Goal: Task Accomplishment & Management: Manage account settings

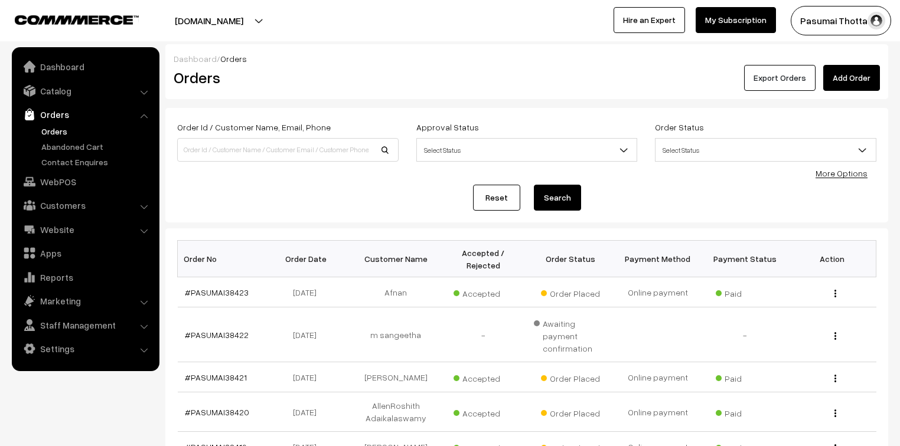
click at [789, 86] on button "Export Orders" at bounding box center [779, 78] width 71 height 26
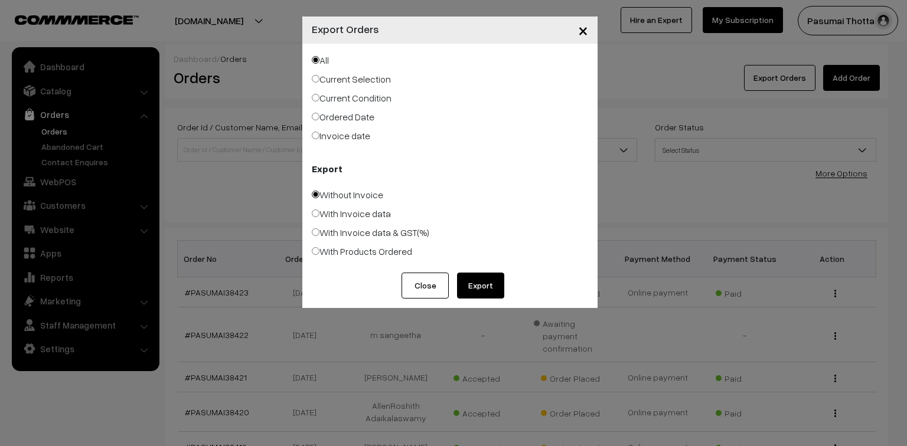
click at [355, 122] on label "Ordered Date" at bounding box center [343, 117] width 63 height 14
click at [319, 120] on input "Ordered Date" at bounding box center [316, 117] width 8 height 8
radio input "true"
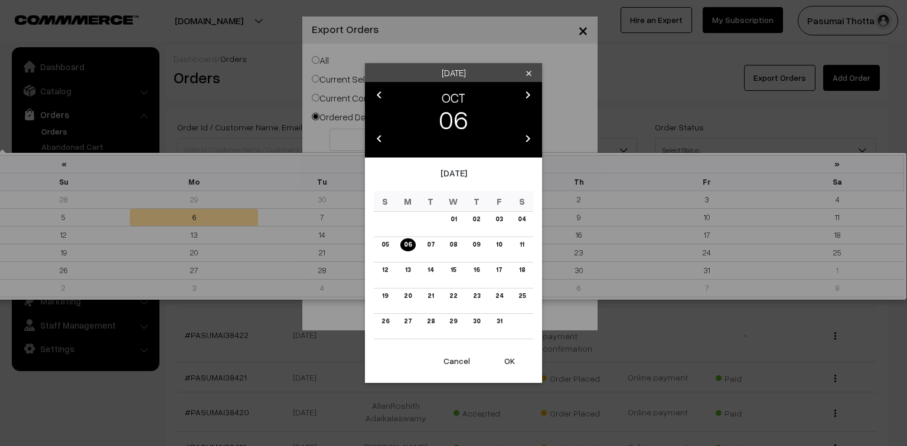
click at [359, 136] on body "Thank you for showing interest. Our team will call you shortly. Close pasumaith…" at bounding box center [453, 393] width 907 height 786
click at [378, 99] on icon "chevron_left" at bounding box center [379, 95] width 14 height 14
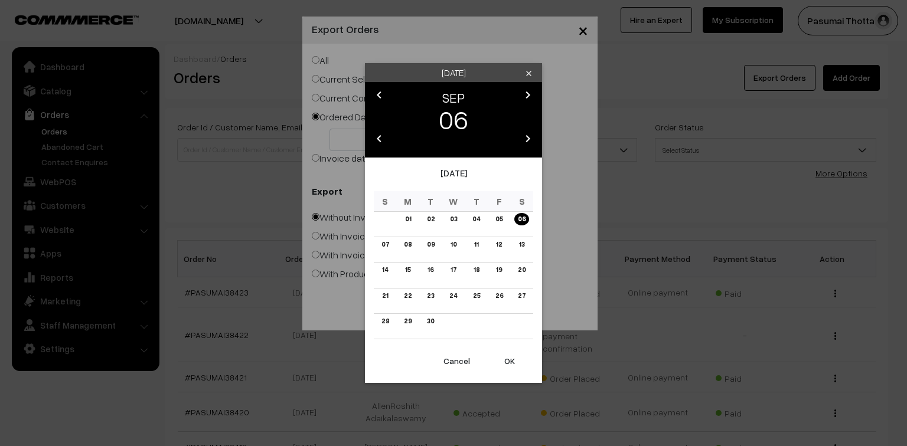
click at [377, 96] on icon "chevron_left" at bounding box center [379, 95] width 14 height 14
click at [525, 92] on icon "chevron_right" at bounding box center [528, 95] width 14 height 14
click at [428, 322] on link "30" at bounding box center [430, 321] width 14 height 12
click at [512, 364] on button "OK" at bounding box center [509, 361] width 47 height 26
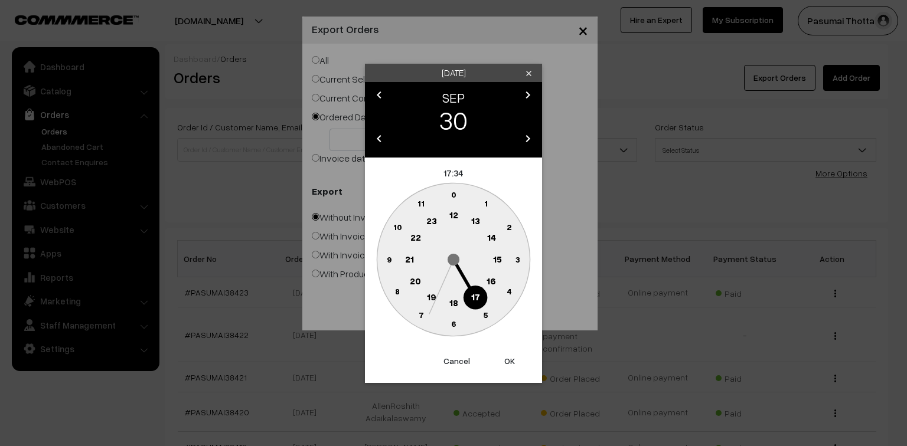
click at [512, 364] on button "OK" at bounding box center [509, 361] width 47 height 26
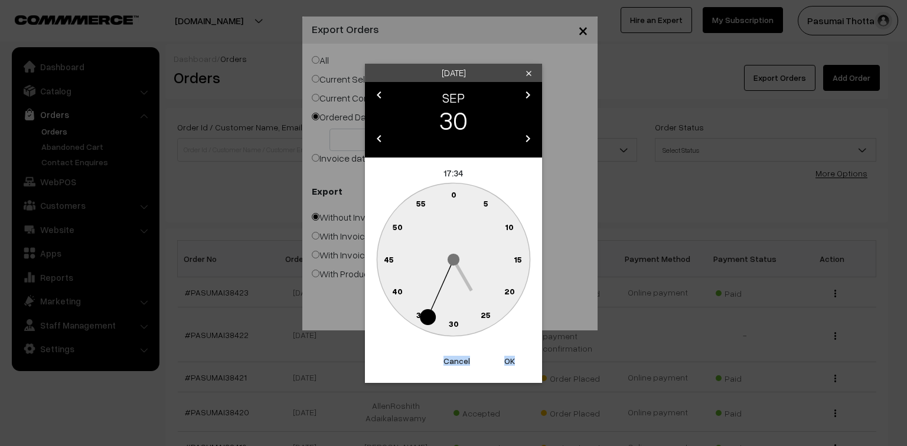
click at [512, 364] on button "OK" at bounding box center [509, 361] width 47 height 26
type input "30-09-2025"
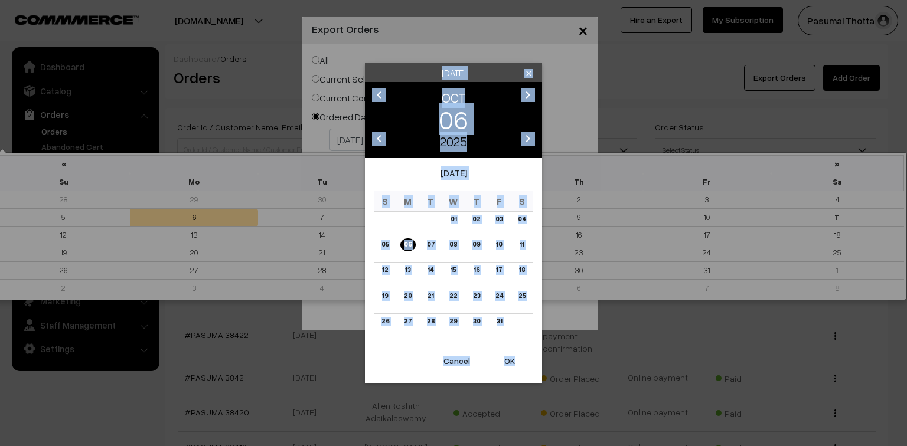
click at [453, 142] on body "Thank you for showing interest. Our team will call you shortly. Close pasumaith…" at bounding box center [453, 393] width 907 height 786
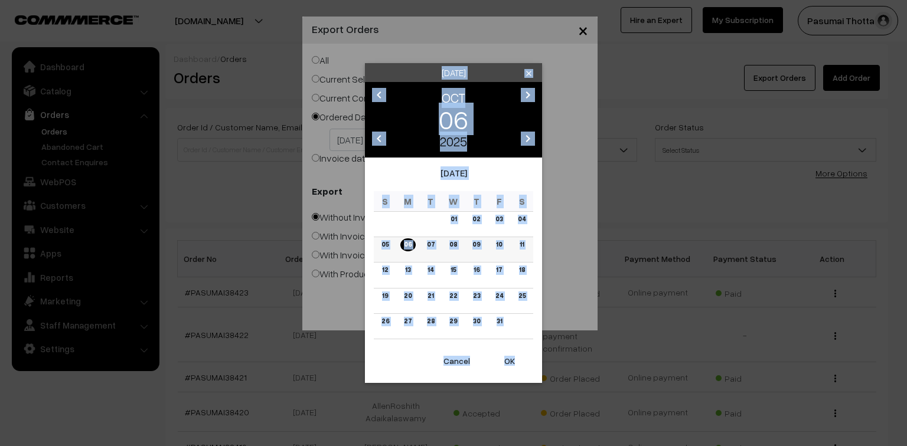
click at [406, 246] on link "06" at bounding box center [407, 244] width 15 height 12
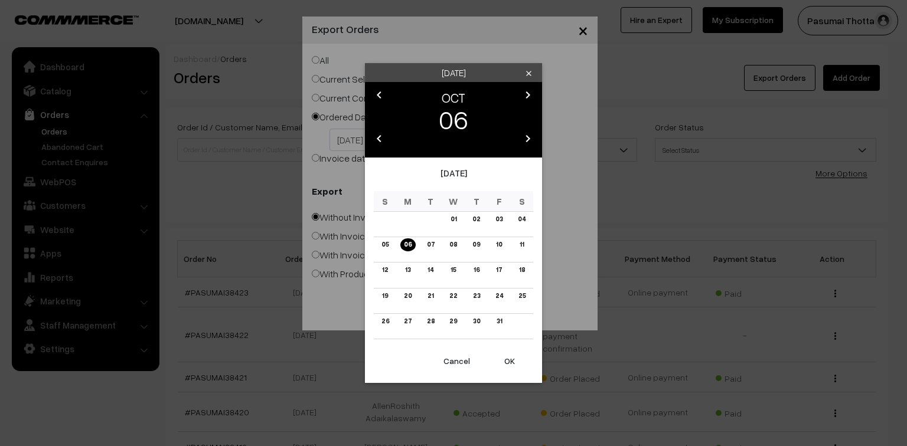
click at [530, 73] on icon "clear" at bounding box center [528, 73] width 9 height 9
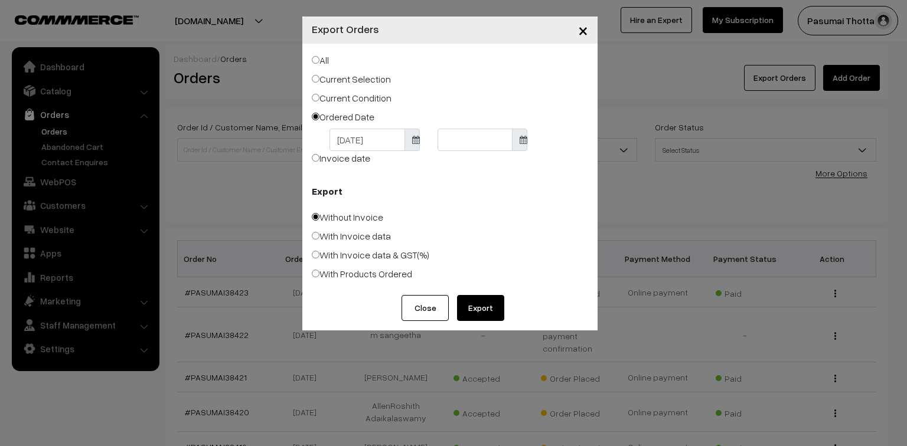
click at [584, 37] on span "×" at bounding box center [583, 30] width 10 height 22
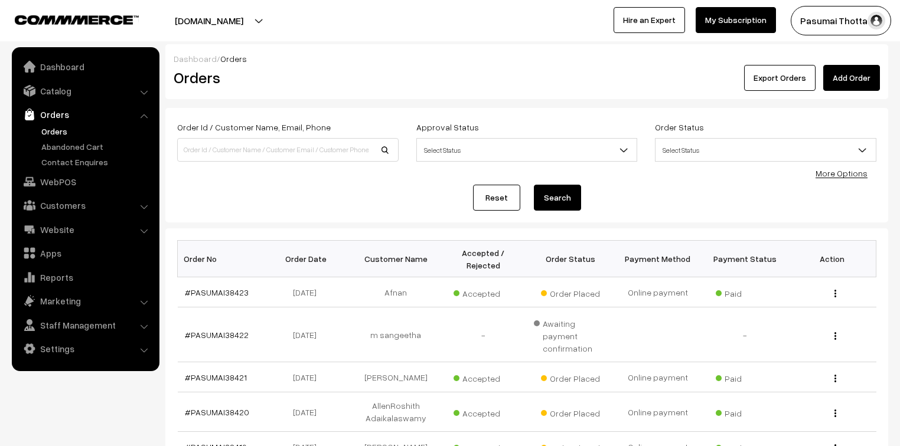
click at [841, 171] on link "More Options" at bounding box center [841, 173] width 52 height 10
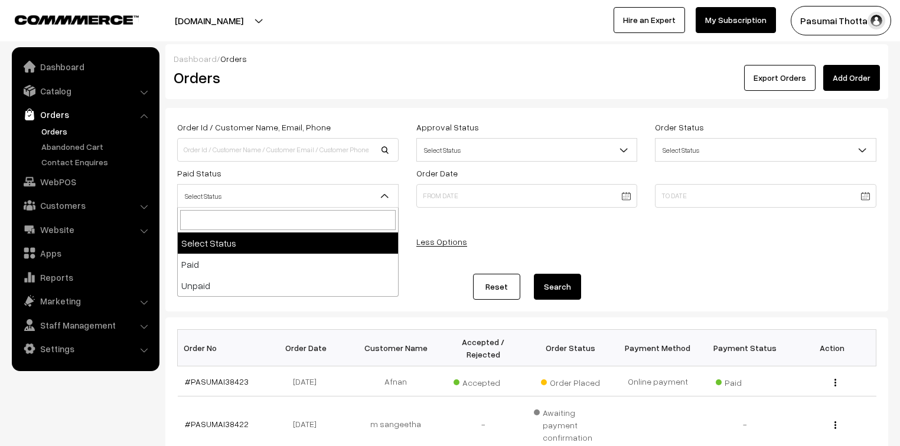
click at [290, 195] on span "Select Status" at bounding box center [288, 196] width 220 height 21
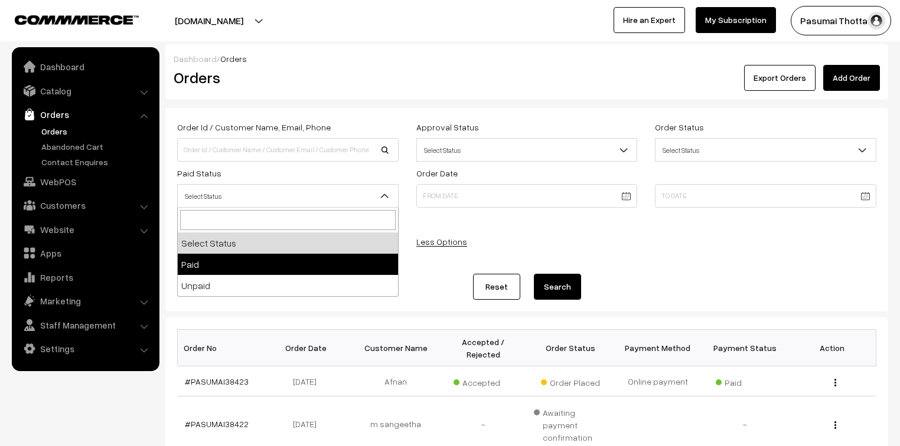
select select "1"
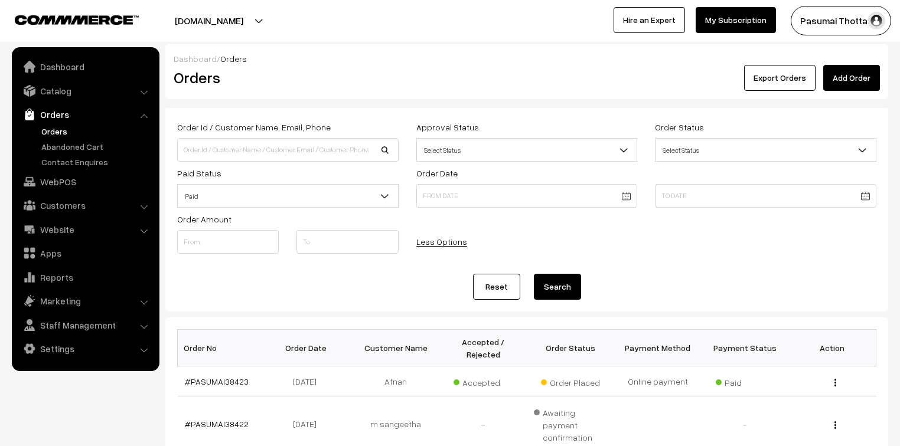
click at [554, 289] on button "Search" at bounding box center [557, 287] width 47 height 26
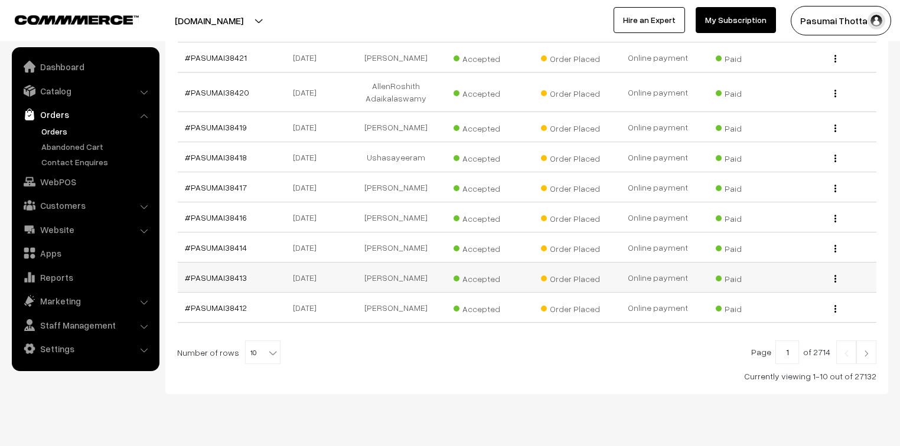
scroll to position [365, 0]
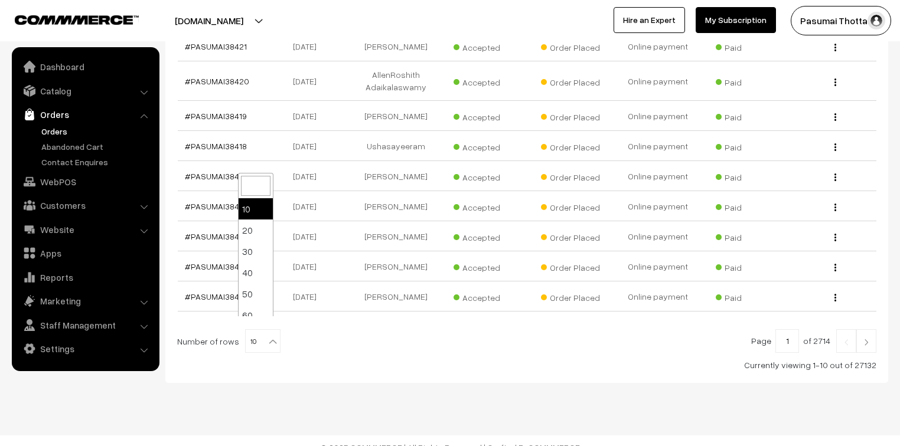
click at [262, 329] on span "10" at bounding box center [262, 341] width 35 height 24
select select "100"
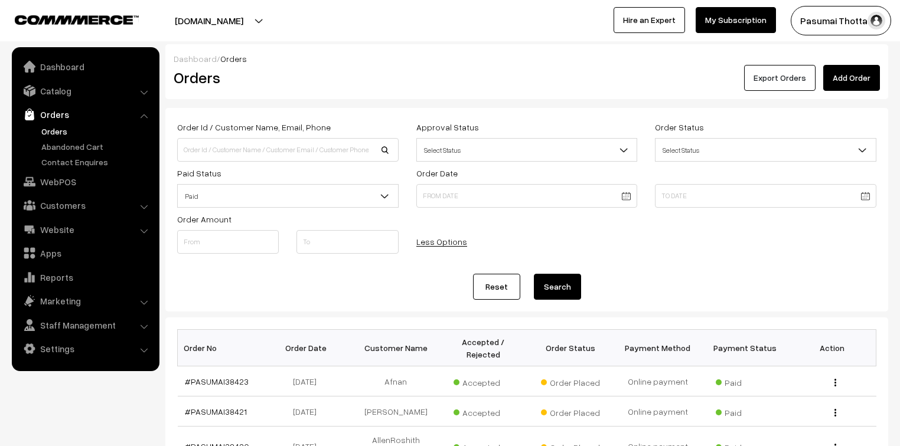
click at [779, 71] on button "Export Orders" at bounding box center [779, 78] width 71 height 26
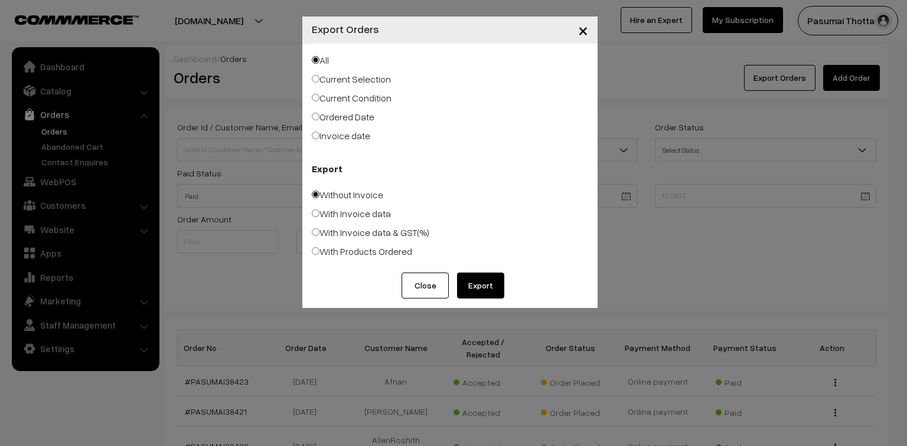
click at [348, 120] on label "Ordered Date" at bounding box center [343, 117] width 63 height 14
click at [319, 120] on input "Ordered Date" at bounding box center [316, 117] width 8 height 8
radio input "true"
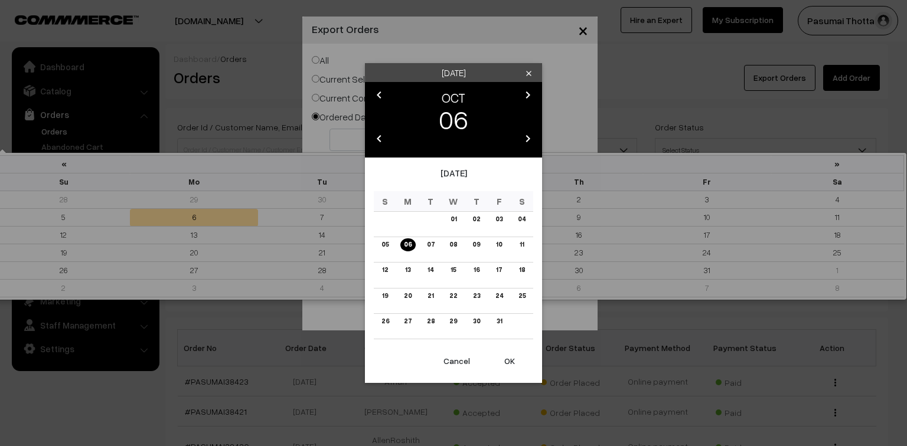
click at [499, 224] on link "03" at bounding box center [499, 219] width 14 height 12
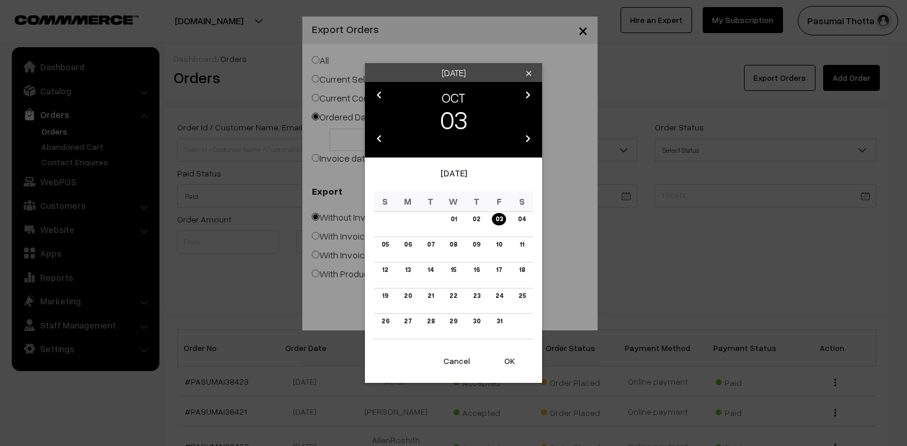
click at [512, 358] on button "OK" at bounding box center [509, 361] width 47 height 26
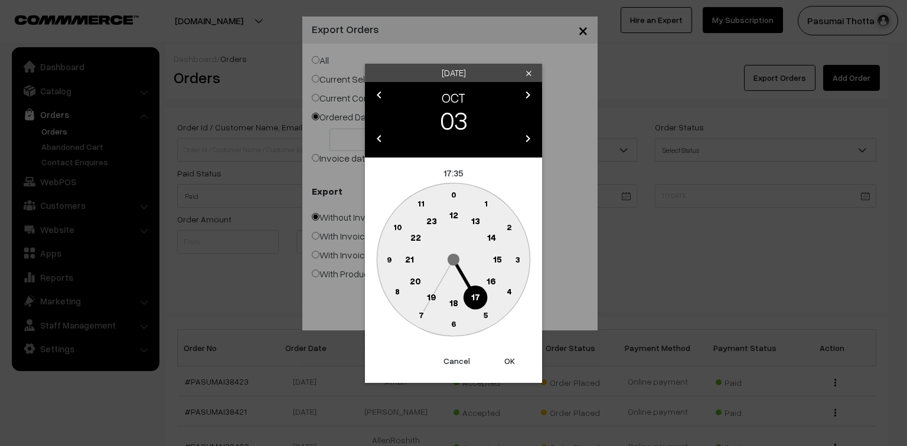
click at [512, 358] on button "OK" at bounding box center [509, 361] width 47 height 26
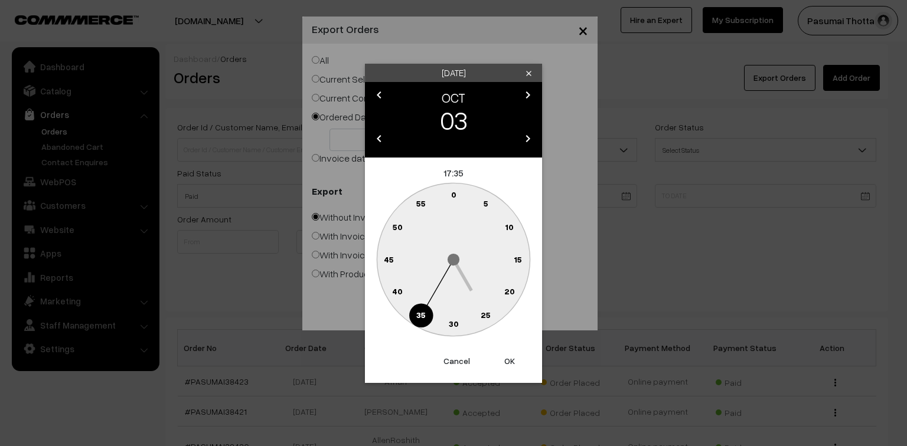
click at [512, 358] on button "OK" at bounding box center [509, 361] width 47 height 26
type input "03-10-2025"
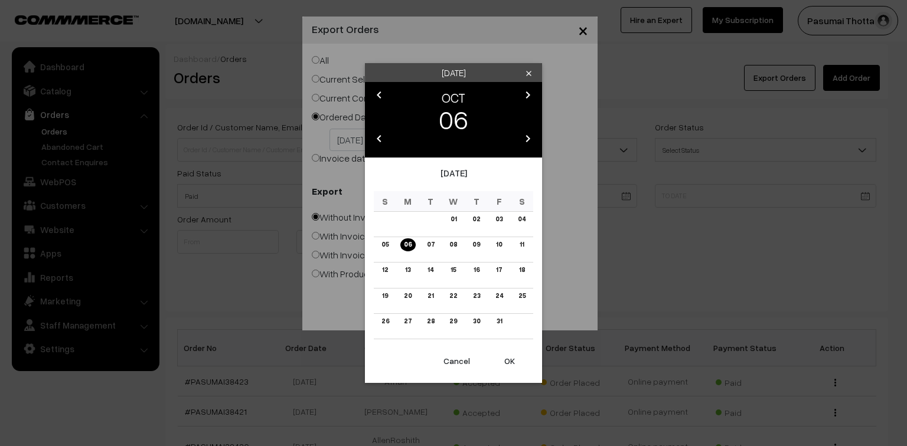
click at [509, 364] on button "OK" at bounding box center [509, 361] width 47 height 26
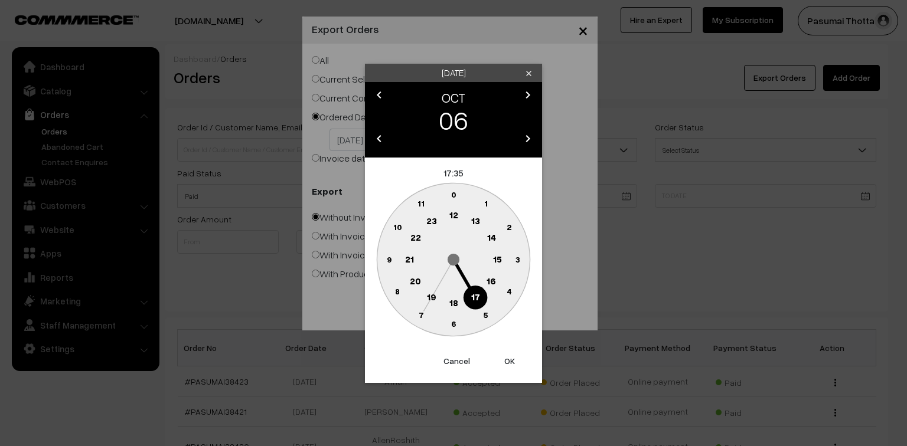
click at [509, 364] on button "OK" at bounding box center [509, 361] width 47 height 26
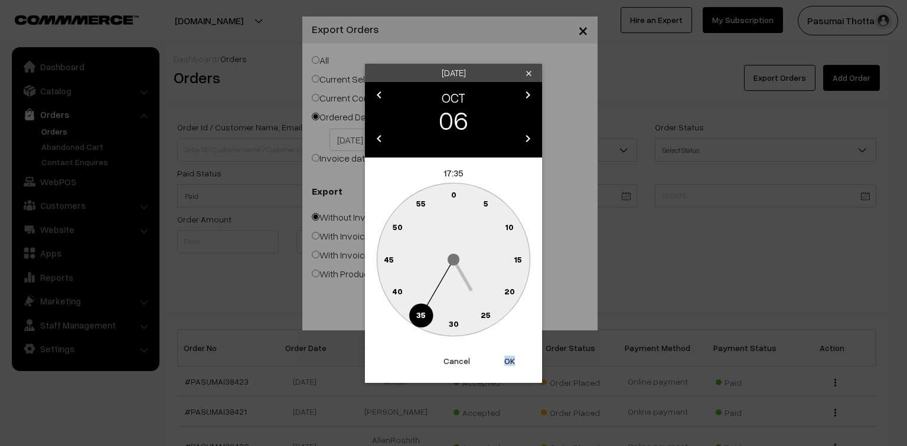
click at [509, 364] on button "OK" at bounding box center [509, 361] width 47 height 26
type input "06-10-2025"
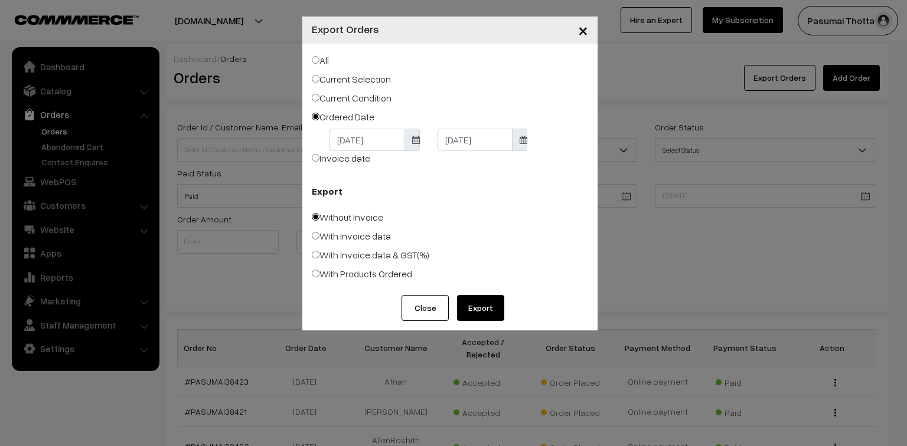
click at [485, 306] on button "Export" at bounding box center [480, 308] width 47 height 26
click at [416, 314] on button "Close" at bounding box center [424, 308] width 47 height 26
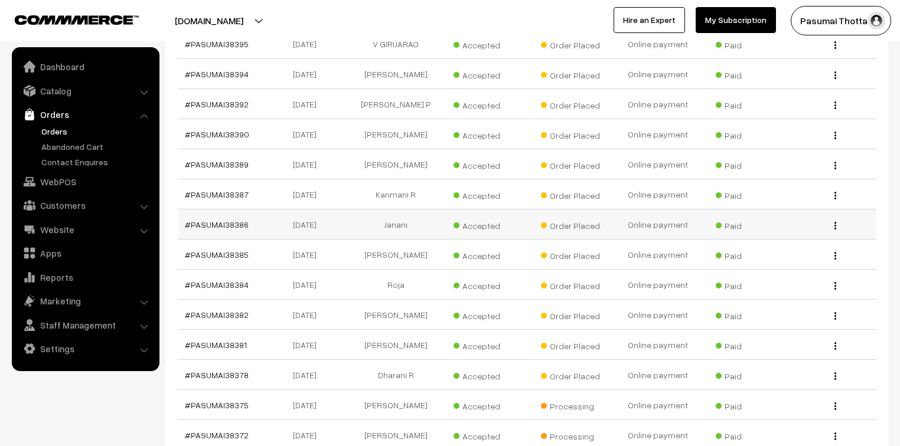
scroll to position [1086, 0]
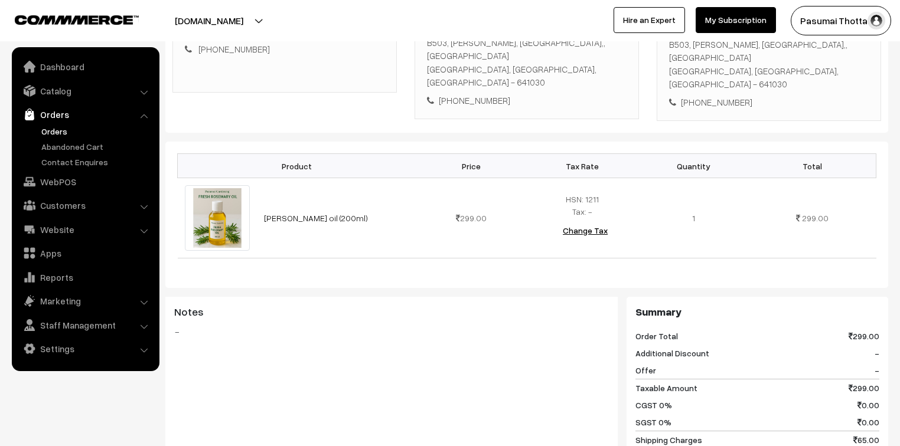
scroll to position [283, 0]
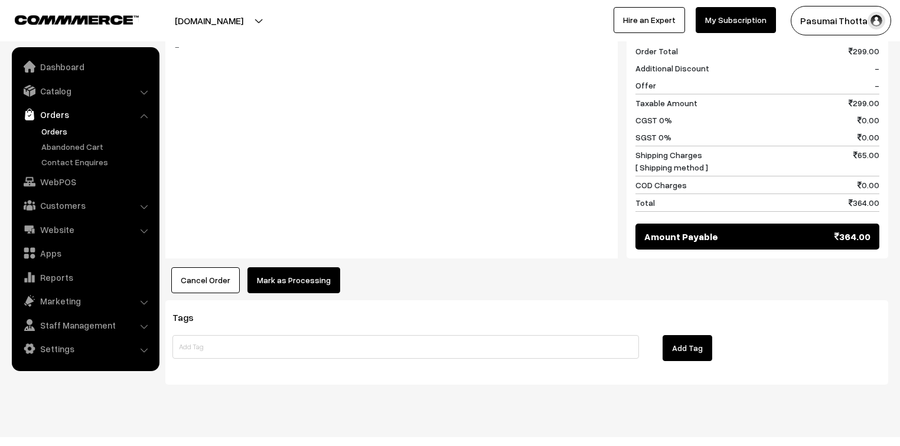
click at [324, 267] on button "Mark as Processing" at bounding box center [293, 280] width 93 height 26
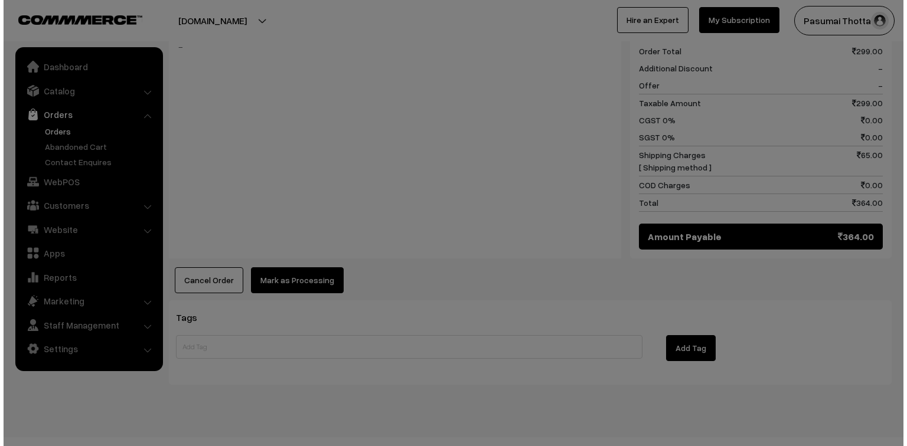
scroll to position [528, 0]
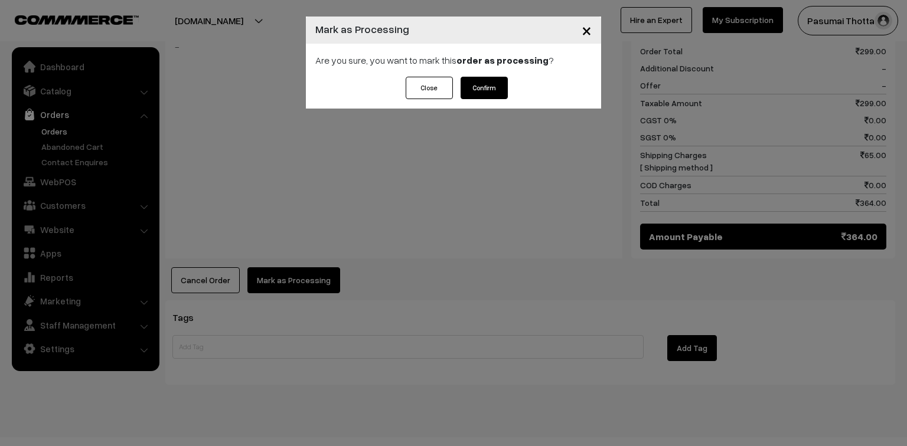
click at [495, 79] on button "Confirm" at bounding box center [483, 88] width 47 height 22
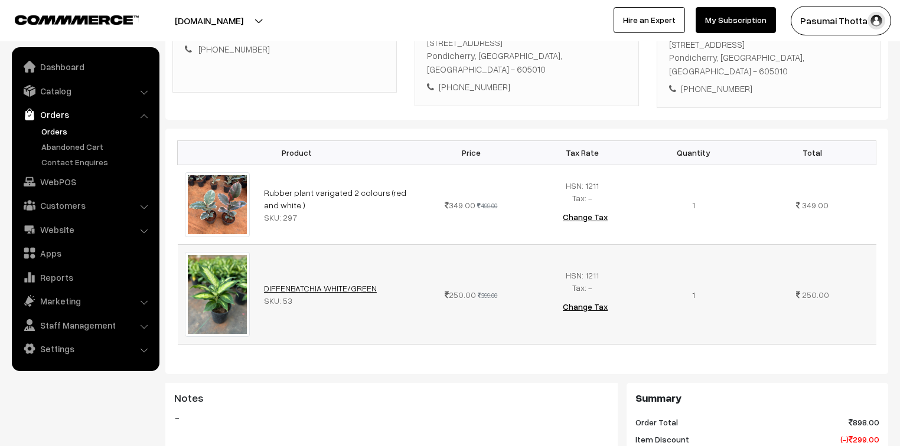
scroll to position [142, 0]
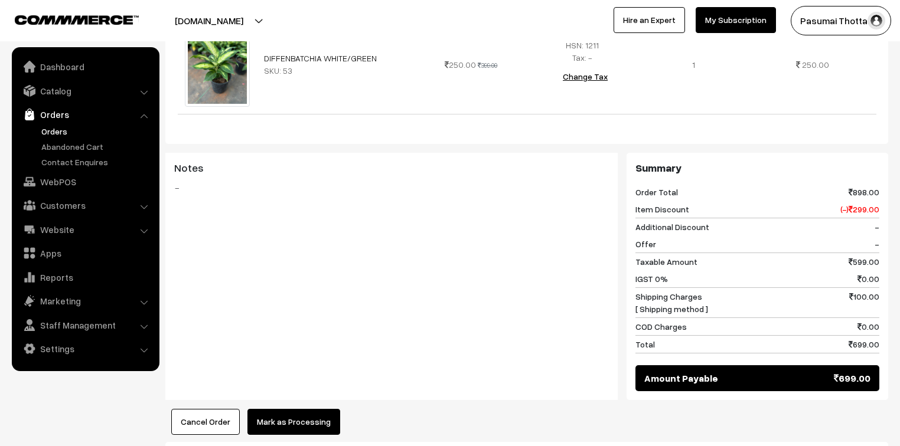
click at [288, 409] on button "Mark as Processing" at bounding box center [293, 422] width 93 height 26
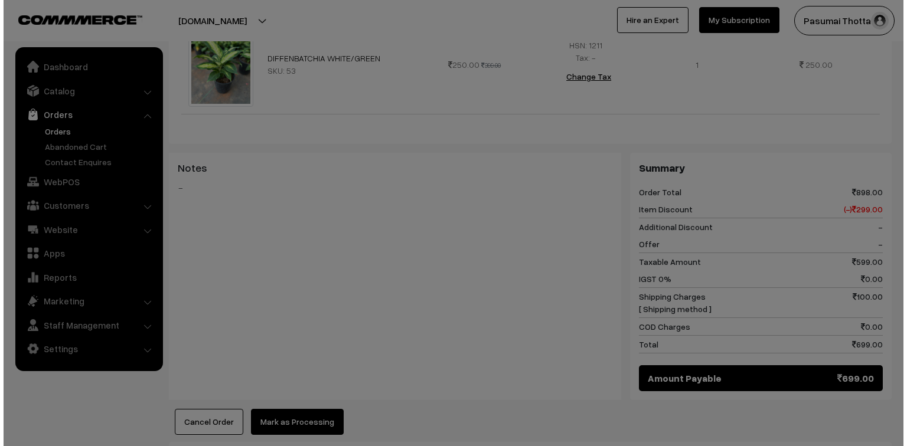
scroll to position [473, 0]
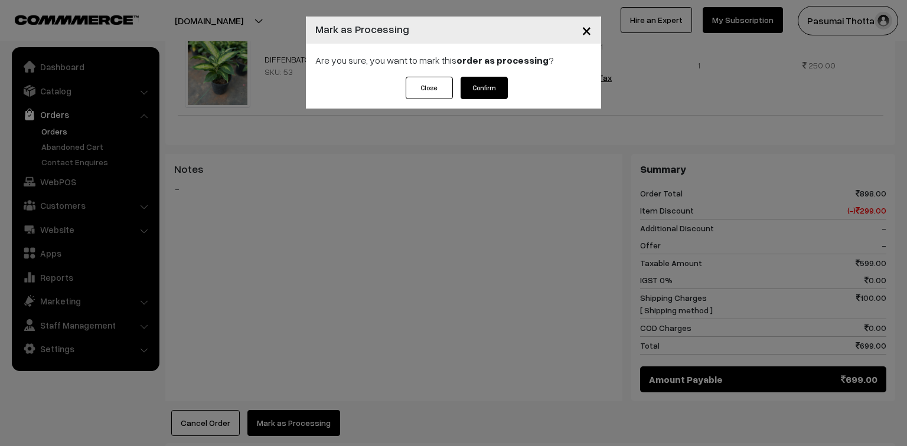
click at [494, 87] on button "Confirm" at bounding box center [483, 88] width 47 height 22
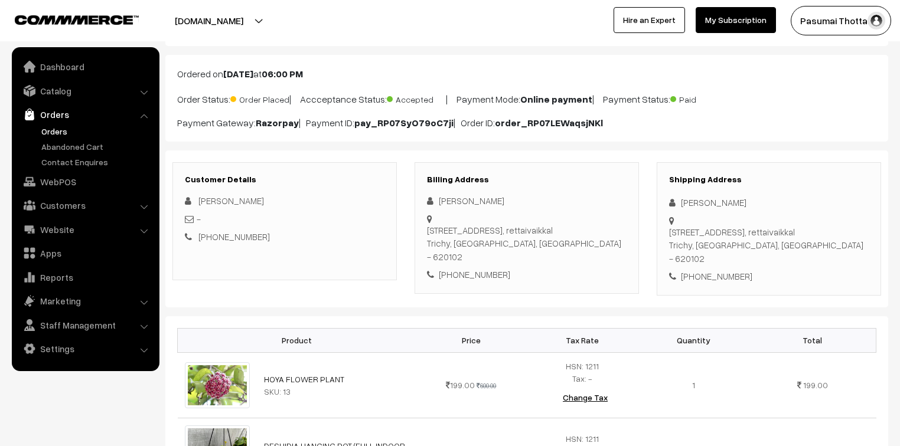
scroll to position [189, 0]
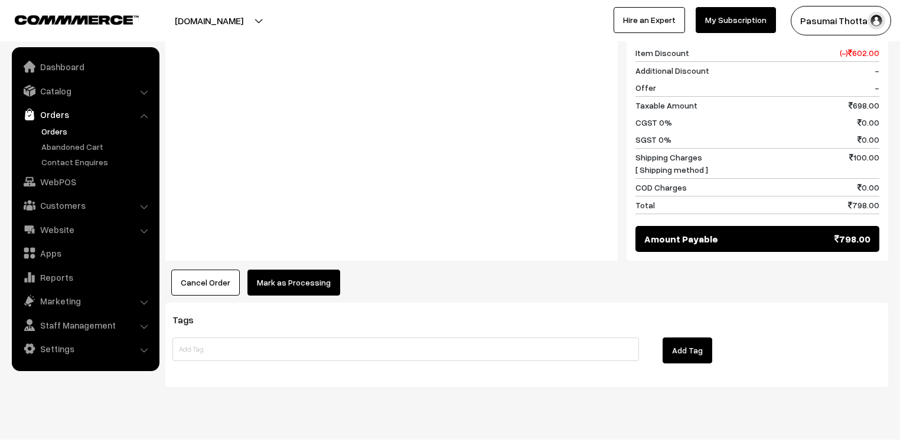
click at [306, 270] on button "Mark as Processing" at bounding box center [293, 283] width 93 height 26
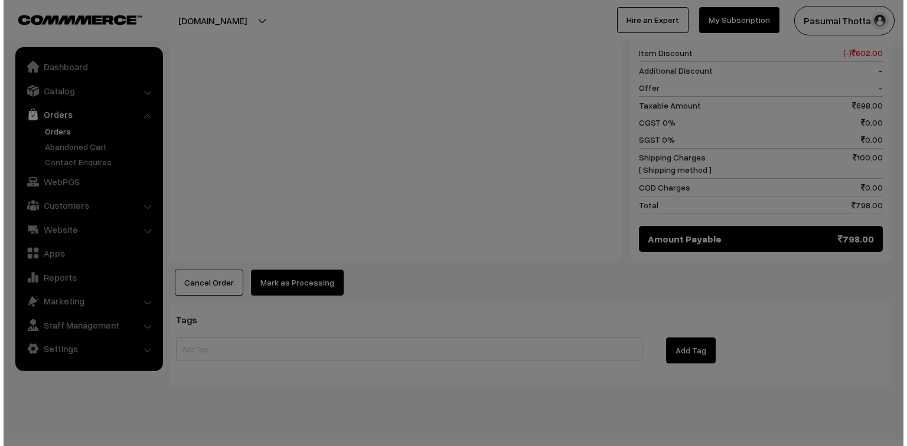
scroll to position [595, 0]
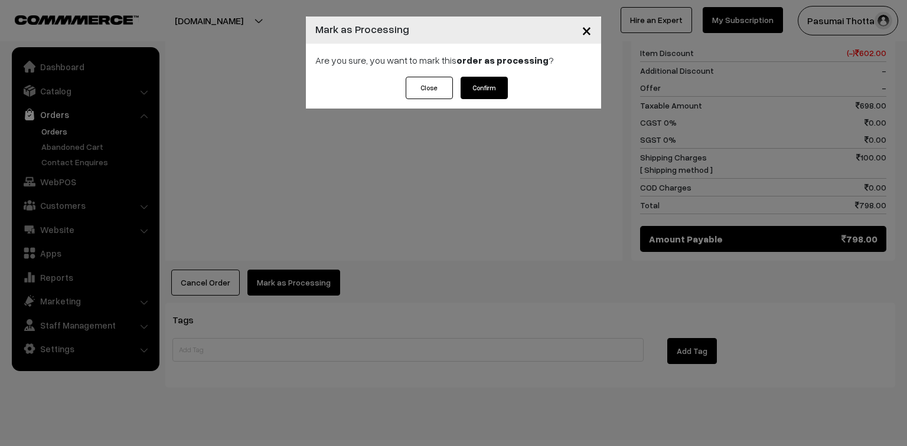
click at [474, 91] on button "Confirm" at bounding box center [483, 88] width 47 height 22
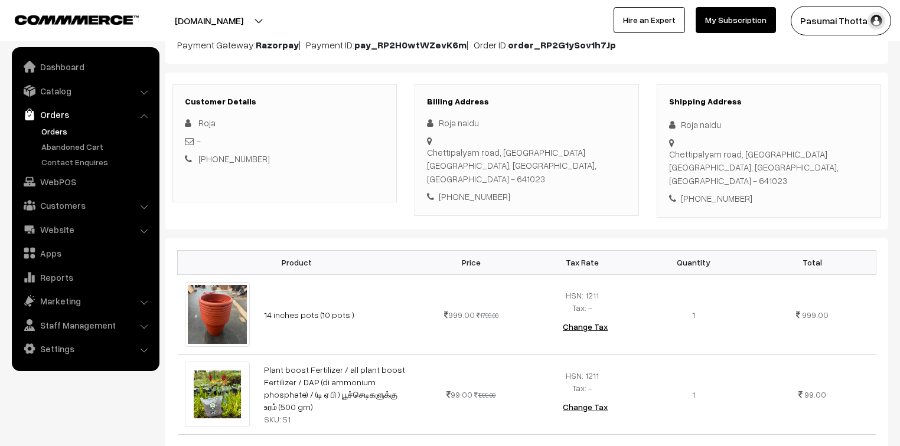
scroll to position [142, 0]
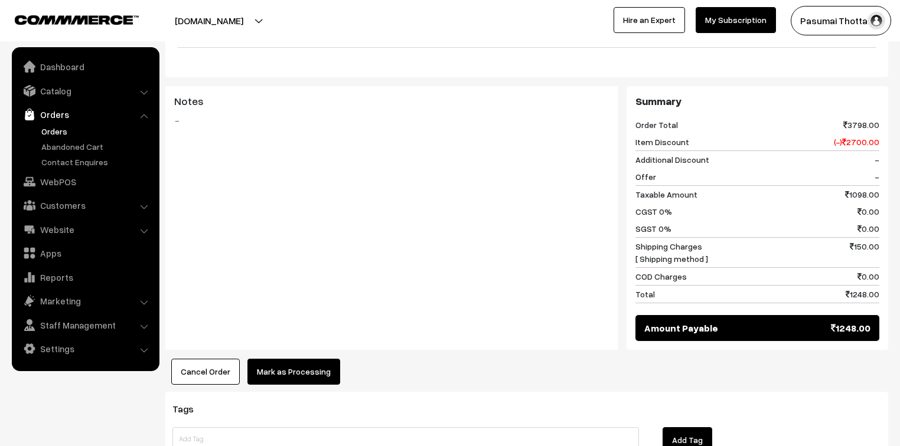
click at [313, 359] on button "Mark as Processing" at bounding box center [293, 372] width 93 height 26
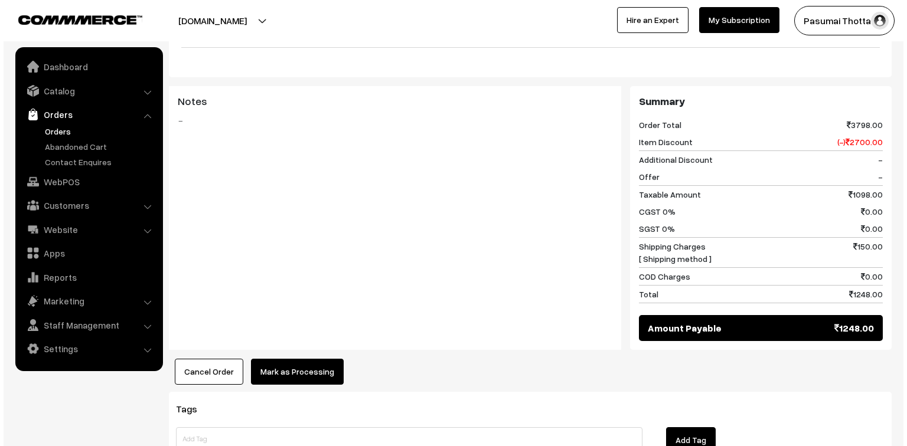
scroll to position [520, 0]
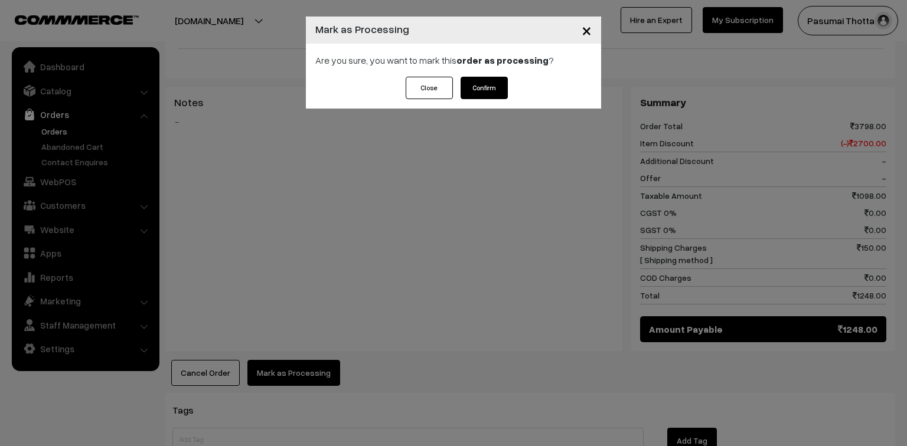
click at [475, 83] on button "Confirm" at bounding box center [483, 88] width 47 height 22
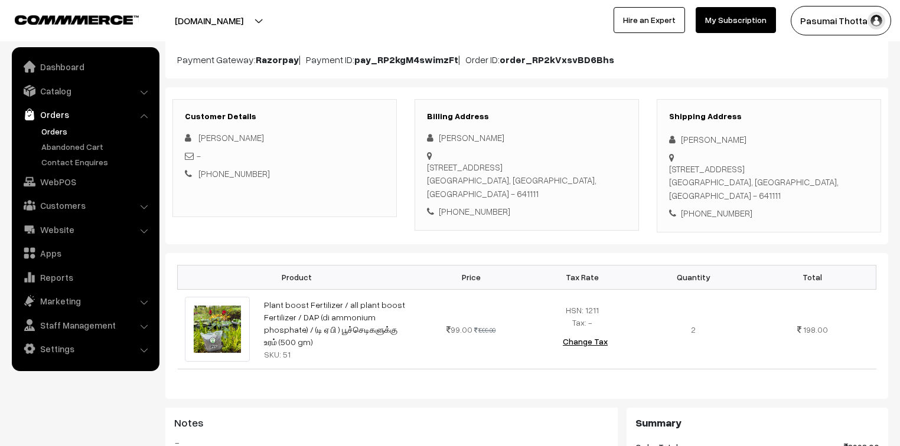
scroll to position [142, 0]
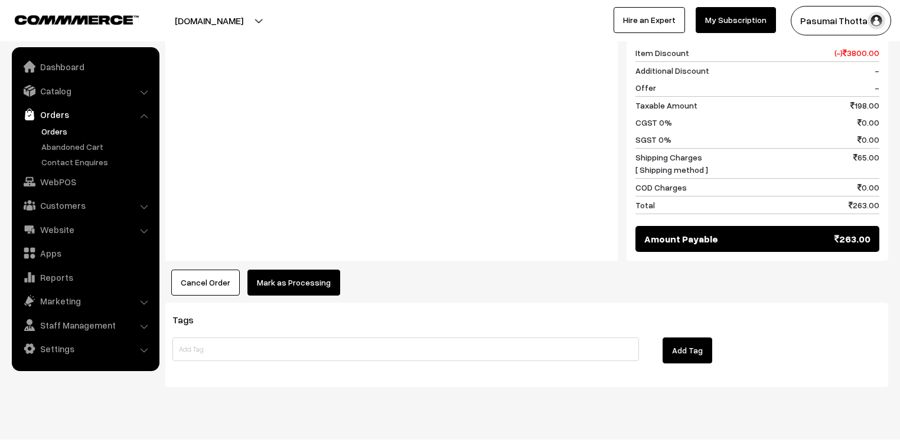
click at [279, 270] on button "Mark as Processing" at bounding box center [293, 283] width 93 height 26
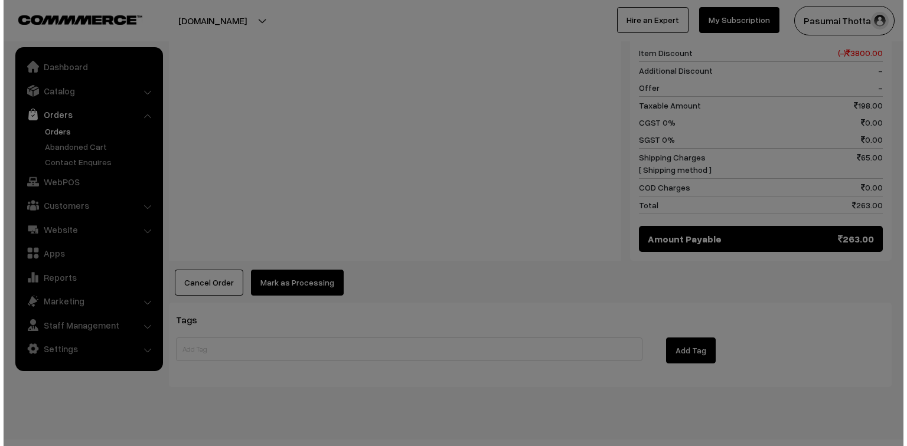
scroll to position [530, 0]
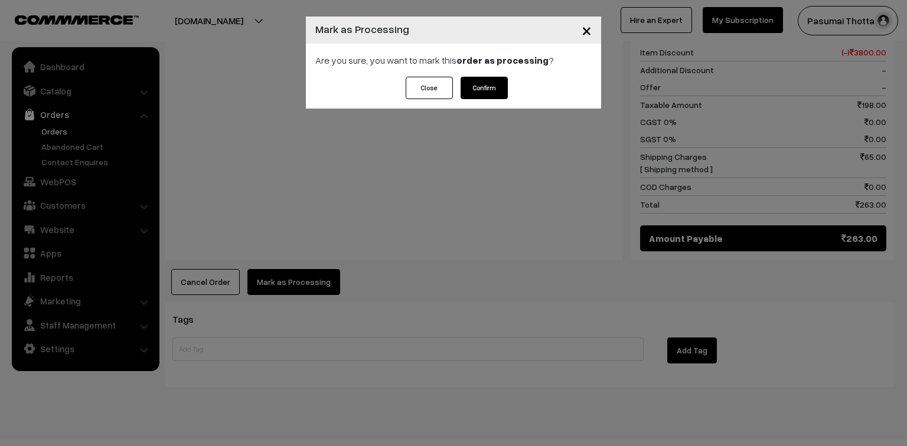
click at [498, 86] on button "Confirm" at bounding box center [483, 88] width 47 height 22
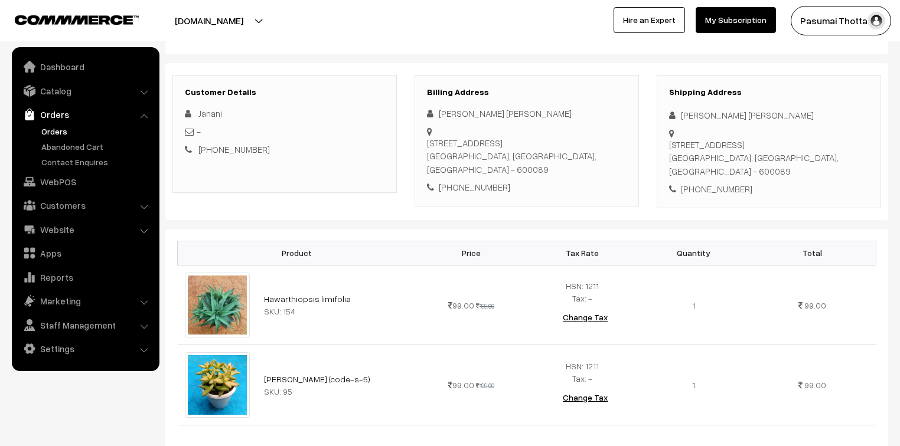
scroll to position [142, 0]
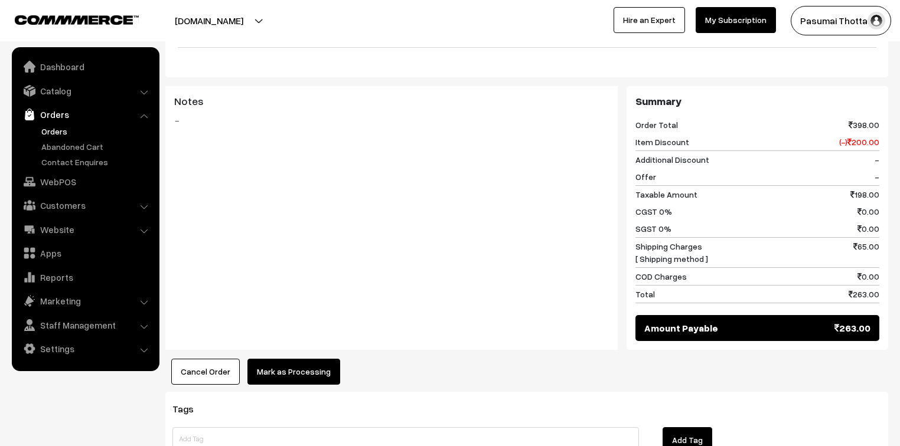
click at [263, 372] on button "Mark as Processing" at bounding box center [293, 372] width 93 height 26
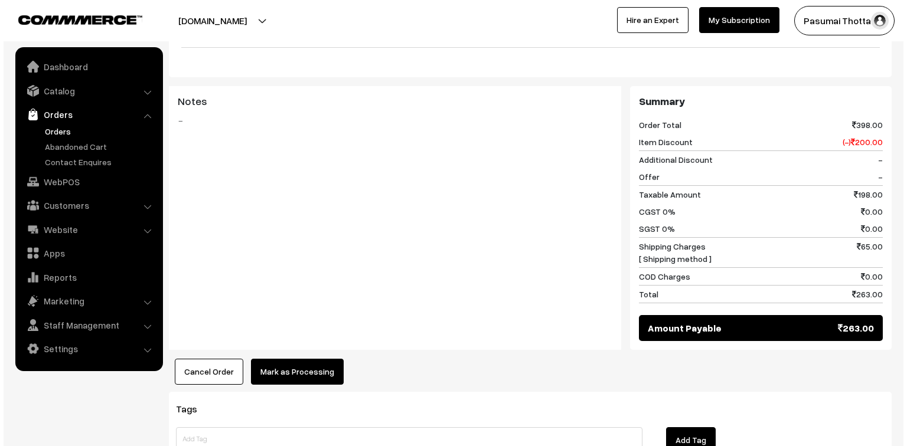
scroll to position [520, 0]
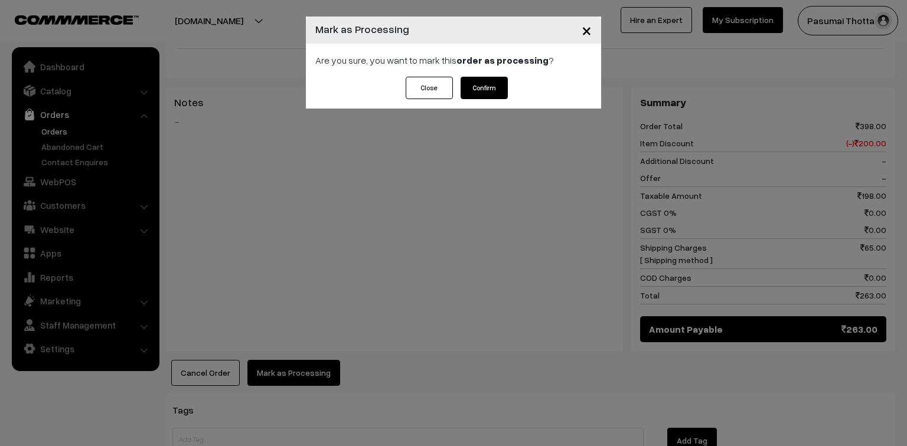
click at [480, 75] on div "Are you sure, you want to mark this order as processing ?" at bounding box center [453, 60] width 295 height 33
click at [480, 101] on div "Close Confirm" at bounding box center [453, 93] width 295 height 32
click at [484, 85] on button "Confirm" at bounding box center [483, 88] width 47 height 22
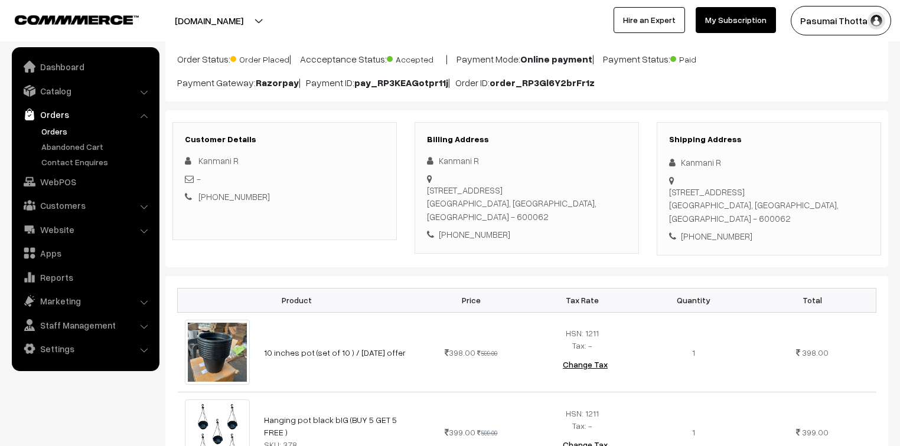
scroll to position [94, 0]
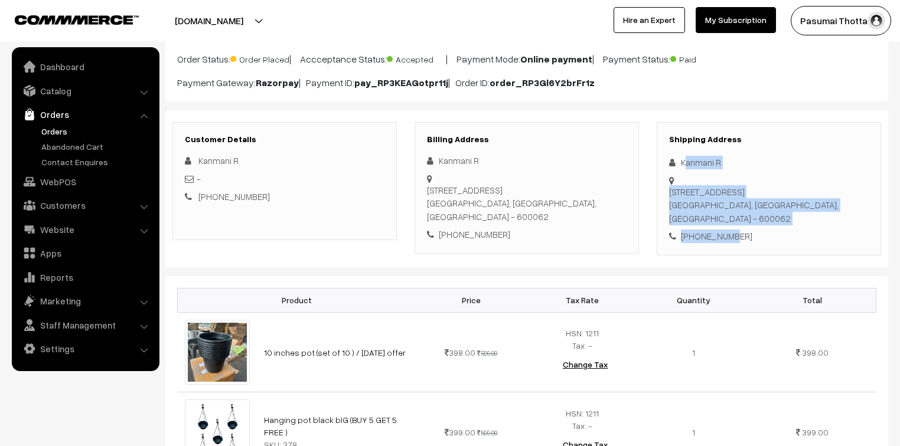
drag, startPoint x: 682, startPoint y: 163, endPoint x: 749, endPoint y: 218, distance: 86.4
click at [732, 218] on div "Shipping Address Kanmani R [STREET_ADDRESS] [PHONE_NUMBER]" at bounding box center [768, 188] width 224 height 133
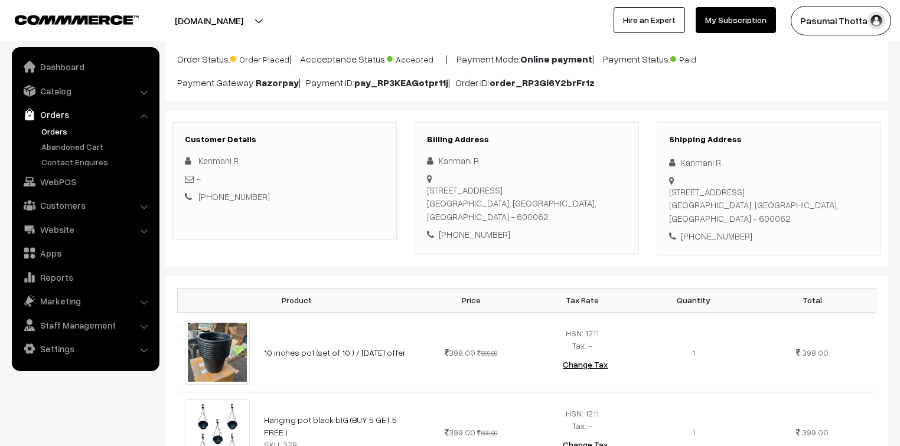
click at [749, 218] on div "Shipping Address Kanmani R [STREET_ADDRESS] [PHONE_NUMBER]" at bounding box center [768, 188] width 224 height 133
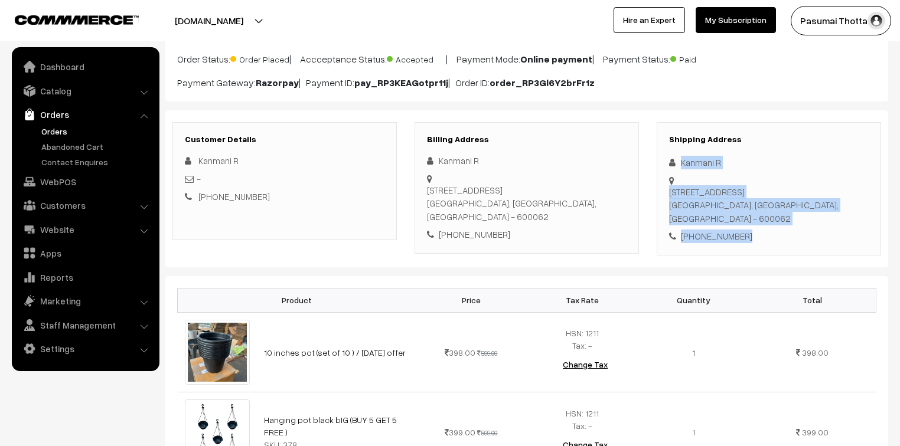
drag, startPoint x: 676, startPoint y: 164, endPoint x: 749, endPoint y: 208, distance: 85.0
click at [749, 208] on div "Shipping Address Kanmani R #11,5th Street, Thiruvalluvar Nagar, Tirumullaivoyal…" at bounding box center [768, 188] width 224 height 133
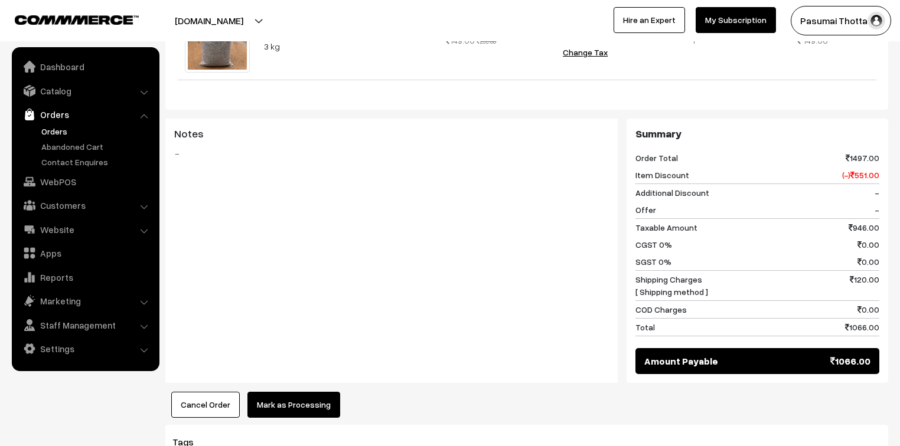
click at [306, 392] on button "Mark as Processing" at bounding box center [293, 405] width 93 height 26
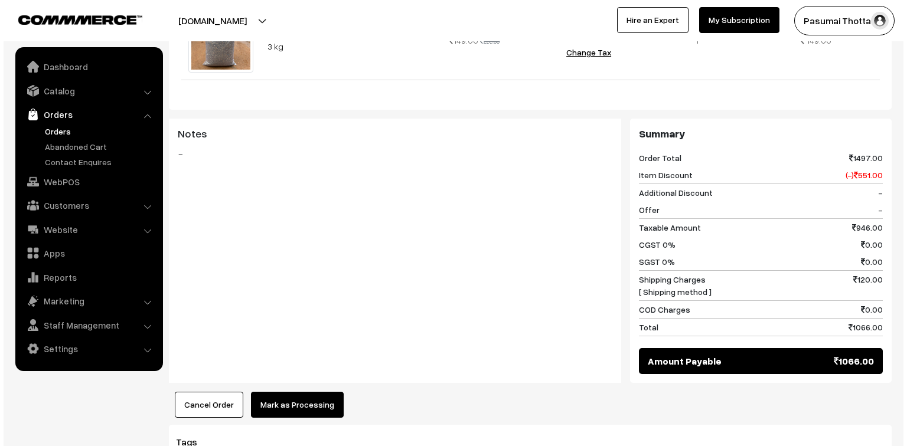
scroll to position [568, 0]
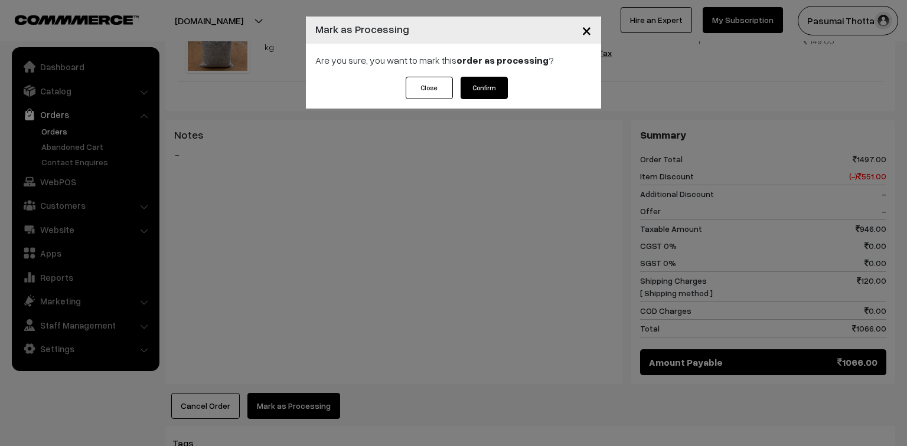
click at [485, 90] on button "Confirm" at bounding box center [483, 88] width 47 height 22
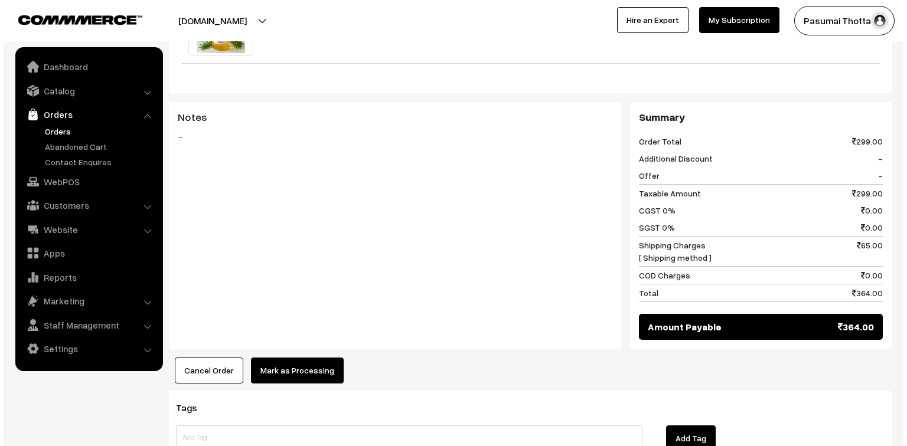
scroll to position [472, 0]
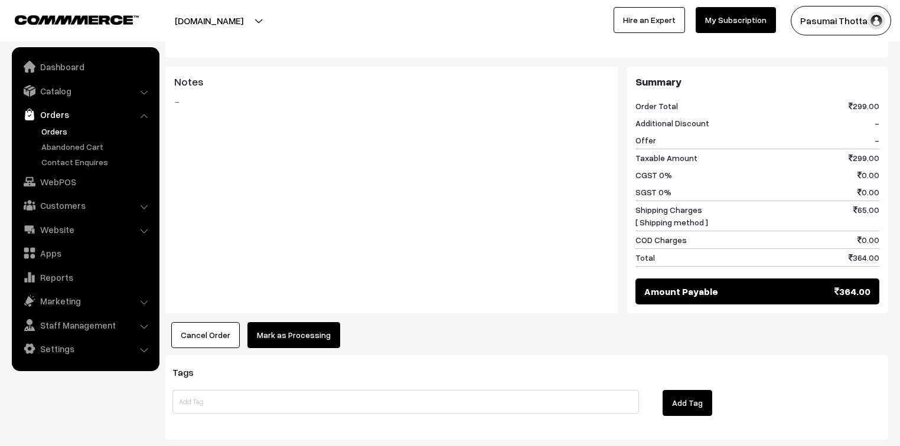
click at [264, 322] on button "Mark as Processing" at bounding box center [293, 335] width 93 height 26
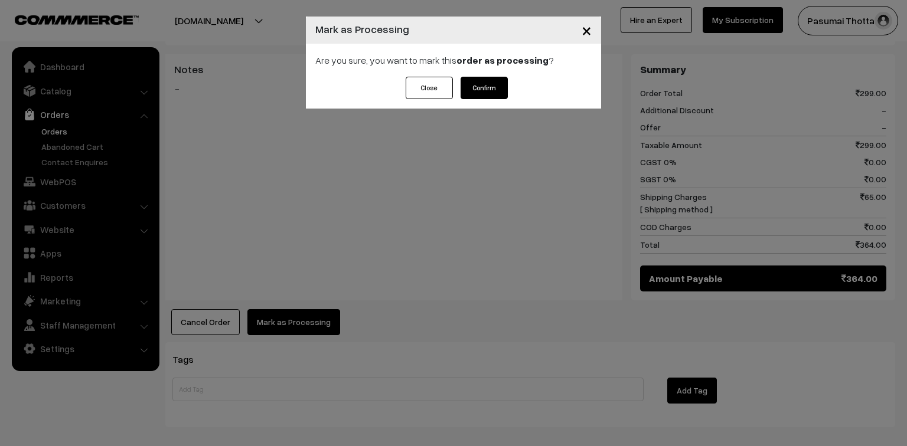
click at [489, 83] on button "Confirm" at bounding box center [483, 88] width 47 height 22
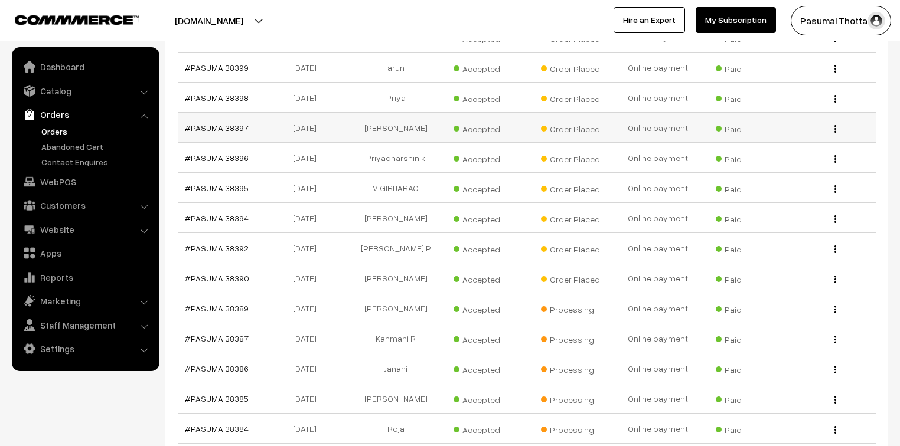
scroll to position [897, 0]
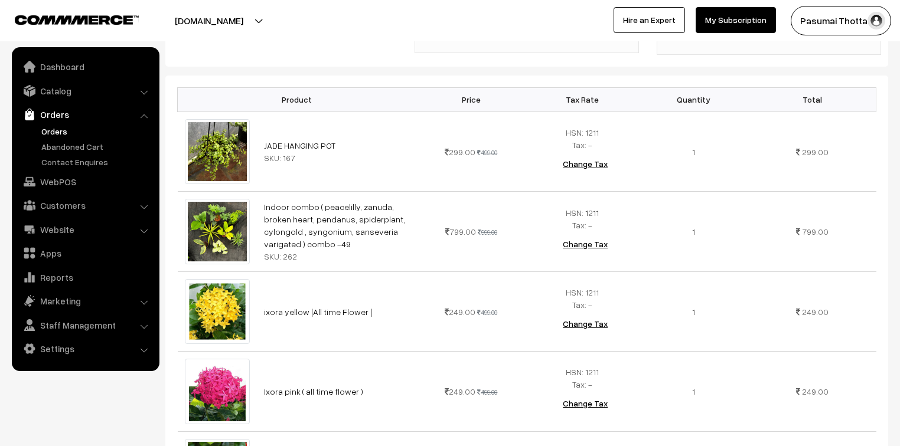
scroll to position [331, 0]
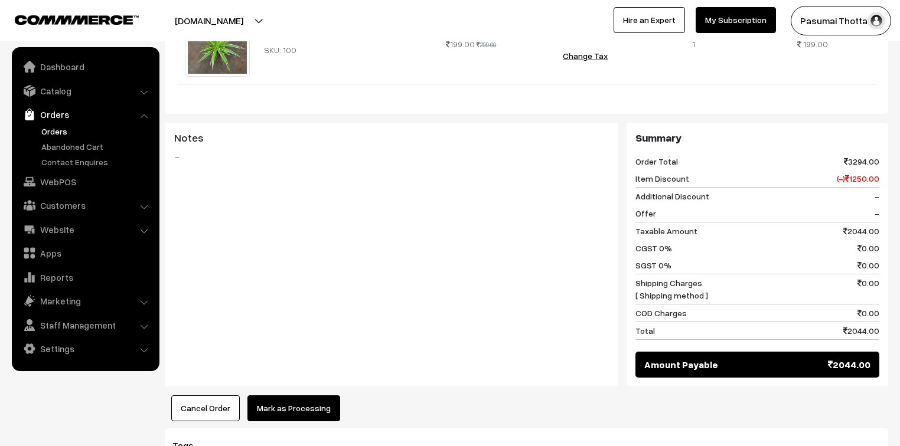
click at [300, 400] on button "Mark as Processing" at bounding box center [293, 409] width 93 height 26
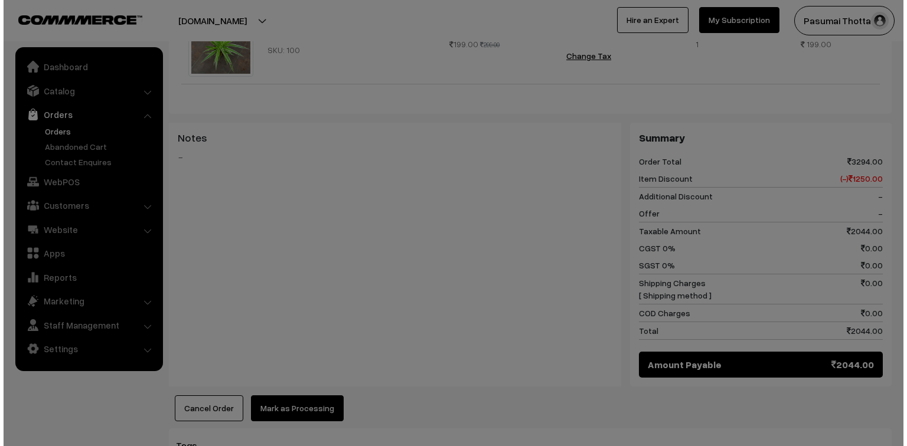
scroll to position [805, 0]
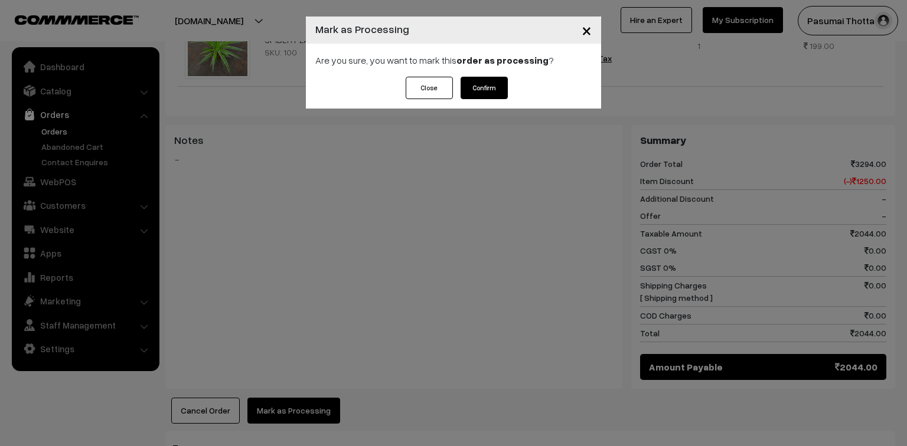
click at [497, 84] on button "Confirm" at bounding box center [483, 88] width 47 height 22
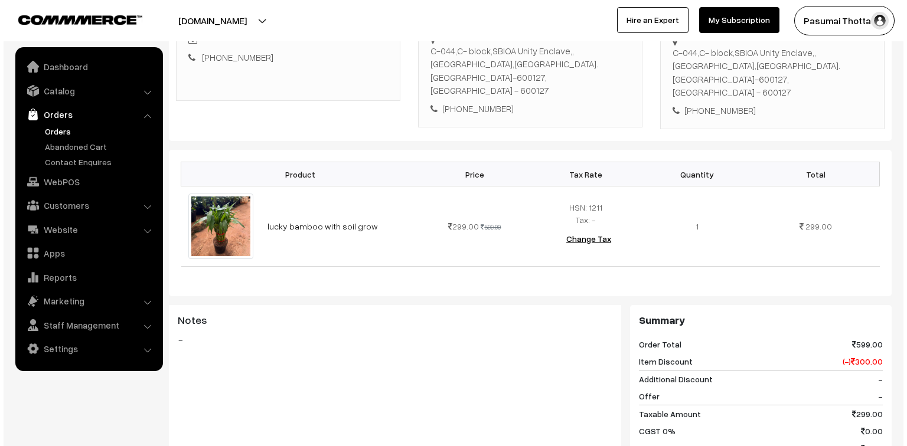
scroll to position [472, 0]
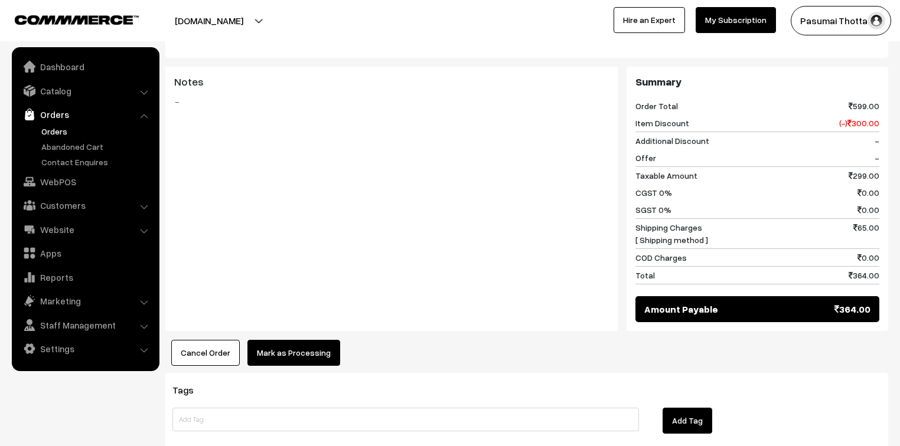
click at [288, 341] on button "Mark as Processing" at bounding box center [293, 353] width 93 height 26
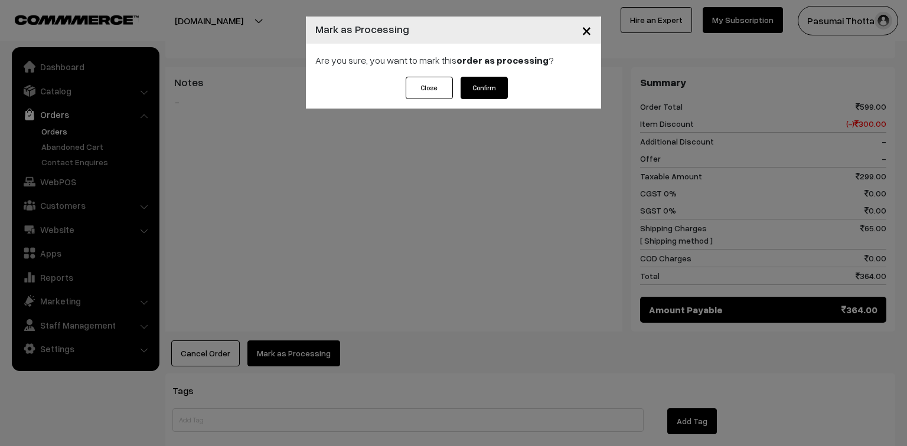
click at [484, 82] on button "Confirm" at bounding box center [483, 88] width 47 height 22
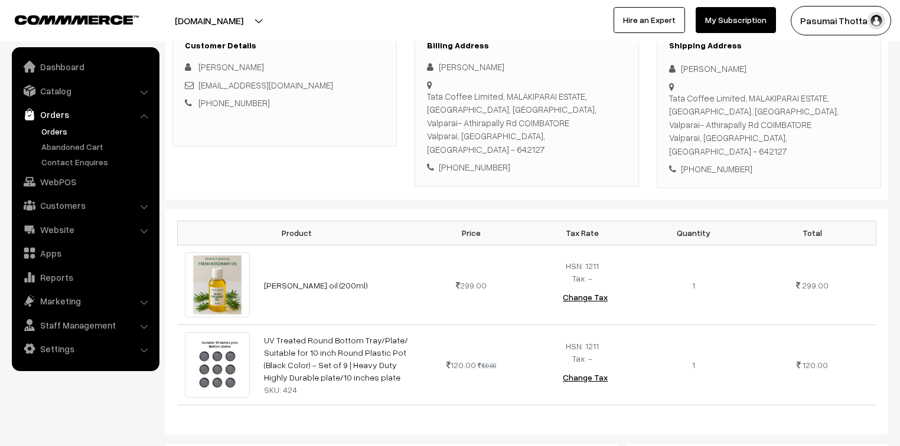
scroll to position [189, 0]
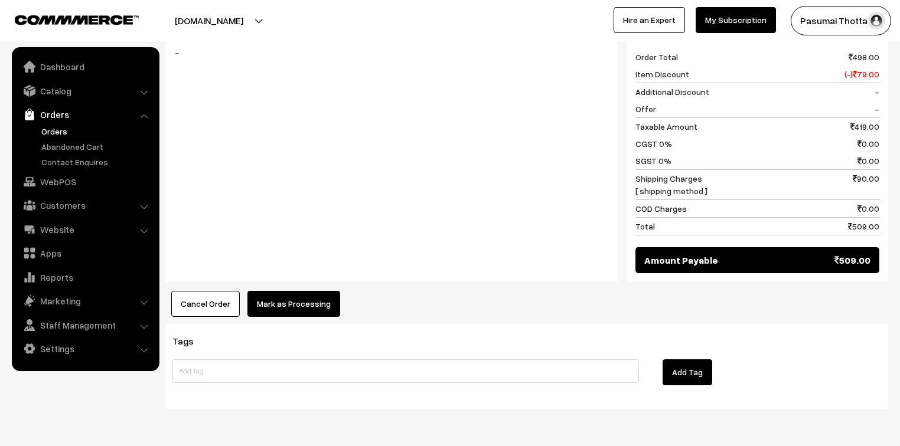
click at [303, 291] on button "Mark as Processing" at bounding box center [293, 304] width 93 height 26
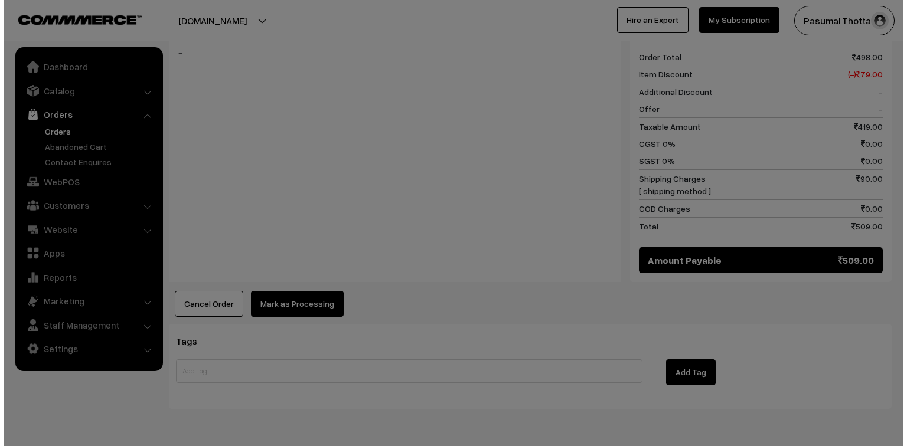
scroll to position [615, 0]
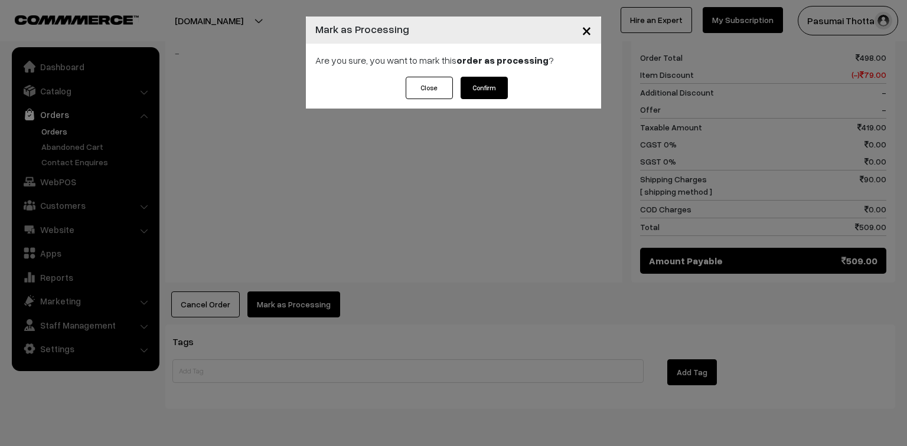
click at [496, 80] on button "Confirm" at bounding box center [483, 88] width 47 height 22
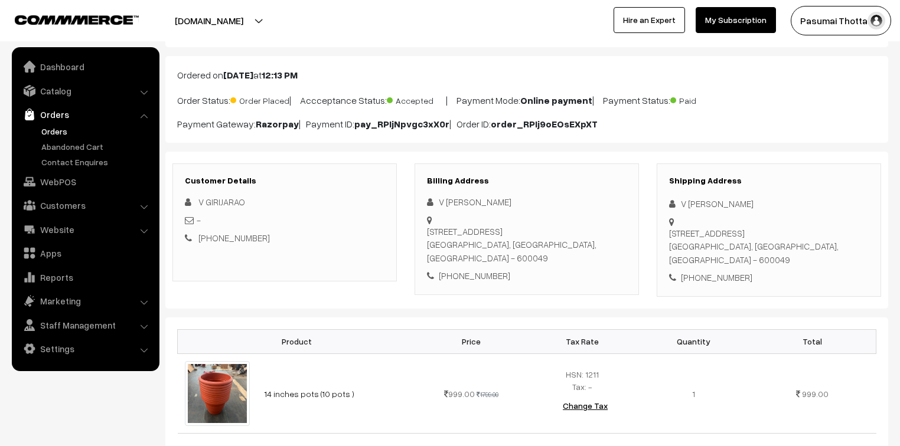
scroll to position [142, 0]
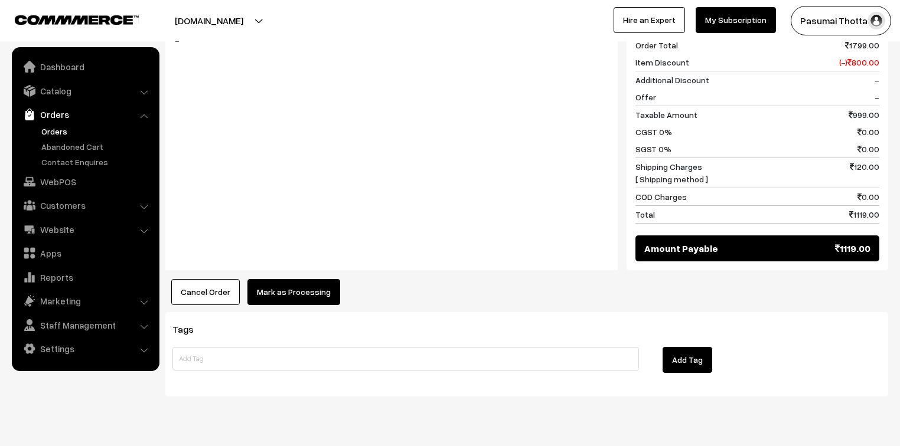
click at [315, 279] on button "Mark as Processing" at bounding box center [293, 292] width 93 height 26
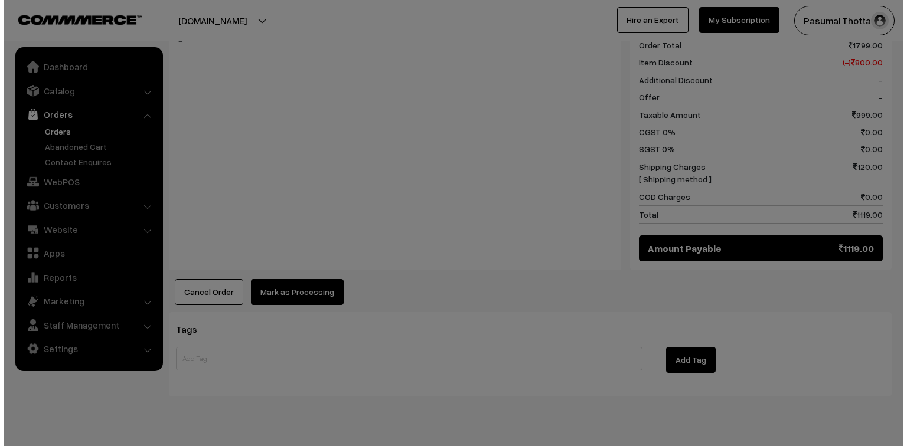
scroll to position [520, 0]
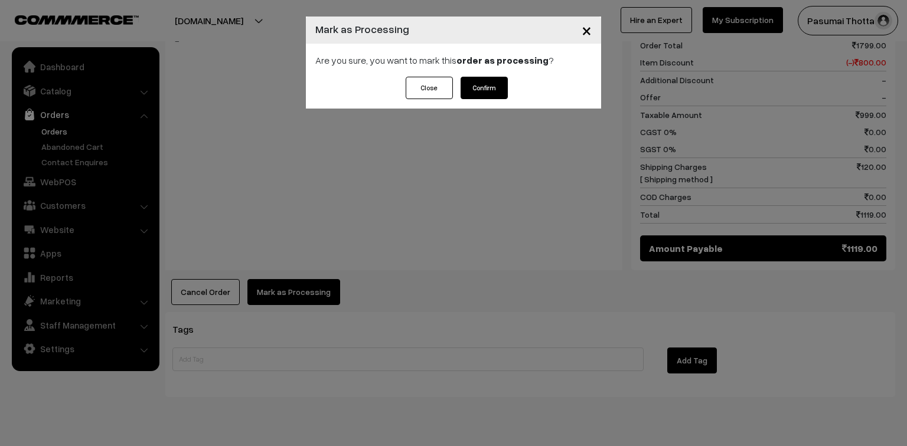
click at [486, 81] on button "Confirm" at bounding box center [483, 88] width 47 height 22
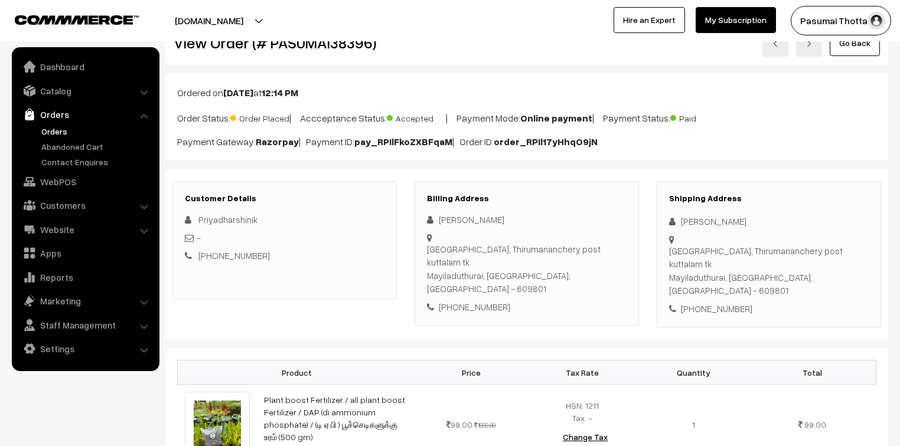
scroll to position [142, 0]
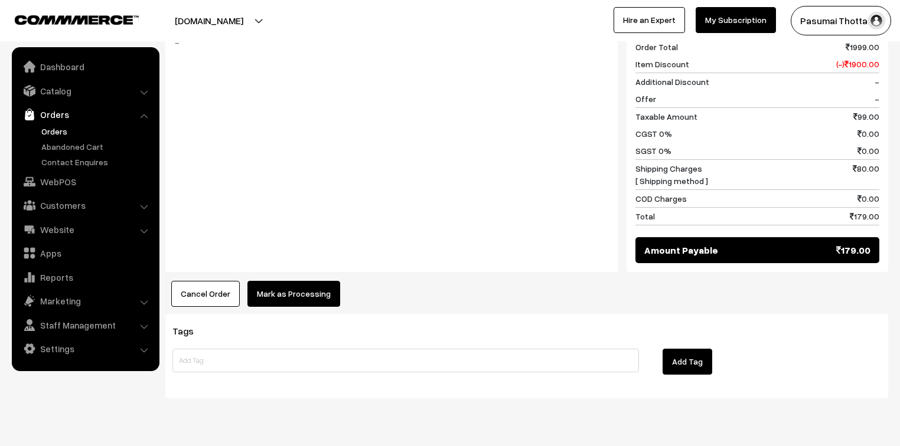
click at [257, 281] on button "Mark as Processing" at bounding box center [293, 294] width 93 height 26
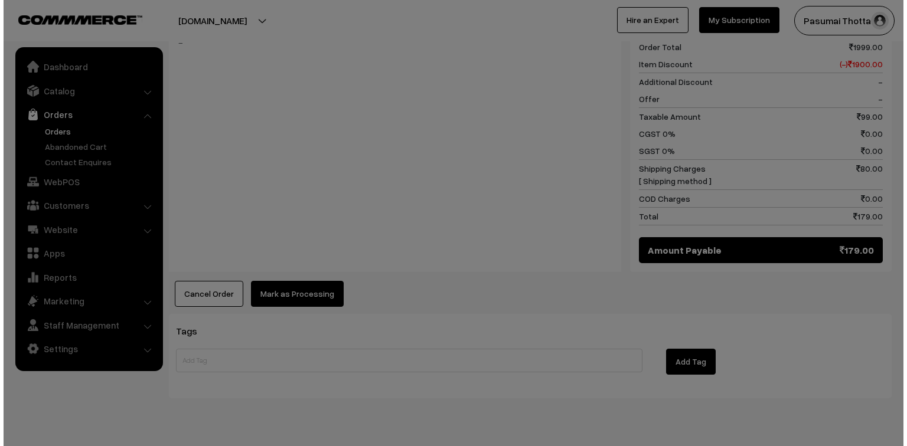
scroll to position [532, 0]
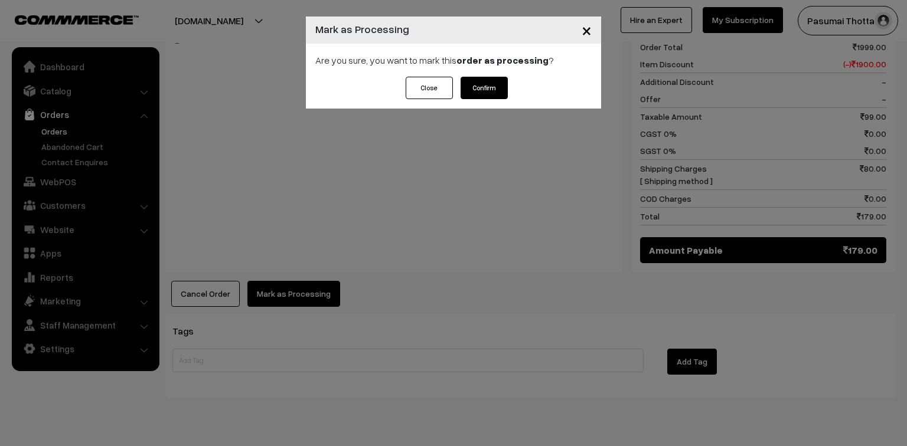
click at [472, 93] on button "Confirm" at bounding box center [483, 88] width 47 height 22
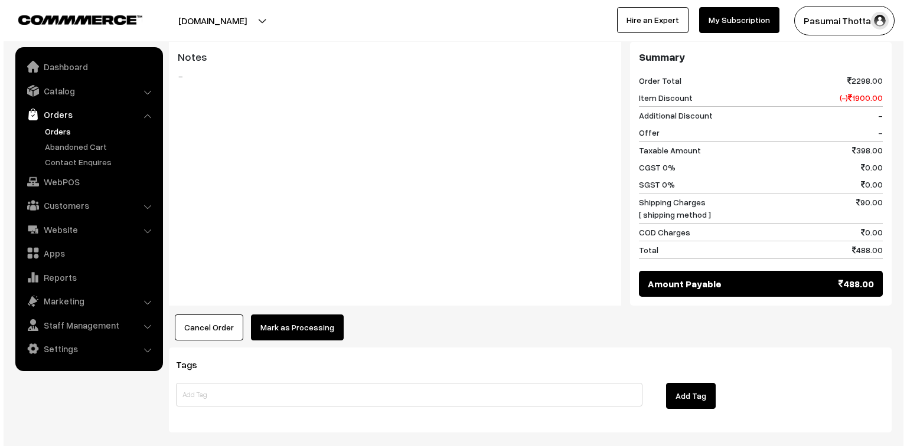
scroll to position [567, 0]
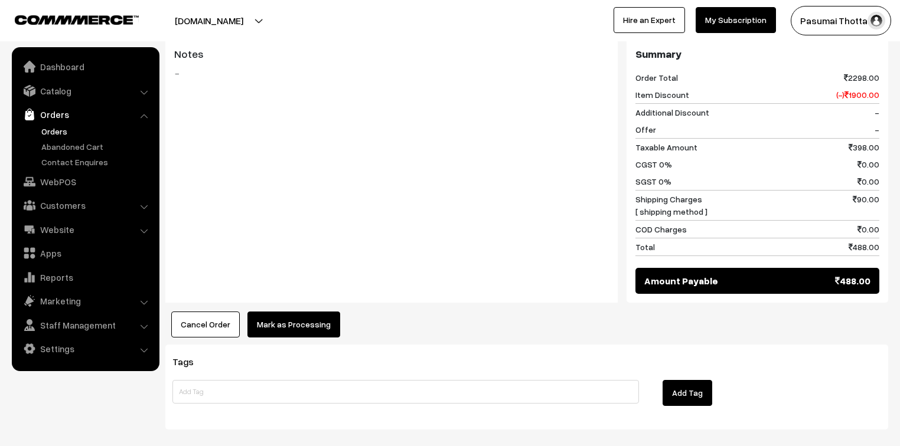
click at [289, 312] on button "Mark as Processing" at bounding box center [293, 325] width 93 height 26
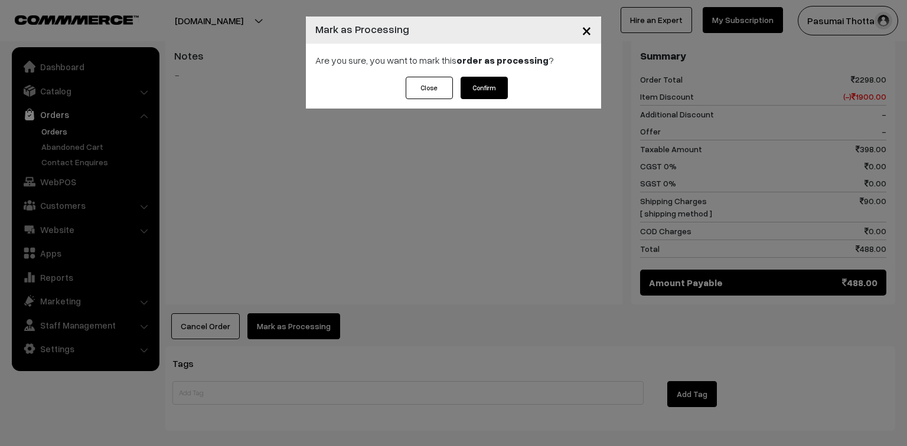
click at [487, 92] on button "Confirm" at bounding box center [483, 88] width 47 height 22
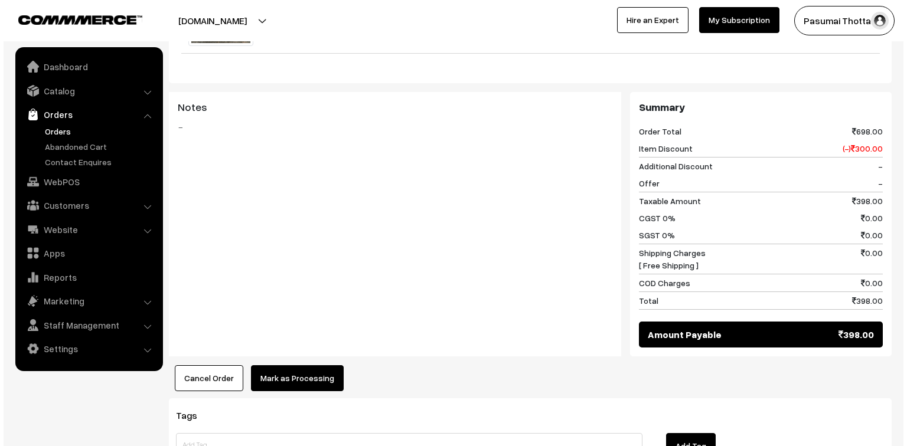
scroll to position [567, 0]
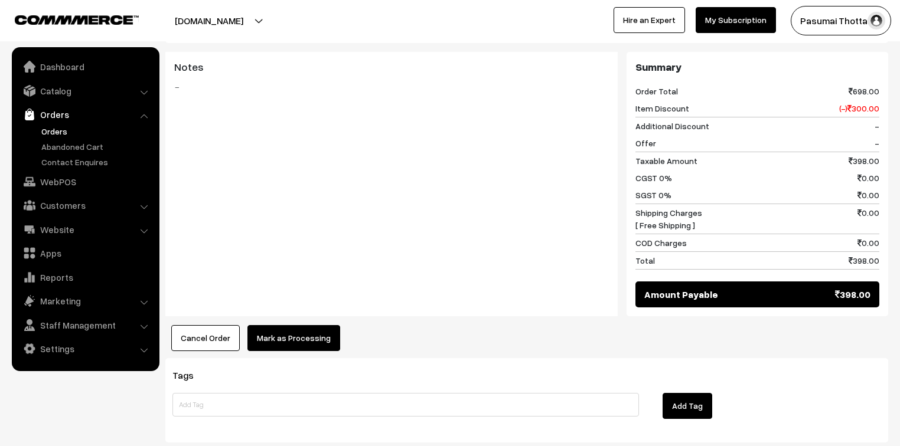
click at [321, 325] on button "Mark as Processing" at bounding box center [293, 338] width 93 height 26
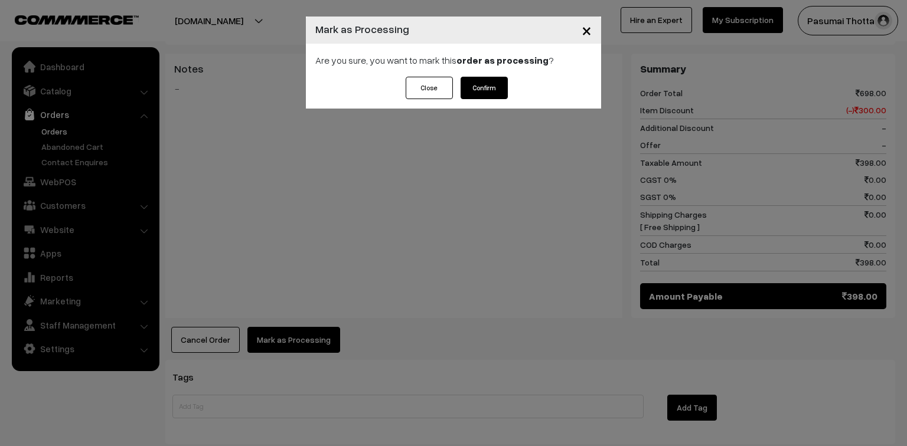
click at [493, 94] on button "Confirm" at bounding box center [483, 88] width 47 height 22
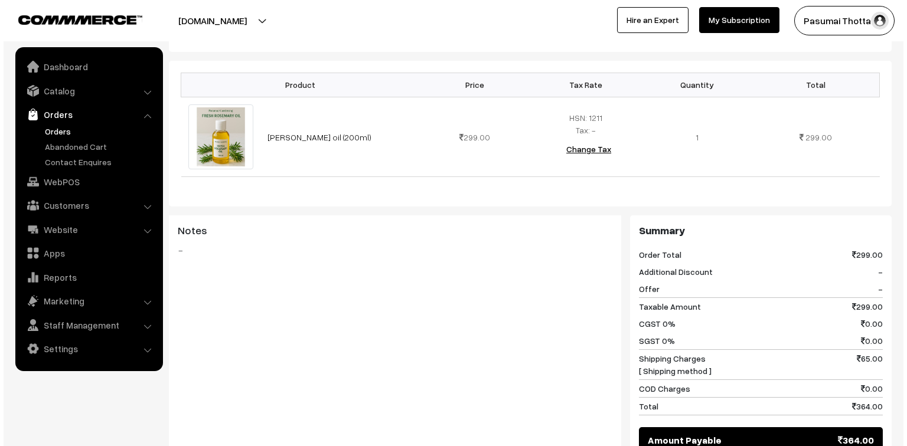
scroll to position [425, 0]
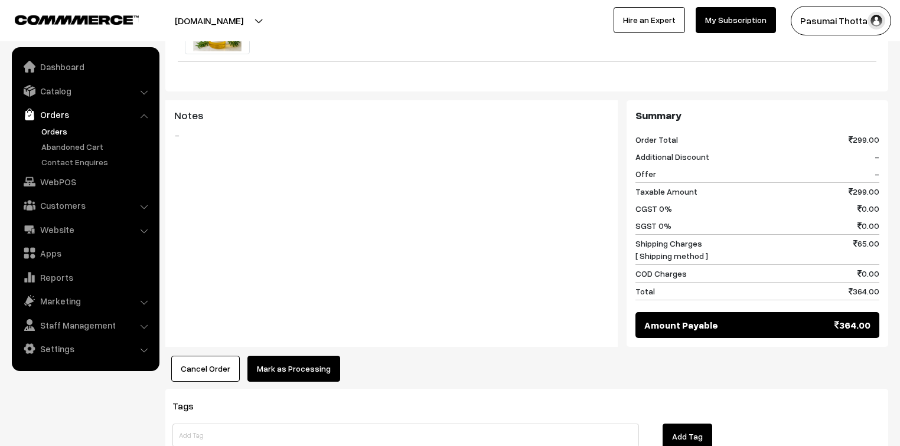
click at [283, 364] on button "Mark as Processing" at bounding box center [293, 369] width 93 height 26
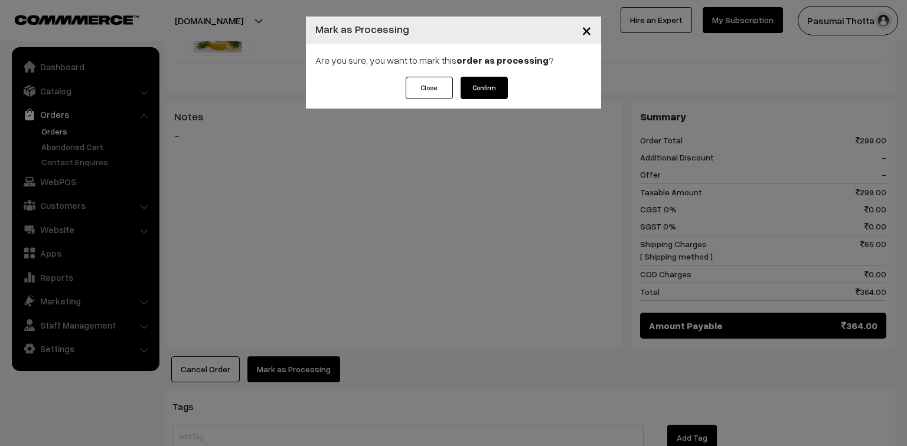
click at [475, 88] on button "Confirm" at bounding box center [483, 88] width 47 height 22
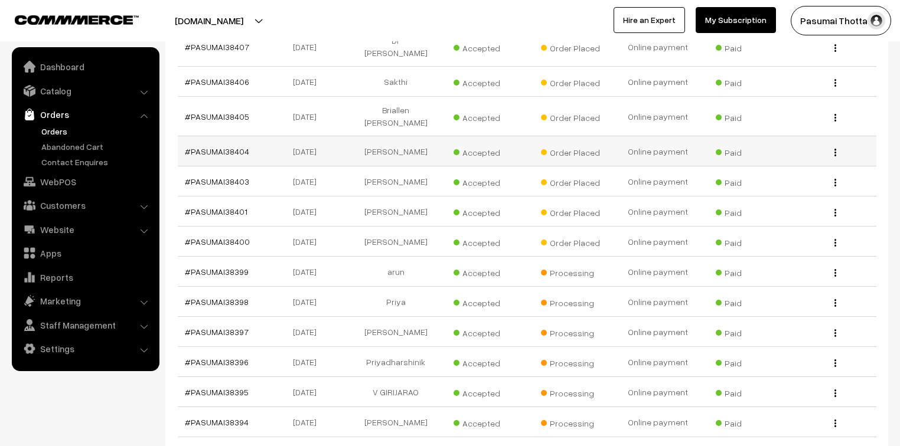
scroll to position [661, 0]
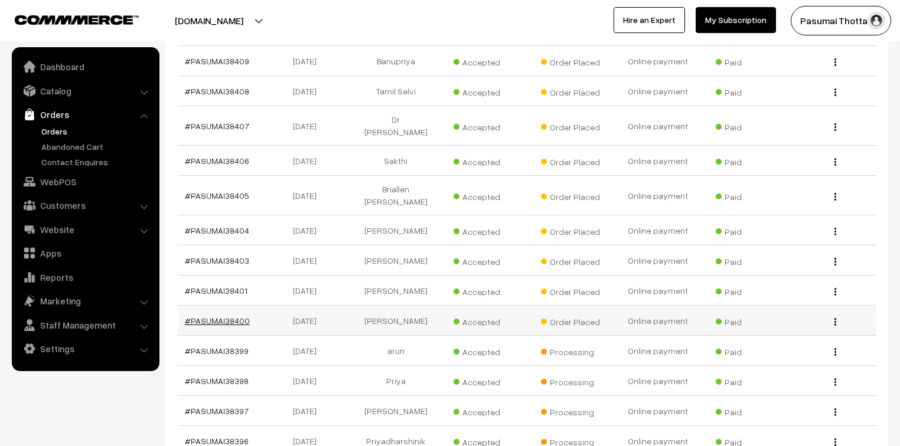
drag, startPoint x: 187, startPoint y: 287, endPoint x: 238, endPoint y: 287, distance: 51.4
drag, startPoint x: 223, startPoint y: 158, endPoint x: 218, endPoint y: 166, distance: 9.5
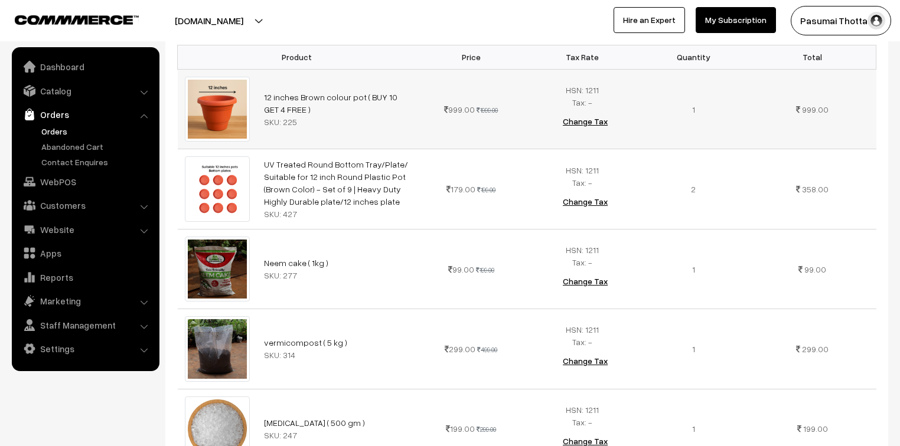
scroll to position [189, 0]
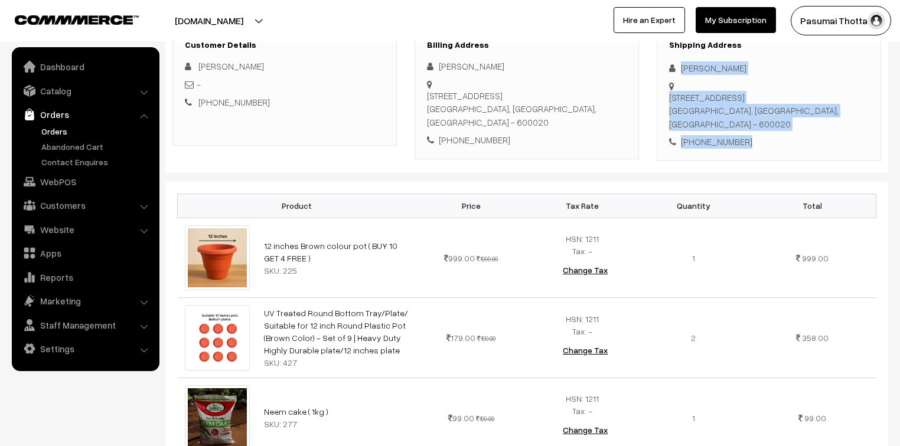
drag, startPoint x: 682, startPoint y: 71, endPoint x: 747, endPoint y: 112, distance: 76.2
click at [747, 112] on div "Shipping Address Samreen Waheed No.28/32, 1st floor,, 6th lane, shastri nagar, …" at bounding box center [768, 94] width 224 height 133
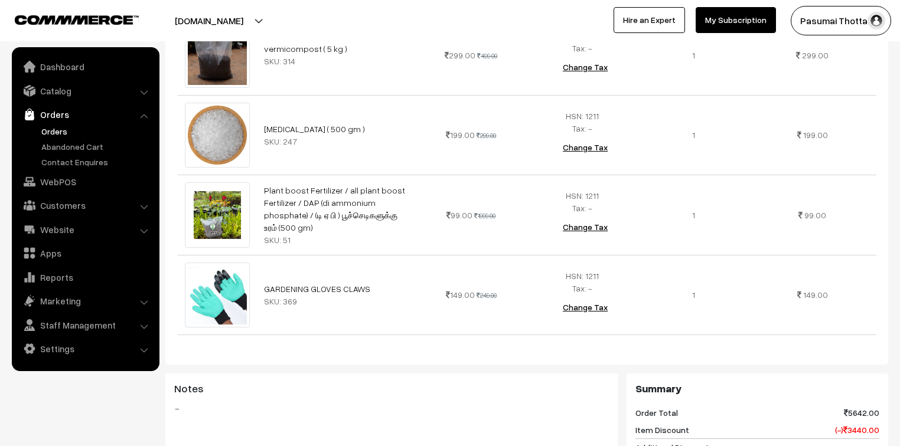
scroll to position [661, 0]
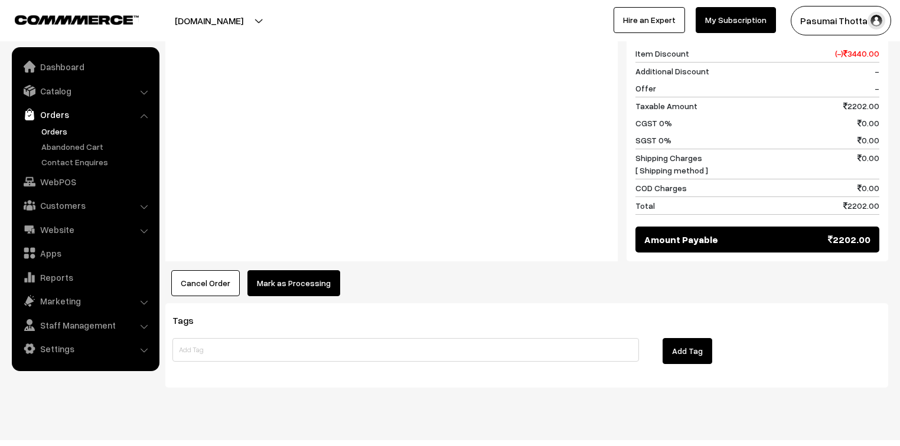
click at [298, 270] on button "Mark as Processing" at bounding box center [293, 283] width 93 height 26
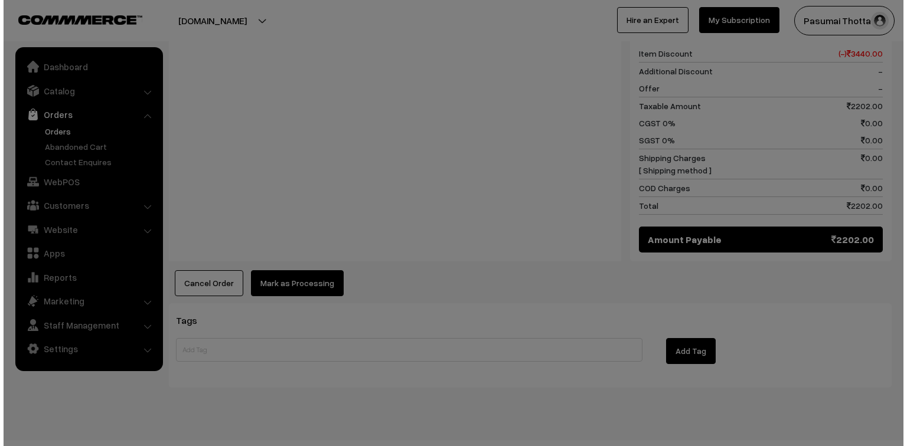
scroll to position [1014, 0]
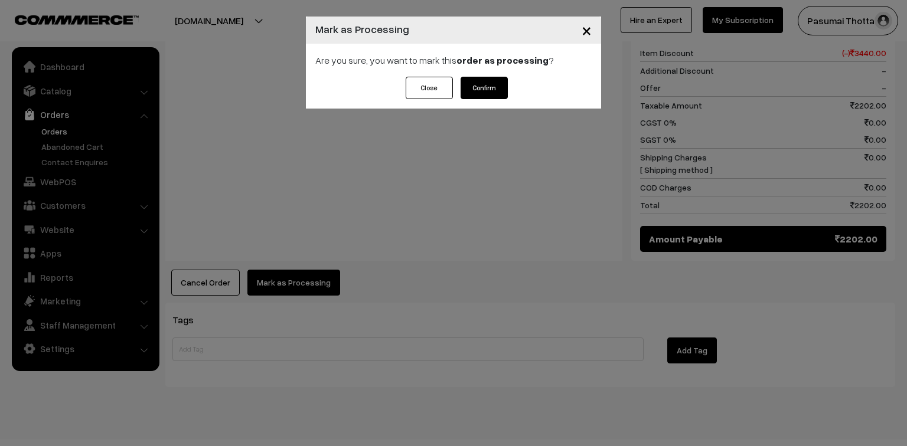
click at [484, 87] on button "Confirm" at bounding box center [483, 88] width 47 height 22
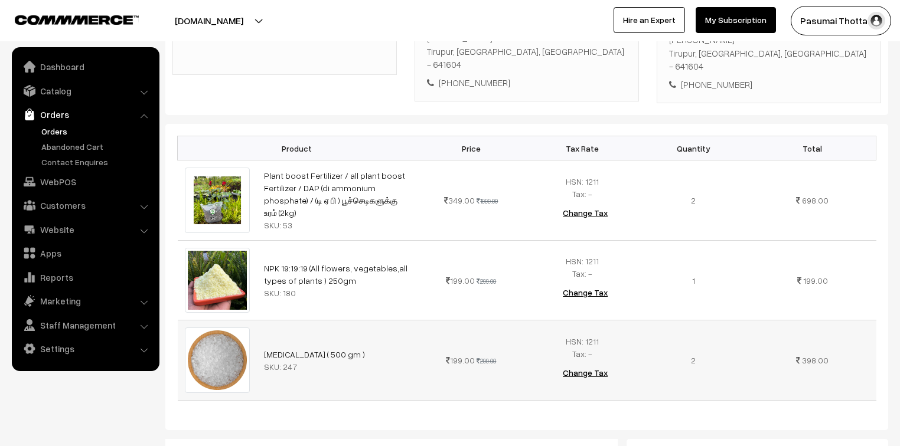
scroll to position [378, 0]
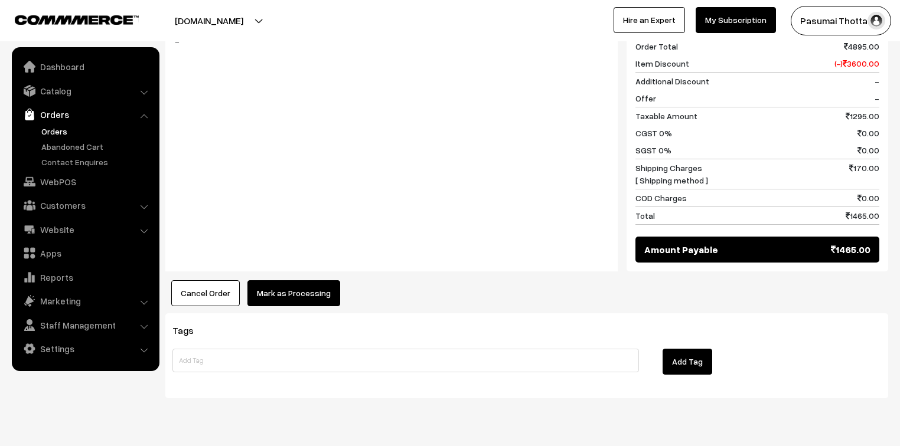
click at [276, 280] on button "Mark as Processing" at bounding box center [293, 293] width 93 height 26
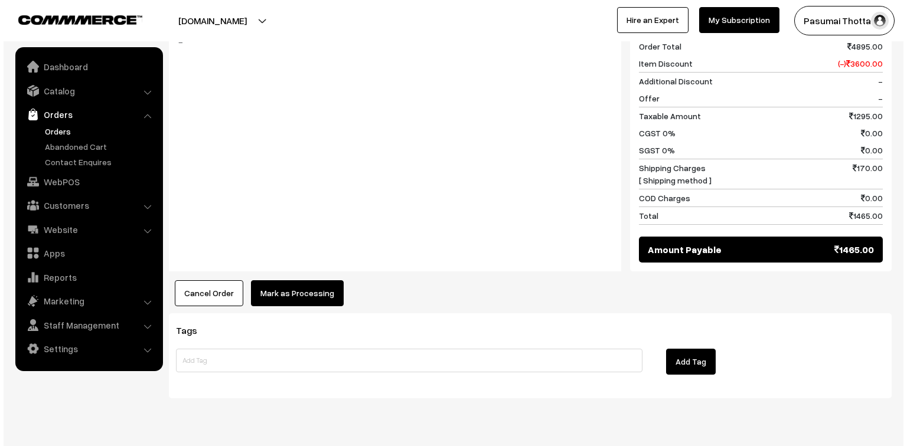
scroll to position [692, 0]
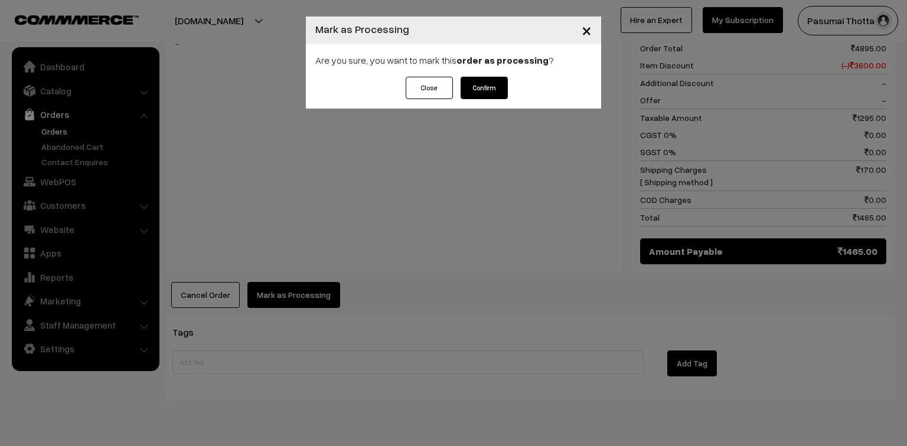
click at [482, 82] on button "Confirm" at bounding box center [483, 88] width 47 height 22
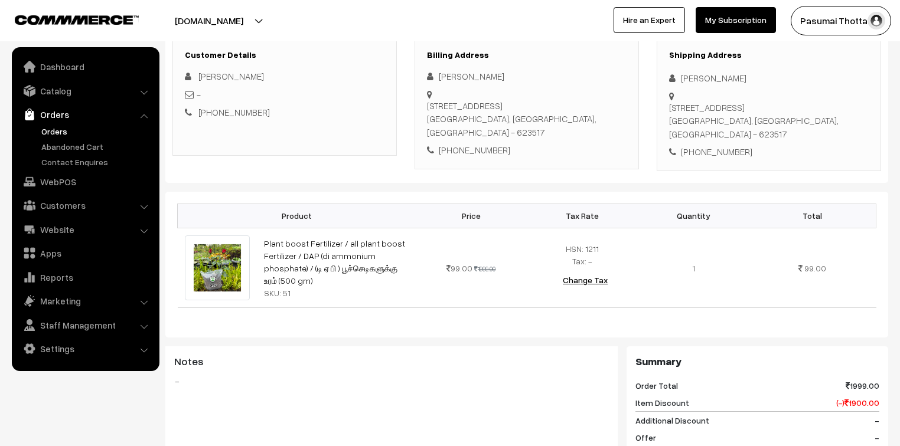
scroll to position [189, 0]
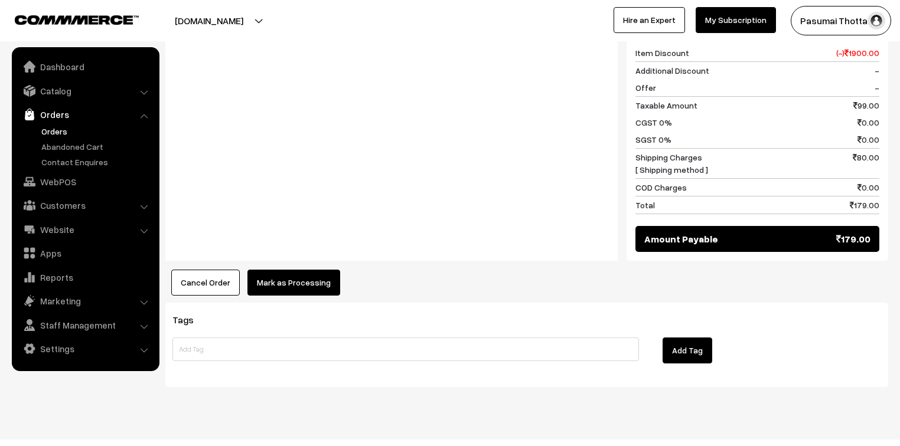
click at [292, 270] on button "Mark as Processing" at bounding box center [293, 283] width 93 height 26
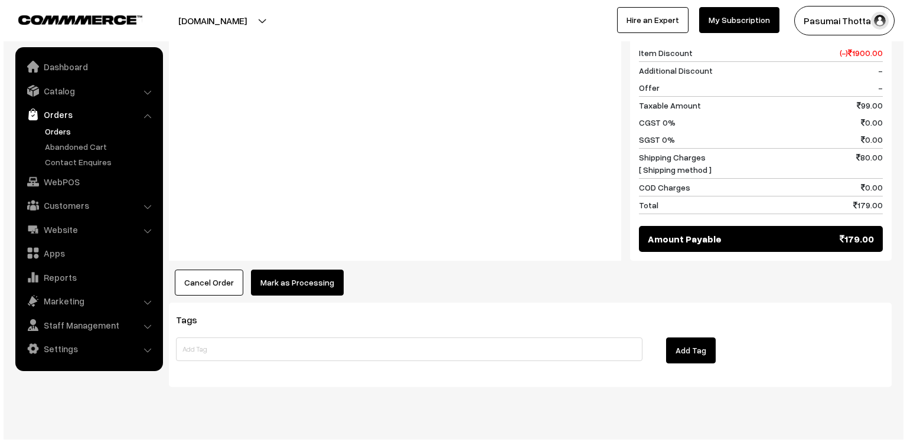
scroll to position [530, 0]
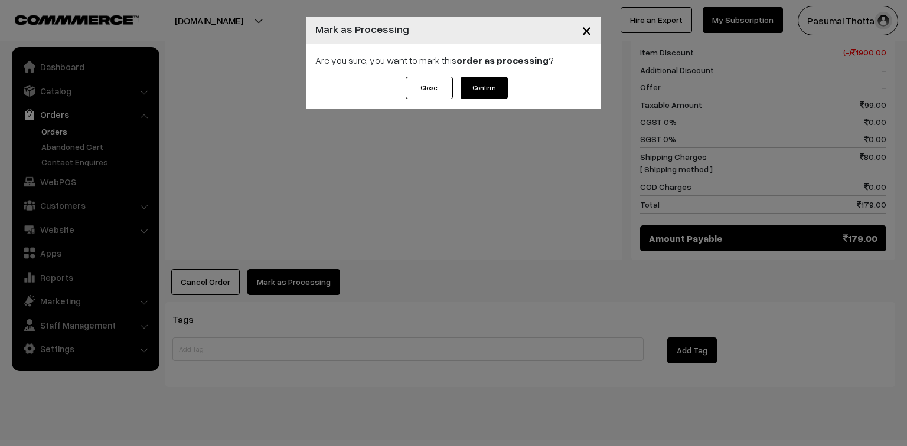
drag, startPoint x: 512, startPoint y: 72, endPoint x: 476, endPoint y: 90, distance: 40.4
click at [507, 75] on div "Are you sure, you want to mark this order as processing ?" at bounding box center [453, 60] width 295 height 33
click at [476, 90] on button "Confirm" at bounding box center [483, 88] width 47 height 22
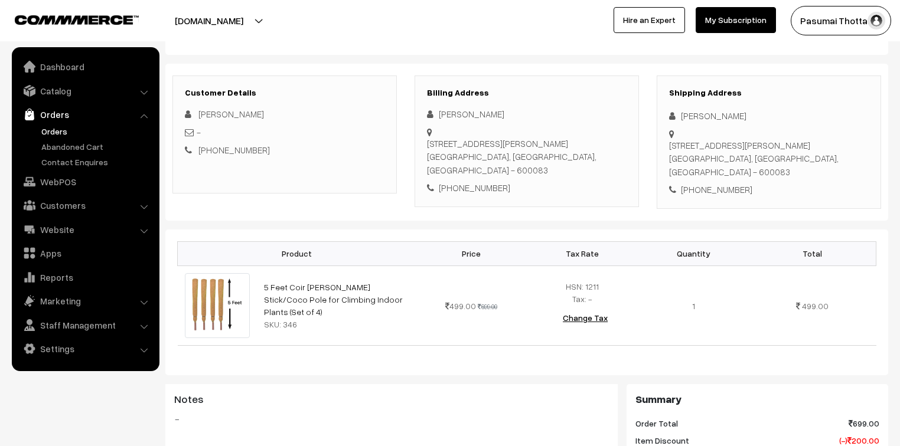
scroll to position [142, 0]
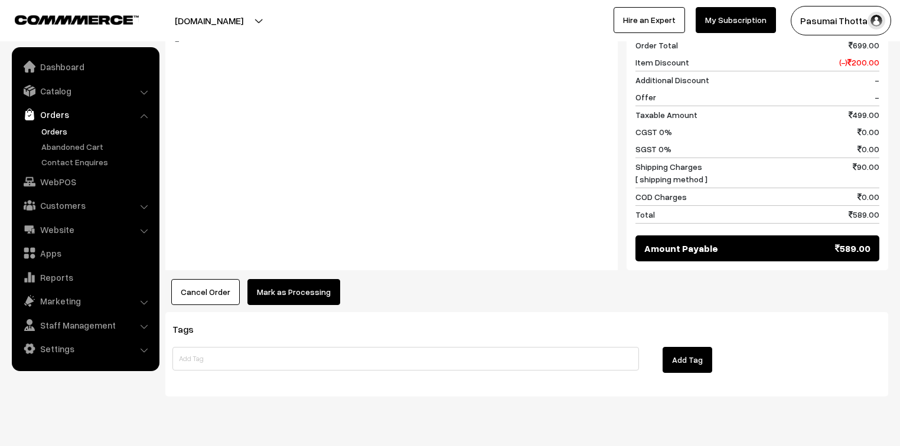
click at [279, 286] on button "Mark as Processing" at bounding box center [293, 292] width 93 height 26
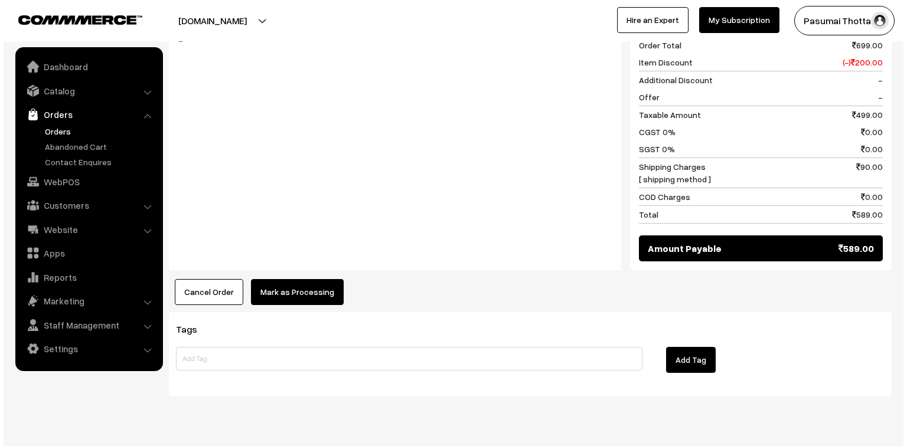
scroll to position [520, 0]
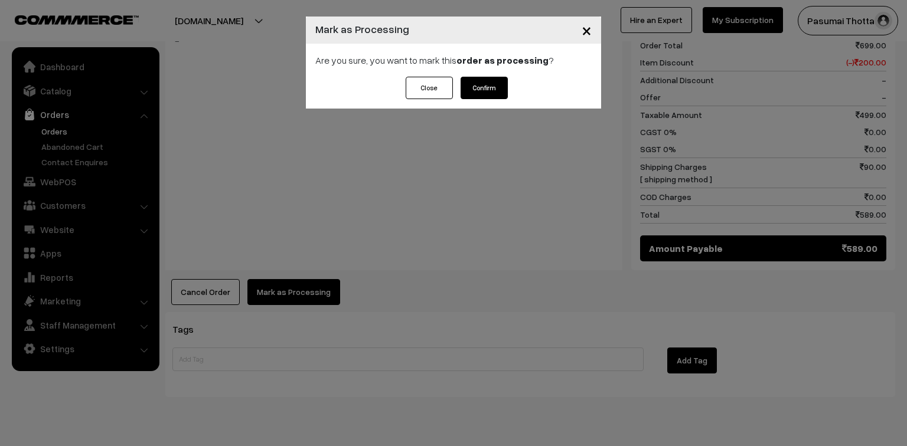
click at [486, 92] on button "Confirm" at bounding box center [483, 88] width 47 height 22
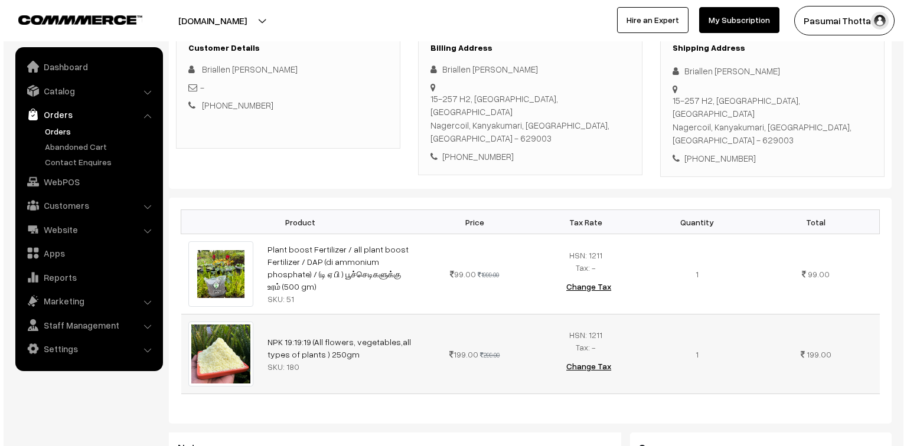
scroll to position [567, 0]
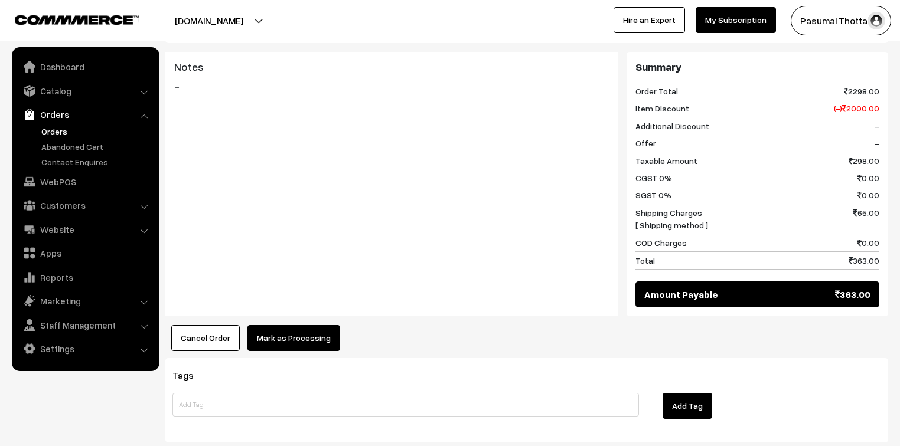
click at [277, 325] on button "Mark as Processing" at bounding box center [293, 338] width 93 height 26
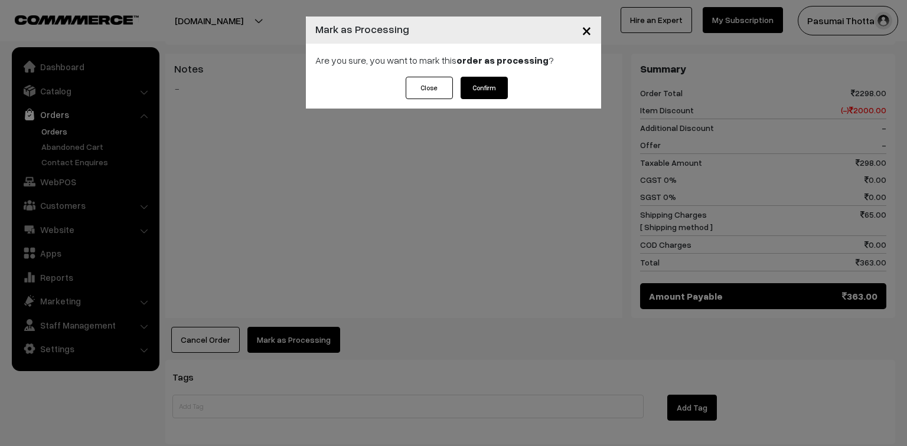
click at [485, 90] on button "Confirm" at bounding box center [483, 88] width 47 height 22
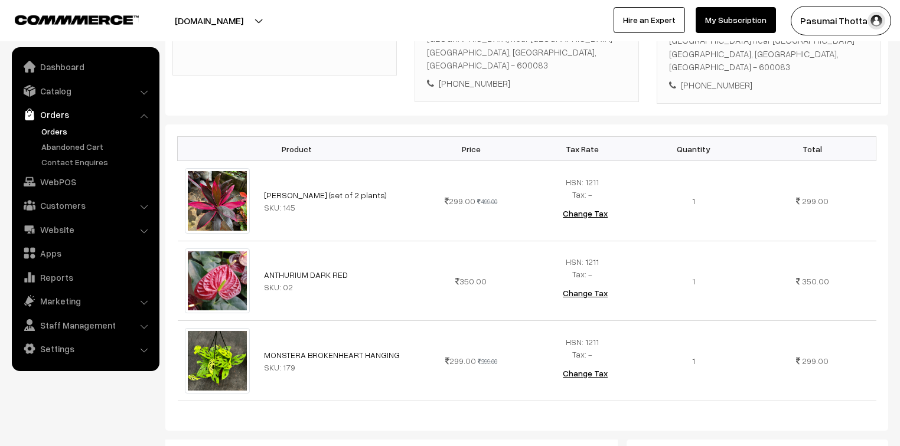
scroll to position [283, 0]
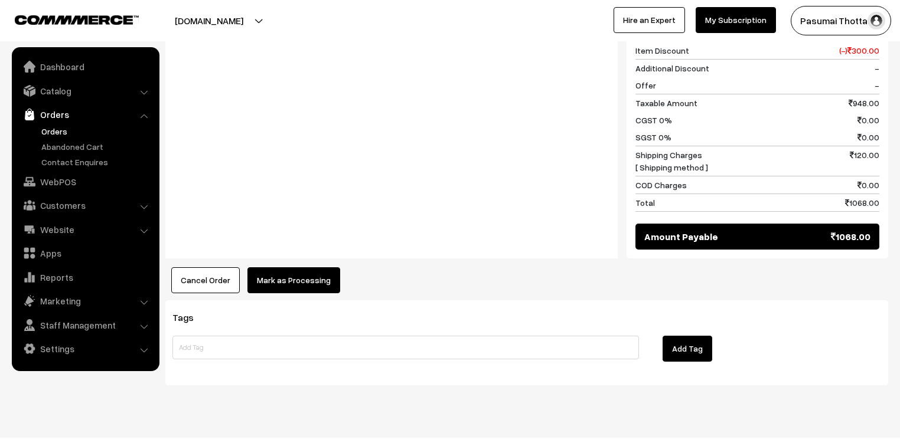
click at [298, 267] on button "Mark as Processing" at bounding box center [293, 280] width 93 height 26
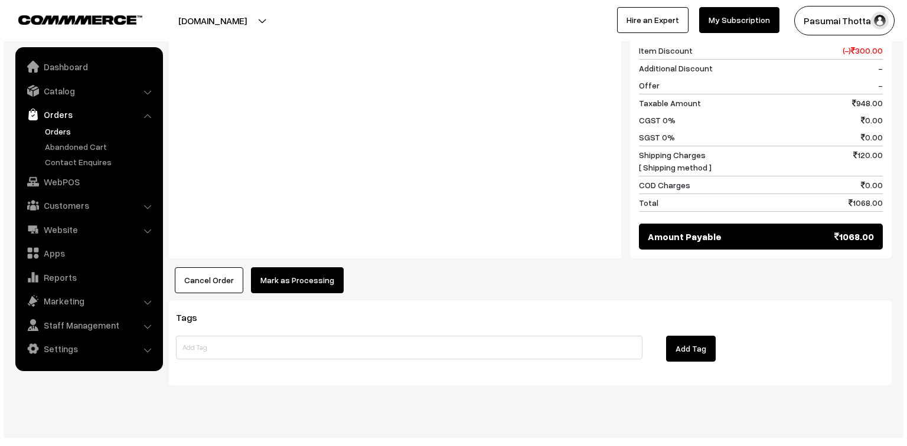
scroll to position [707, 0]
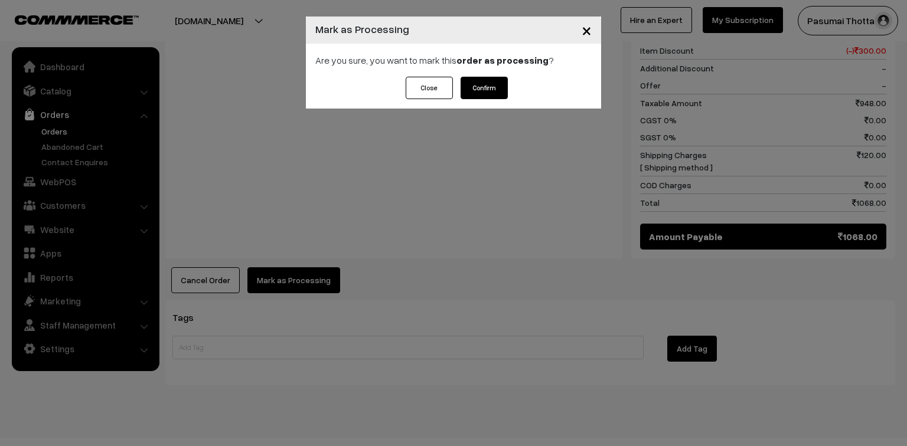
click at [482, 87] on button "Confirm" at bounding box center [483, 88] width 47 height 22
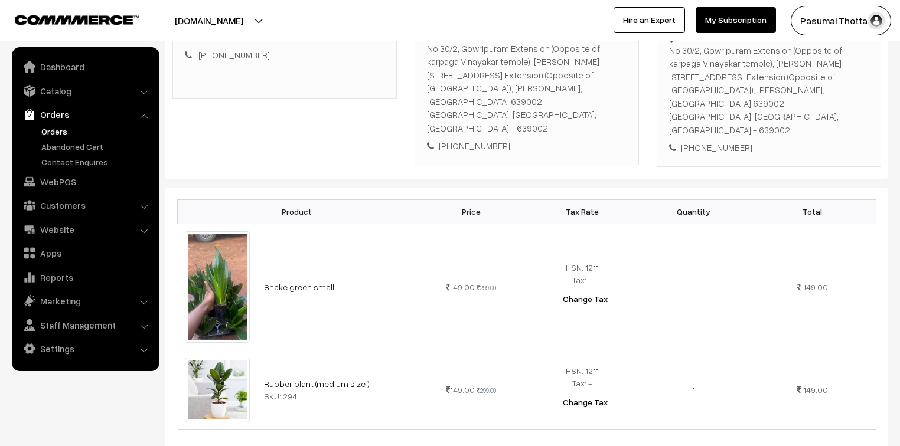
scroll to position [283, 0]
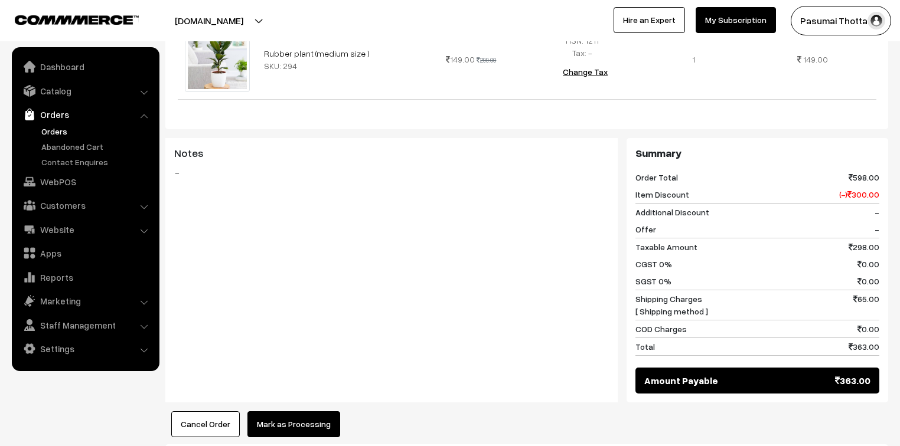
click at [328, 411] on button "Mark as Processing" at bounding box center [293, 424] width 93 height 26
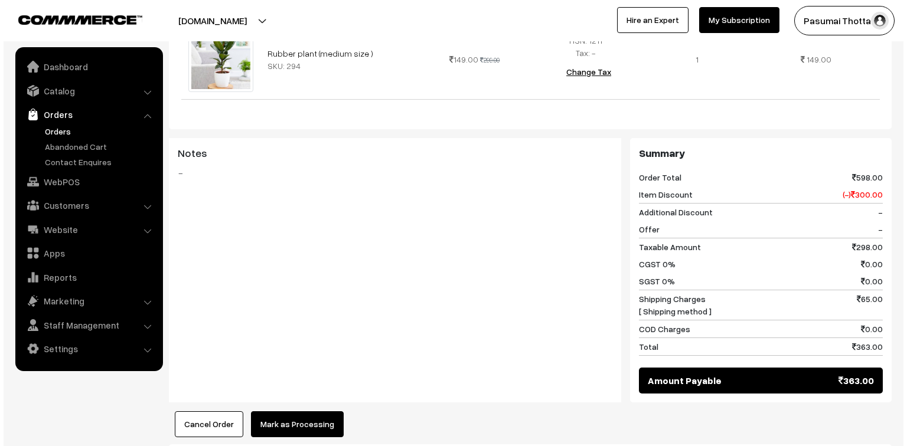
scroll to position [568, 0]
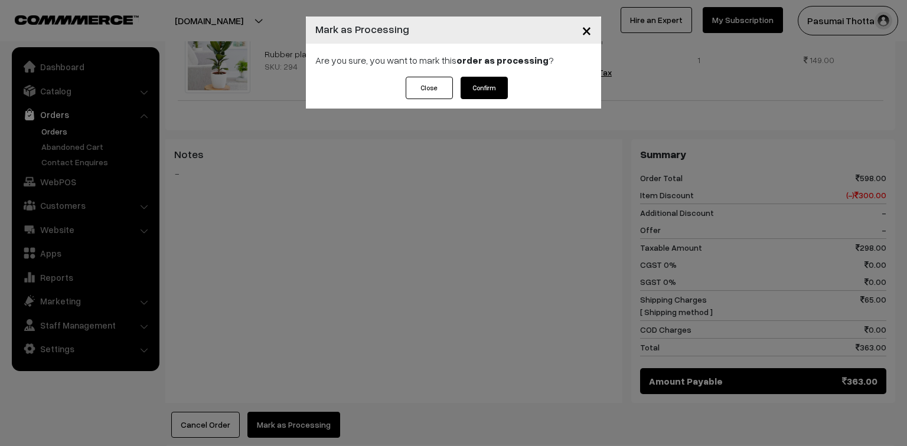
click at [482, 77] on button "Confirm" at bounding box center [483, 88] width 47 height 22
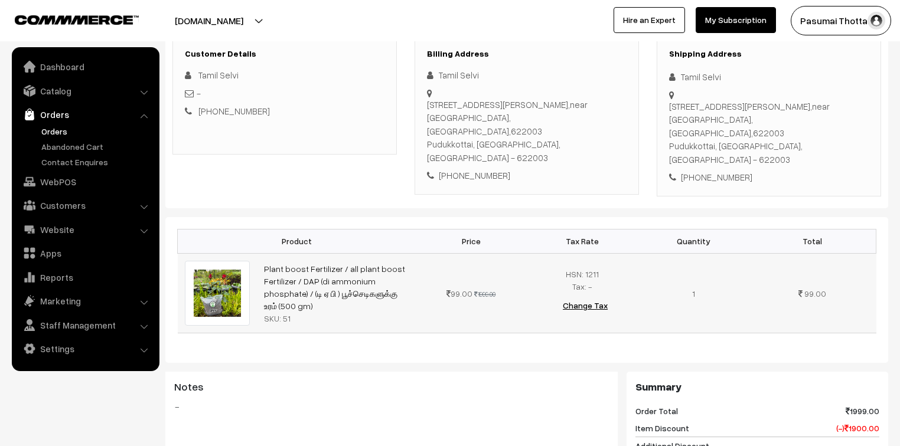
scroll to position [189, 0]
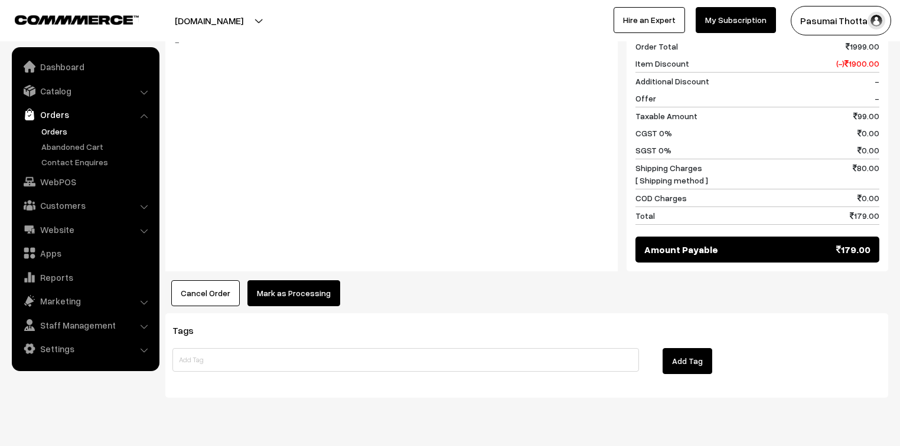
click at [313, 280] on button "Mark as Processing" at bounding box center [293, 293] width 93 height 26
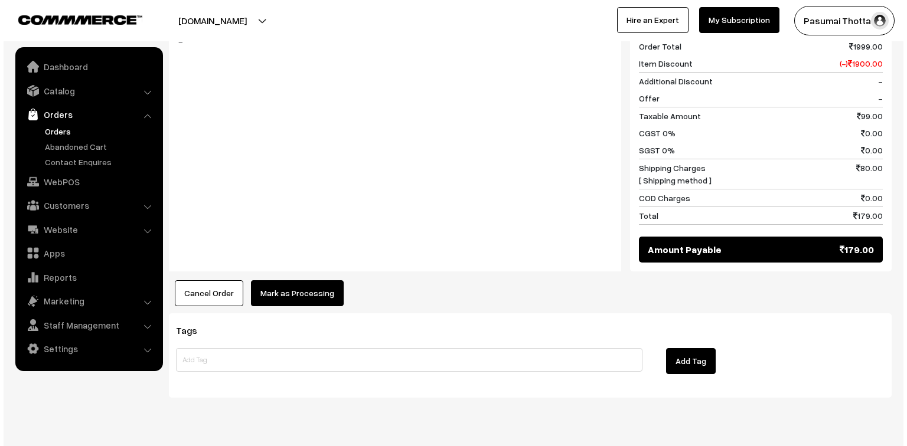
scroll to position [545, 0]
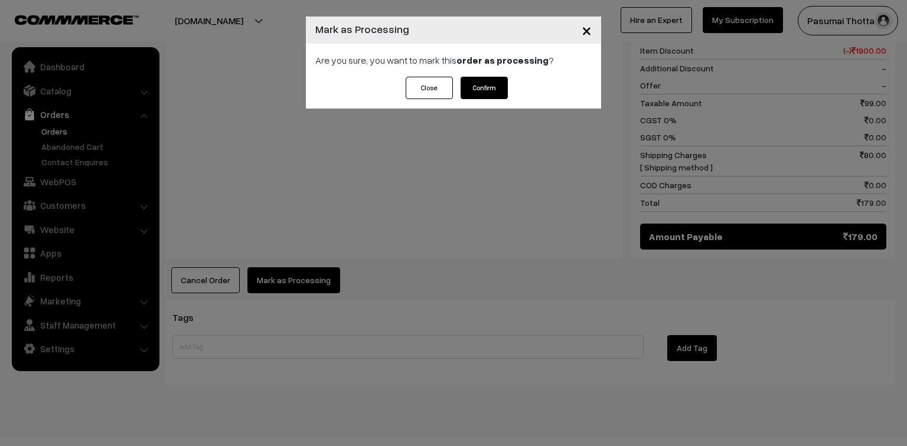
click at [484, 90] on button "Confirm" at bounding box center [483, 88] width 47 height 22
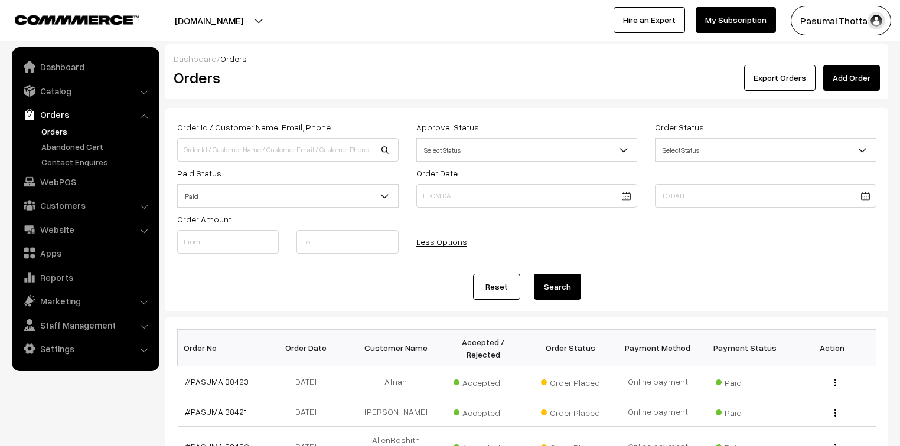
scroll to position [425, 0]
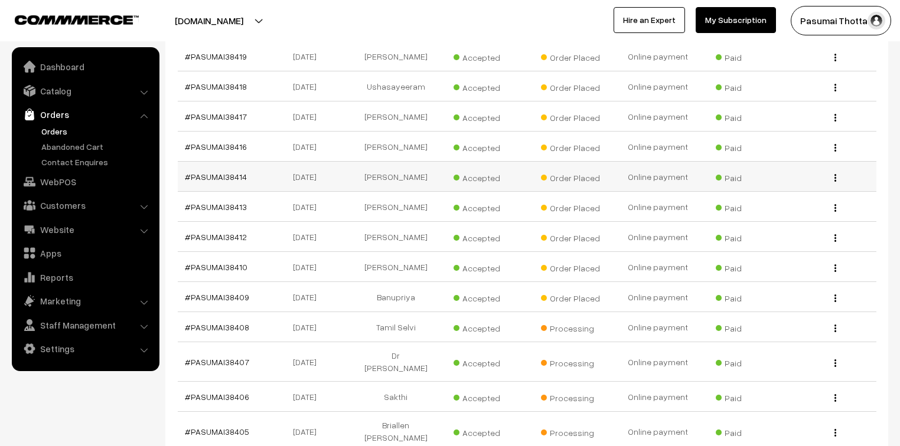
drag, startPoint x: 232, startPoint y: 161, endPoint x: 264, endPoint y: 165, distance: 32.8
click at [264, 165] on td "06-10-2025" at bounding box center [307, 177] width 87 height 30
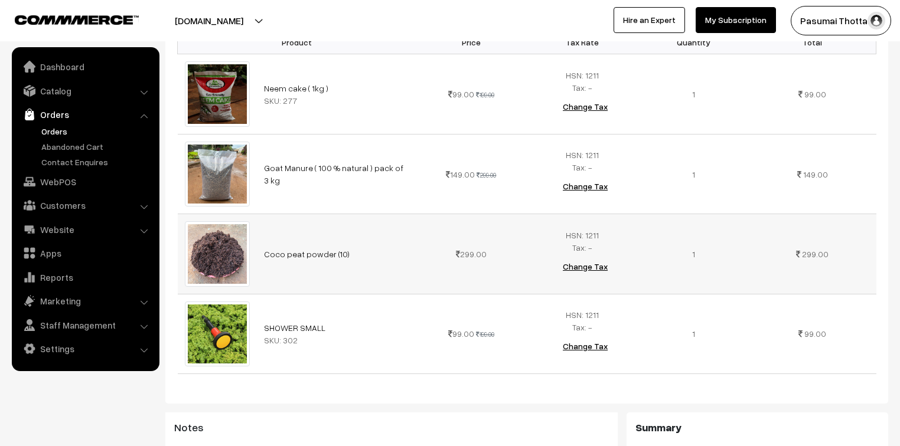
scroll to position [236, 0]
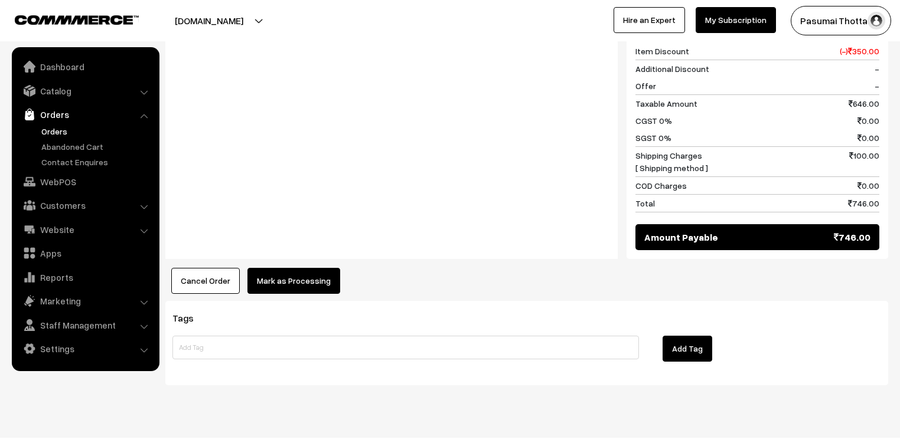
click at [271, 268] on button "Mark as Processing" at bounding box center [293, 281] width 93 height 26
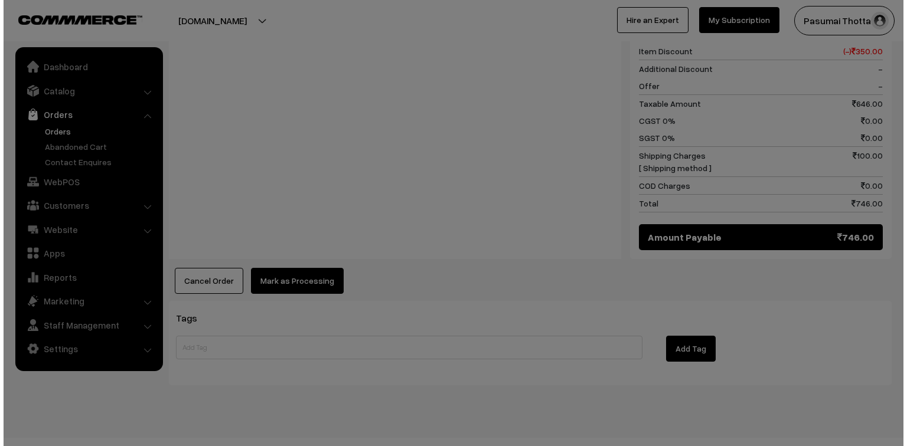
scroll to position [787, 0]
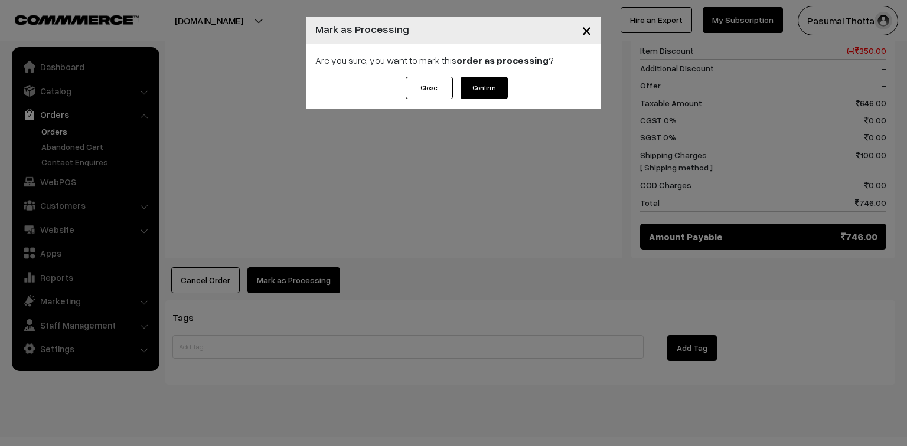
click at [492, 90] on button "Confirm" at bounding box center [483, 88] width 47 height 22
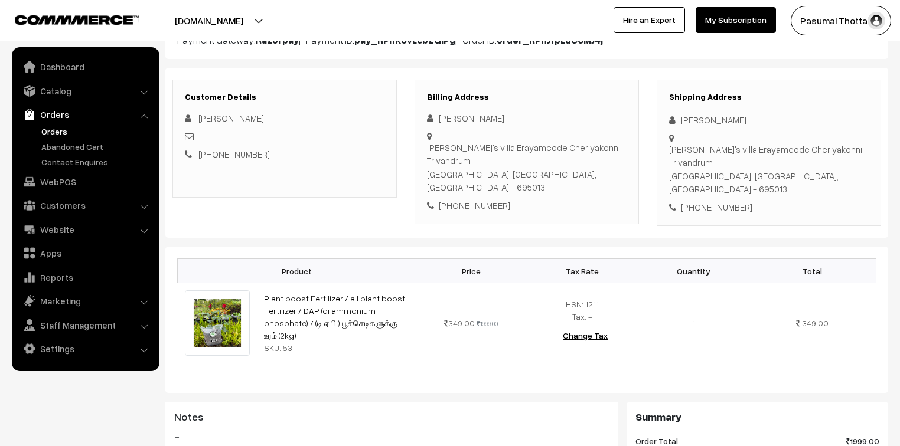
scroll to position [142, 0]
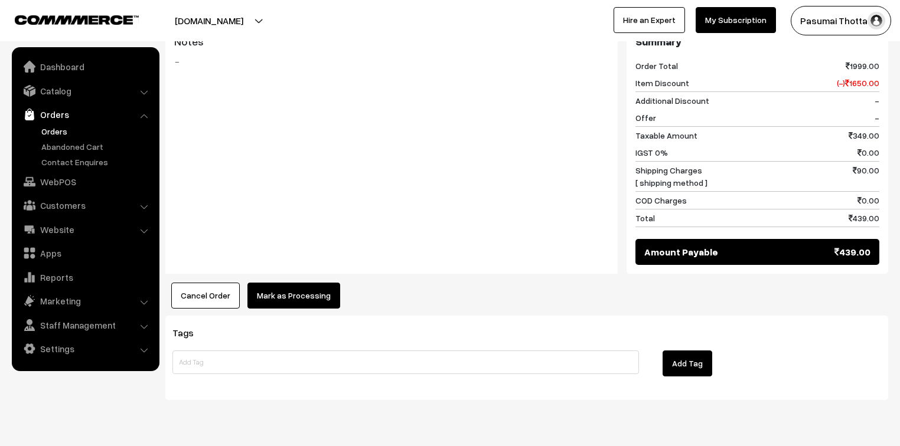
drag, startPoint x: 327, startPoint y: 246, endPoint x: 307, endPoint y: 253, distance: 21.3
click at [326, 246] on div "Product Price Tax Rate Quantity Total Plant boost Fertilizer / all plant boost …" at bounding box center [526, 89] width 723 height 437
click at [307, 283] on button "Mark as Processing" at bounding box center [293, 296] width 93 height 26
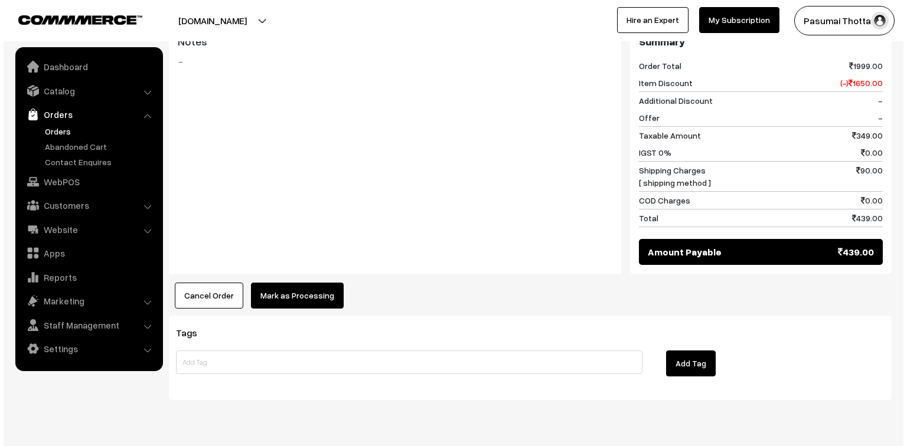
scroll to position [513, 0]
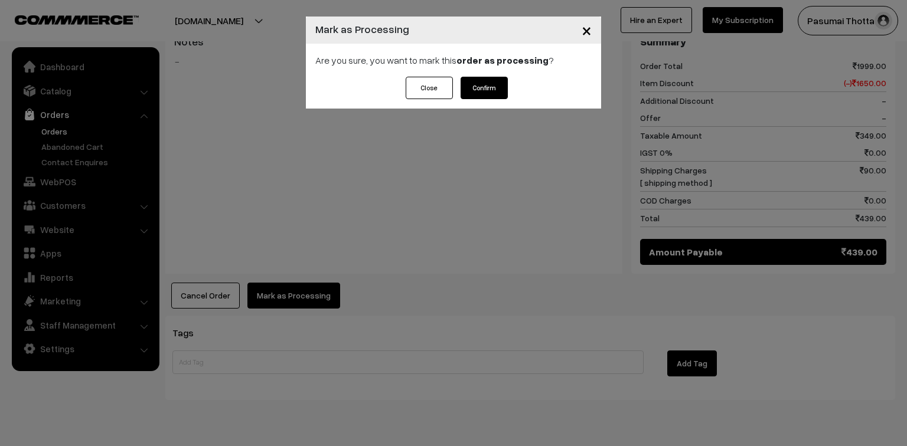
click at [480, 90] on button "Confirm" at bounding box center [483, 88] width 47 height 22
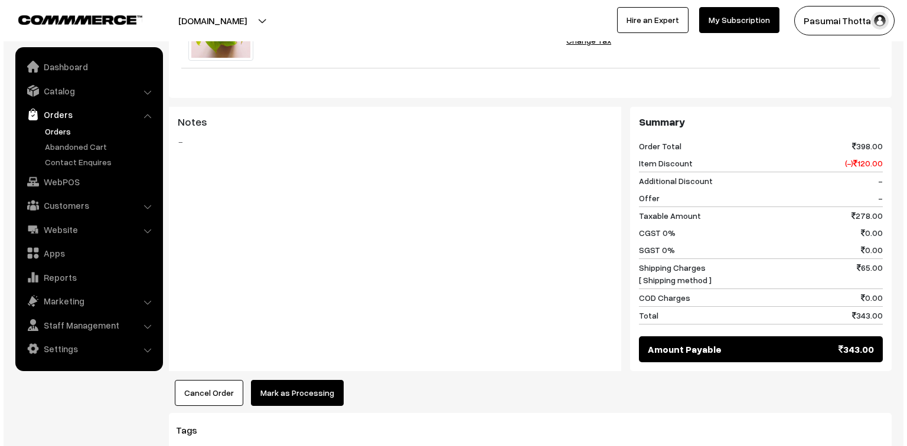
scroll to position [567, 0]
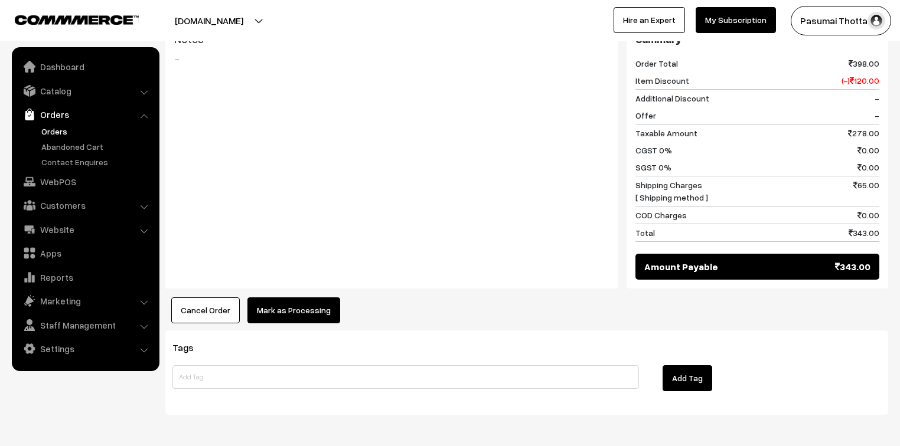
click at [293, 323] on button "Mark as Processing" at bounding box center [293, 311] width 93 height 26
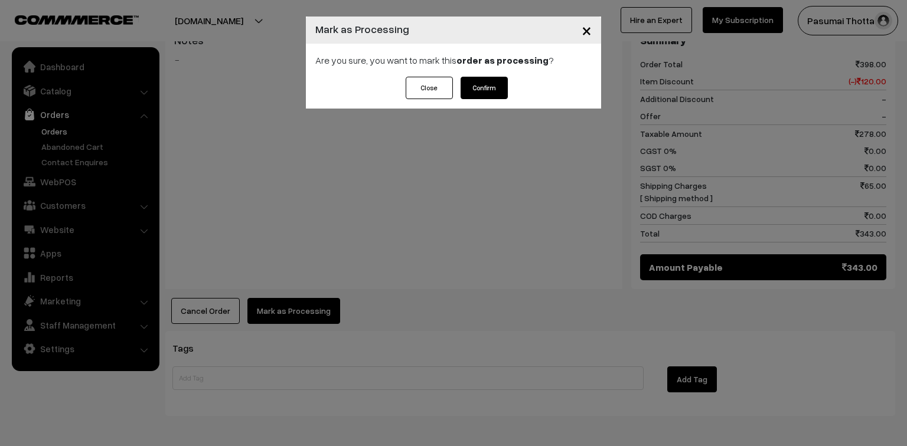
click at [475, 84] on button "Confirm" at bounding box center [483, 88] width 47 height 22
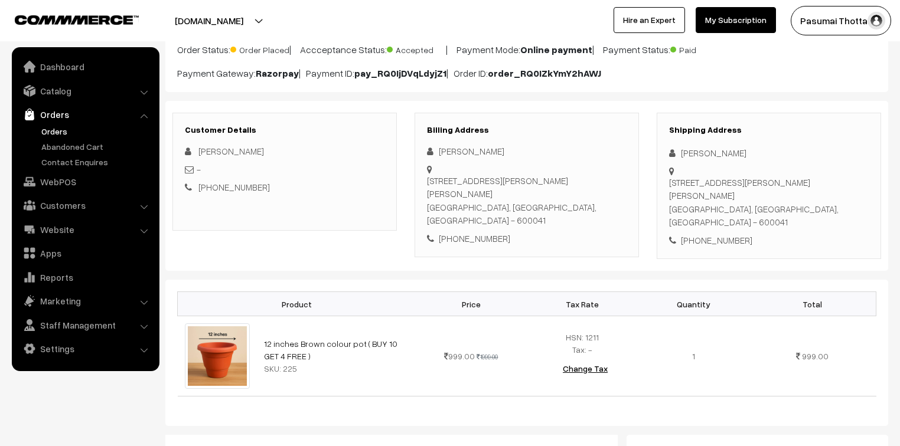
scroll to position [142, 0]
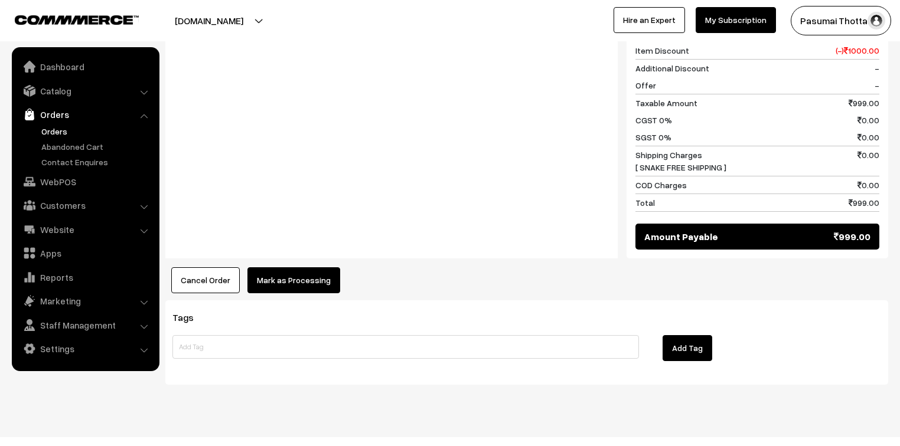
click at [266, 241] on div "Notes -" at bounding box center [391, 126] width 452 height 264
click at [275, 267] on button "Mark as Processing" at bounding box center [293, 280] width 93 height 26
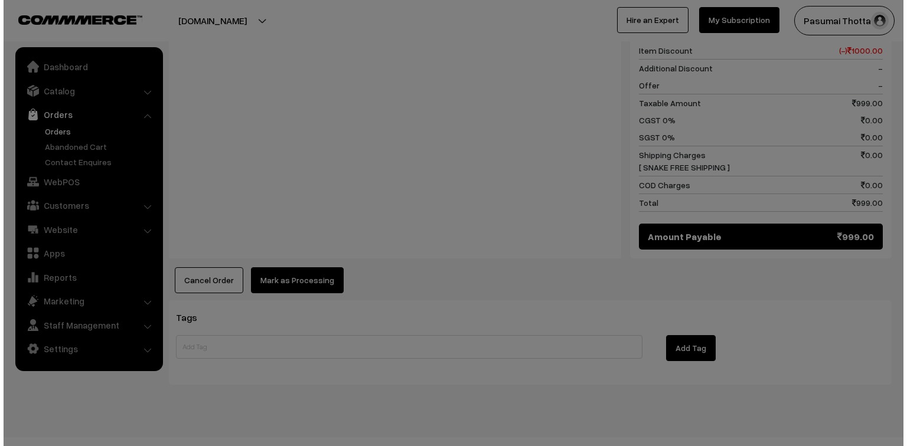
scroll to position [545, 0]
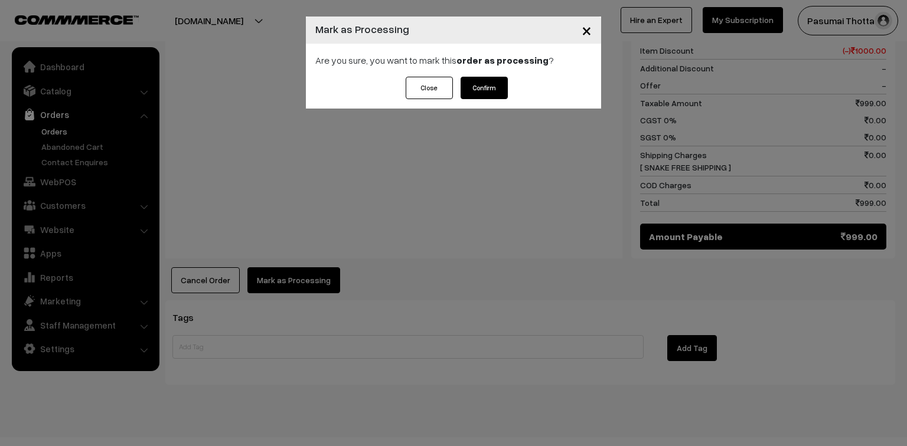
click at [481, 83] on button "Confirm" at bounding box center [483, 88] width 47 height 22
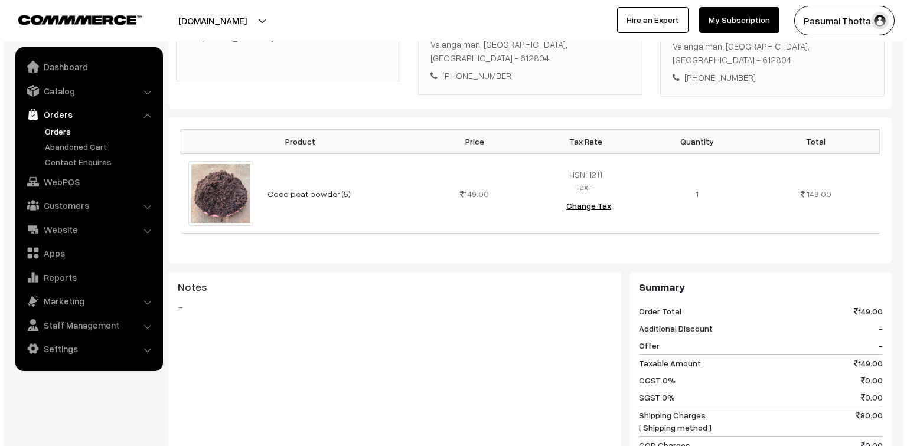
scroll to position [472, 0]
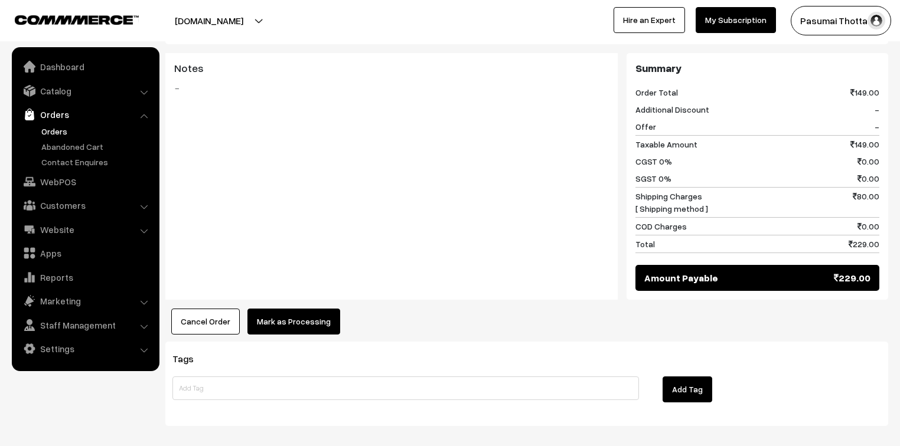
click at [304, 309] on button "Mark as Processing" at bounding box center [293, 322] width 93 height 26
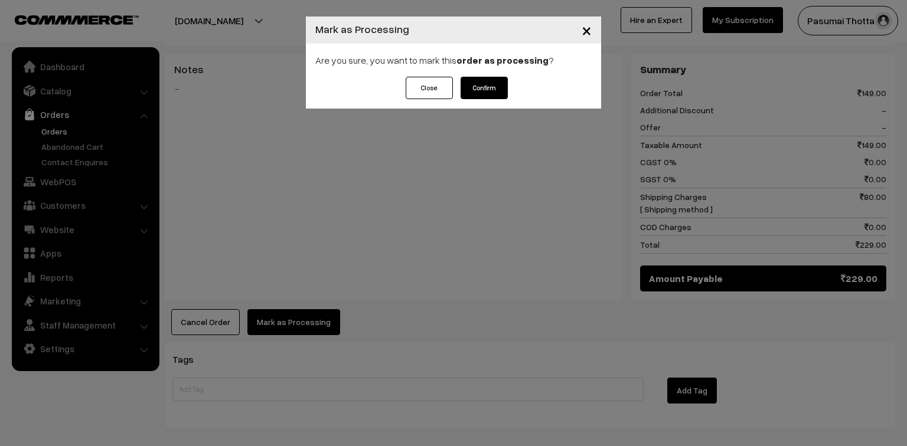
click at [465, 90] on button "Confirm" at bounding box center [483, 88] width 47 height 22
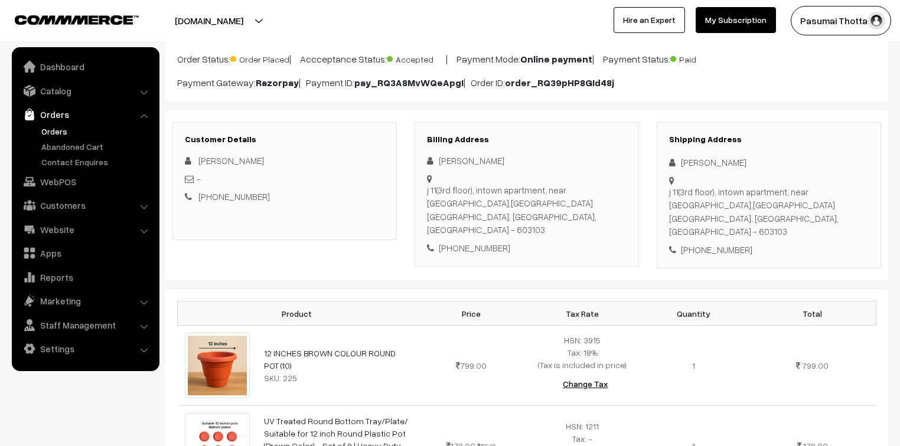
scroll to position [94, 0]
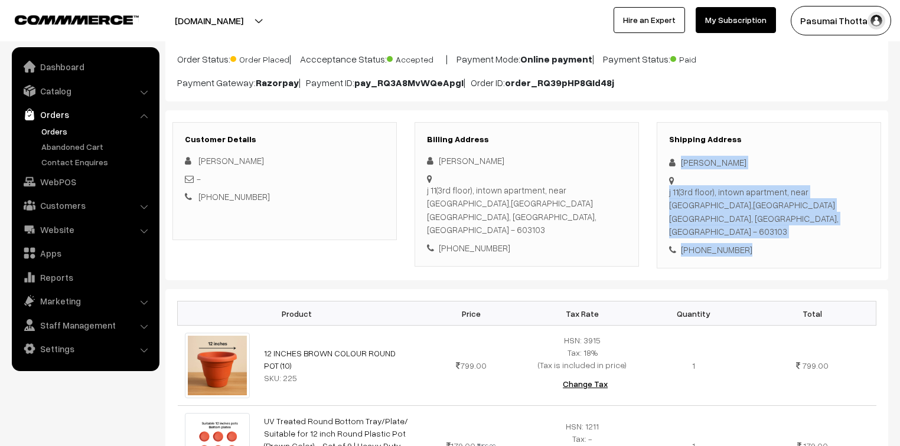
drag, startPoint x: 680, startPoint y: 158, endPoint x: 782, endPoint y: 236, distance: 128.0
click at [782, 236] on div "Shipping Address Merline Brindha j 11(3rd floor), intown apartment, near sps ma…" at bounding box center [768, 195] width 224 height 147
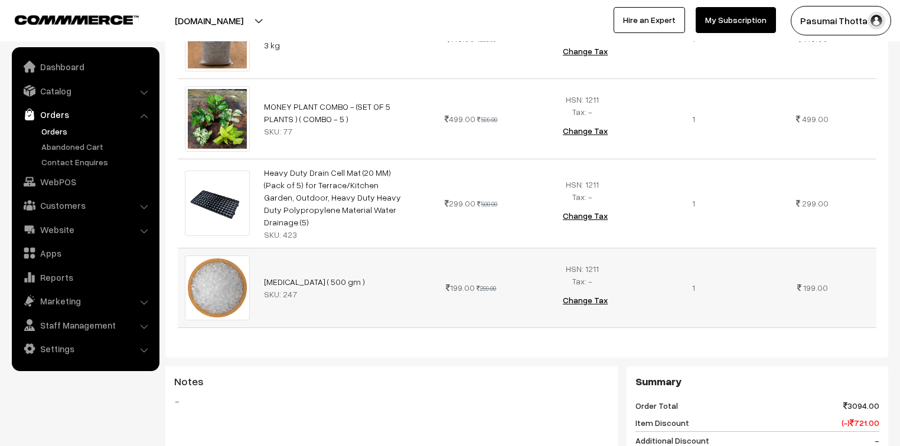
scroll to position [708, 0]
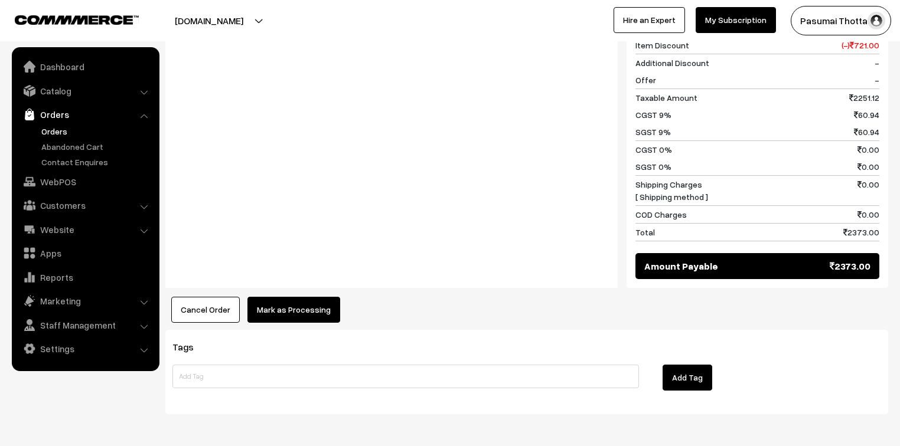
click at [305, 297] on button "Mark as Processing" at bounding box center [293, 310] width 93 height 26
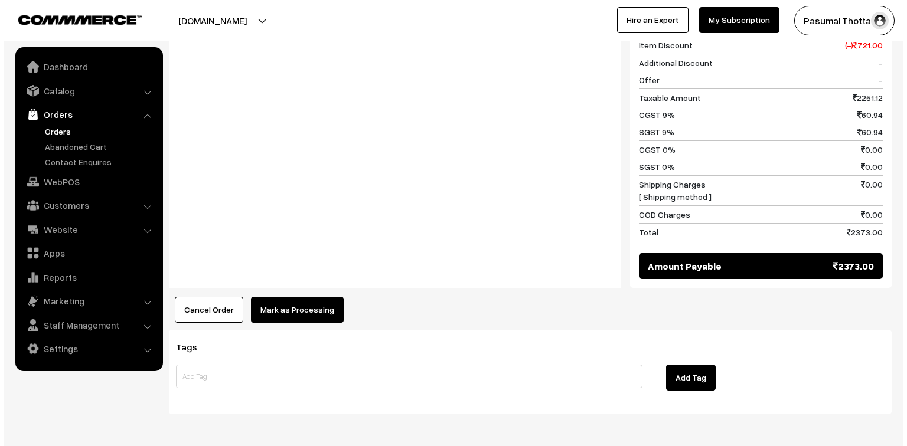
scroll to position [1044, 0]
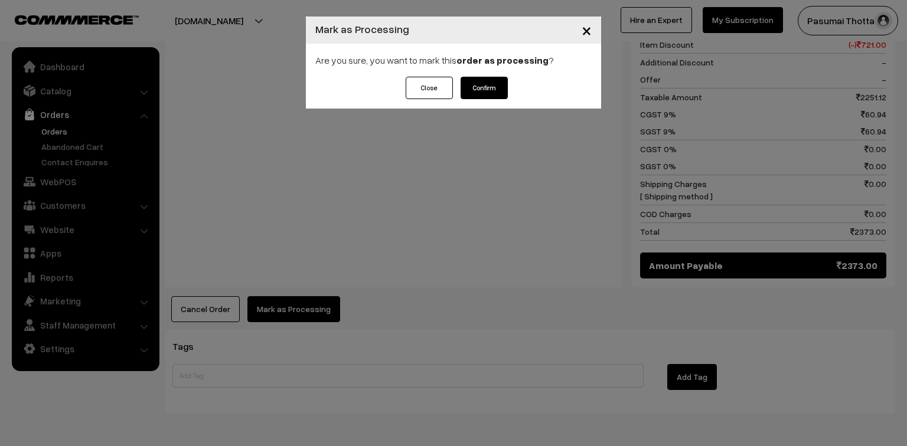
click at [489, 86] on button "Confirm" at bounding box center [483, 88] width 47 height 22
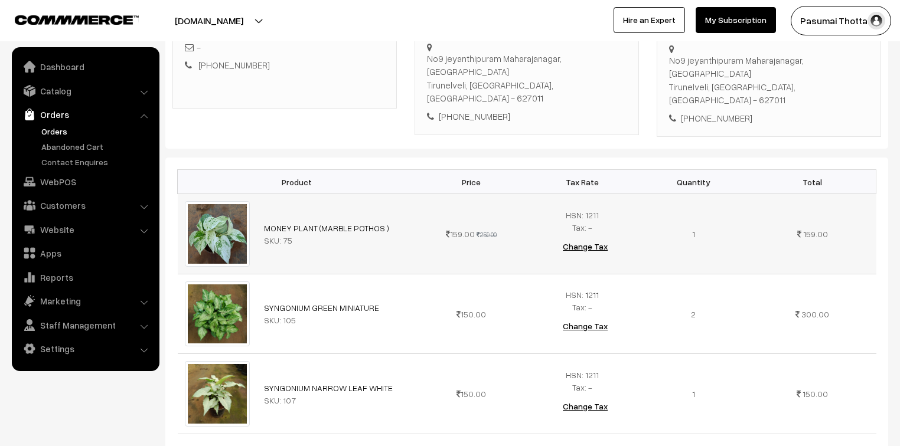
scroll to position [331, 0]
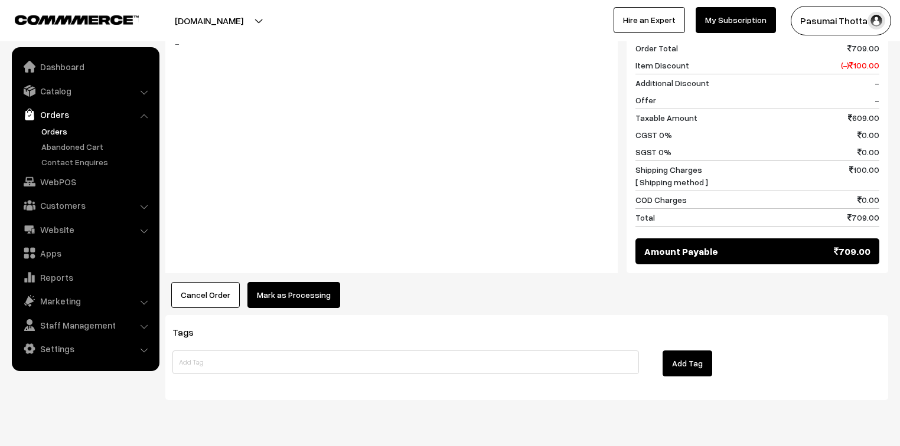
click at [289, 282] on button "Mark as Processing" at bounding box center [293, 295] width 93 height 26
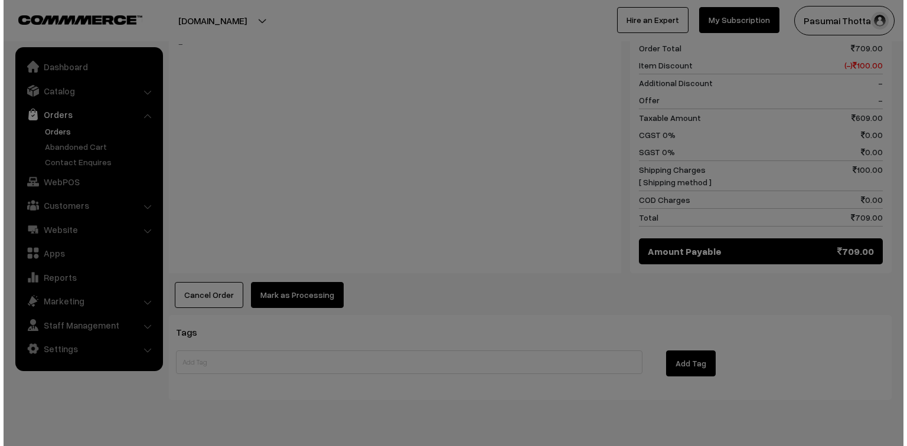
scroll to position [692, 0]
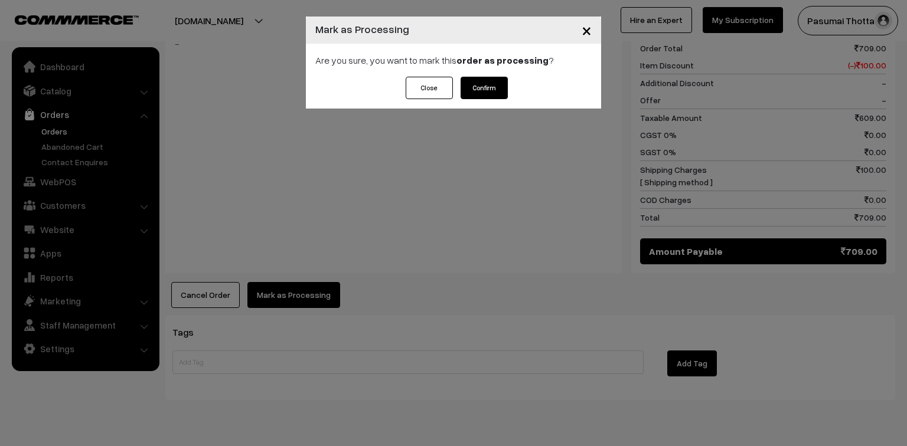
click at [481, 87] on button "Confirm" at bounding box center [483, 88] width 47 height 22
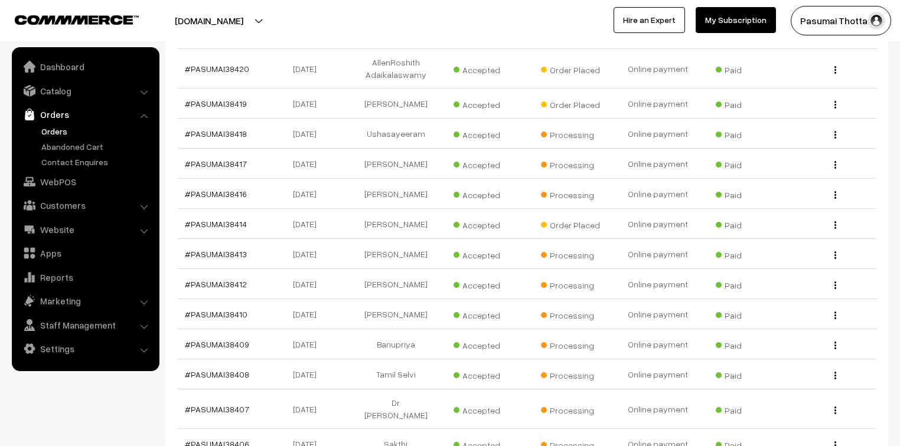
scroll to position [331, 0]
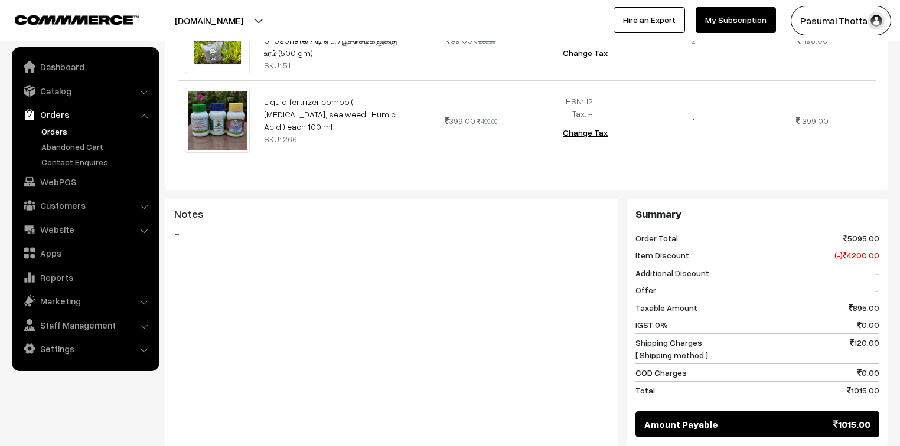
scroll to position [674, 0]
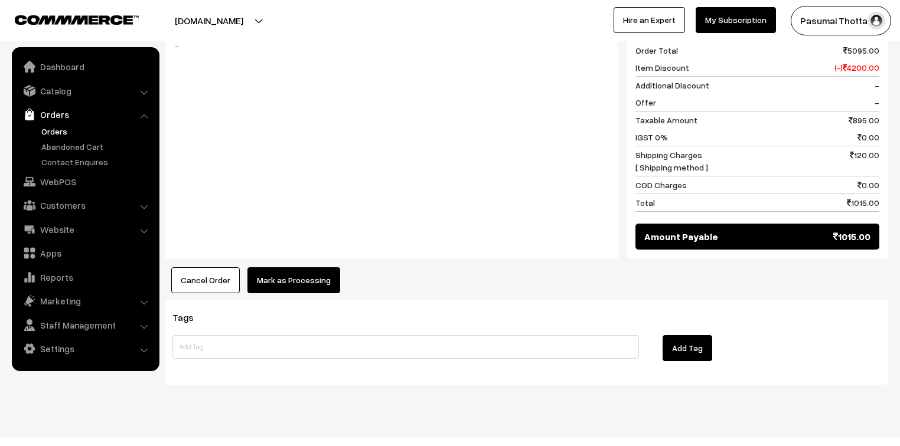
click at [336, 267] on div "Cancel Order × Cancel Order Are you sure, you want to cancel this order? Close …" at bounding box center [526, 280] width 723 height 26
click at [309, 267] on button "Mark as Processing" at bounding box center [293, 280] width 93 height 26
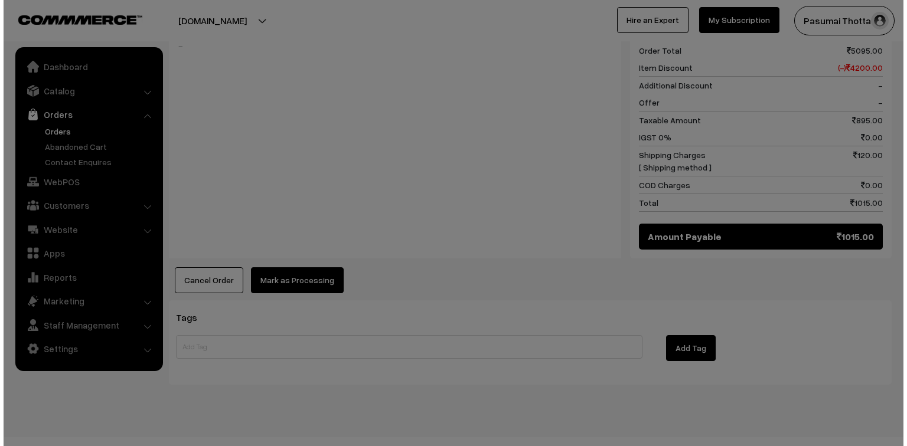
scroll to position [677, 0]
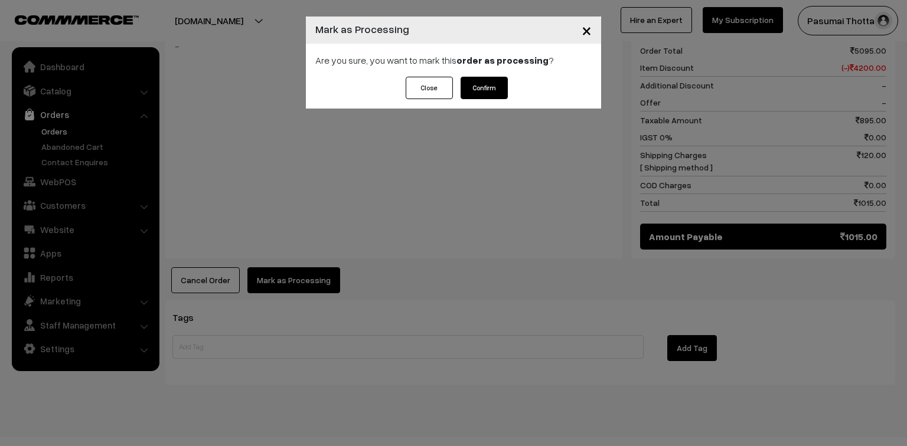
click at [485, 84] on button "Confirm" at bounding box center [483, 88] width 47 height 22
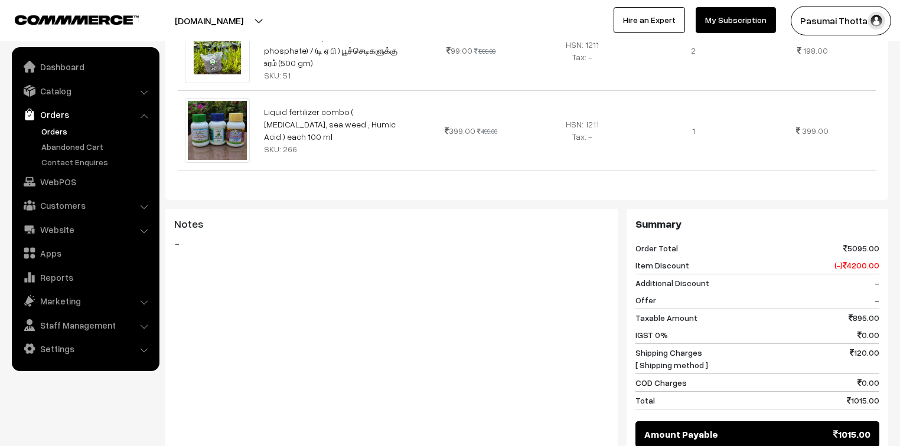
scroll to position [567, 0]
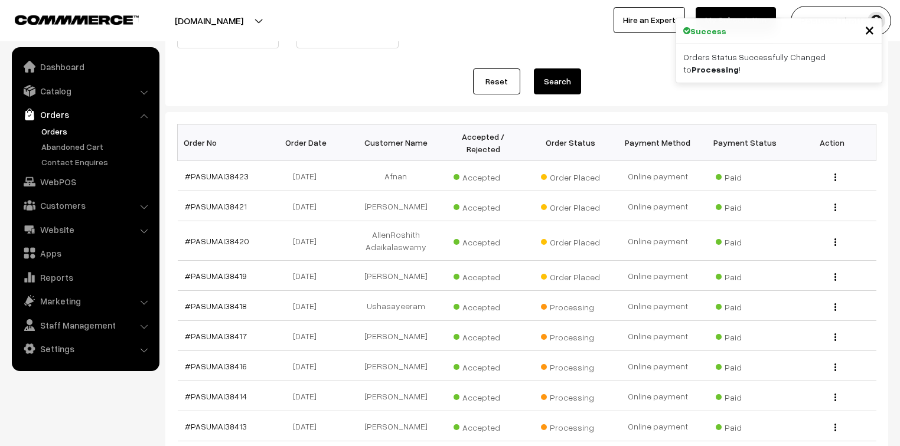
scroll to position [189, 0]
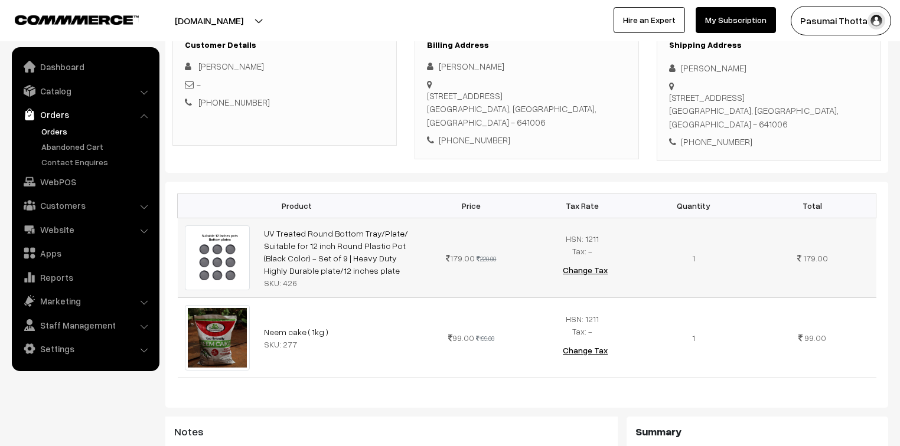
scroll to position [94, 0]
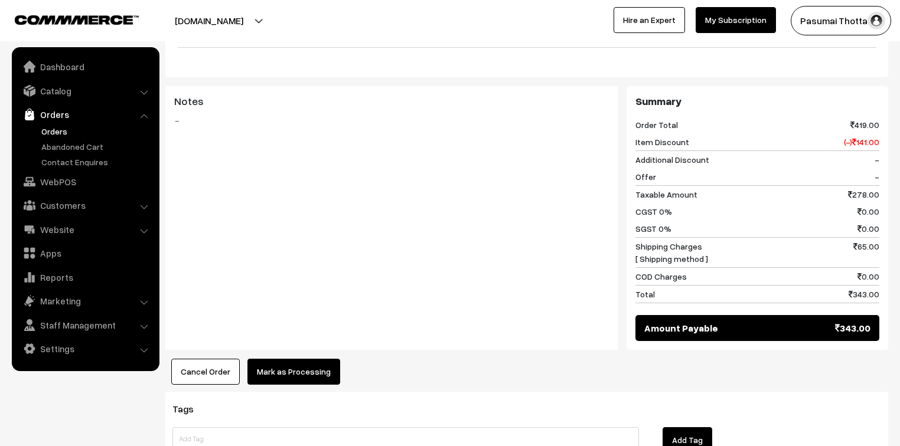
drag, startPoint x: 294, startPoint y: 357, endPoint x: 299, endPoint y: 349, distance: 8.9
click at [299, 359] on button "Mark as Processing" at bounding box center [293, 372] width 93 height 26
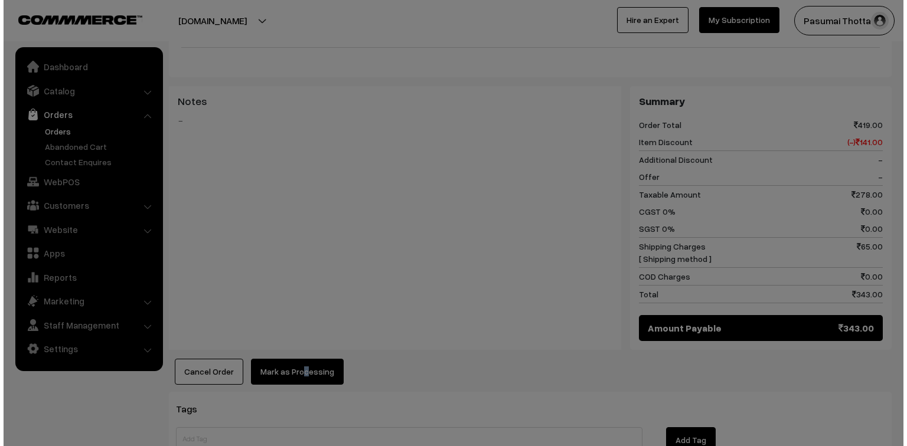
scroll to position [520, 0]
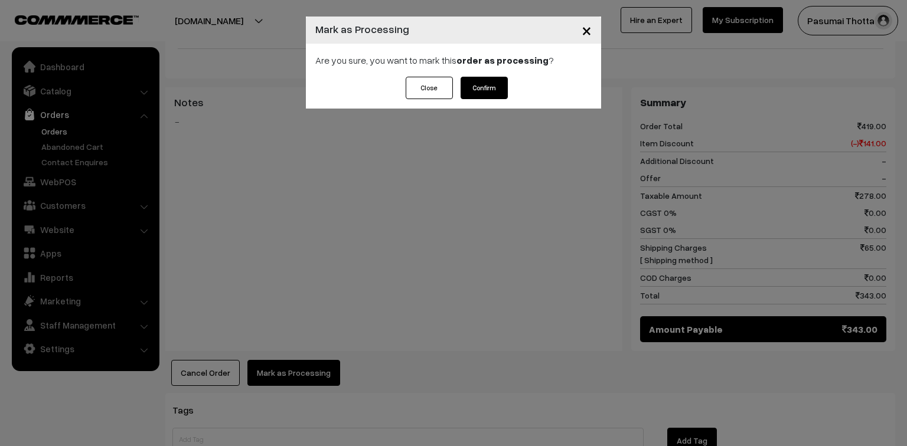
click at [488, 89] on button "Confirm" at bounding box center [483, 88] width 47 height 22
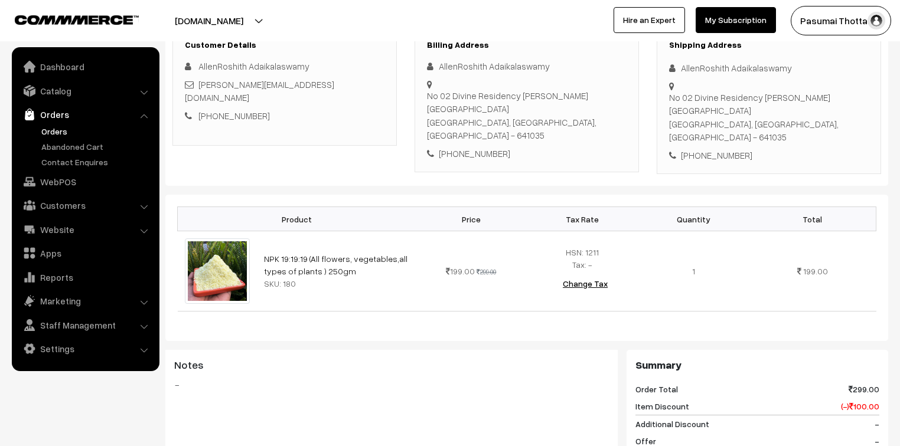
scroll to position [94, 0]
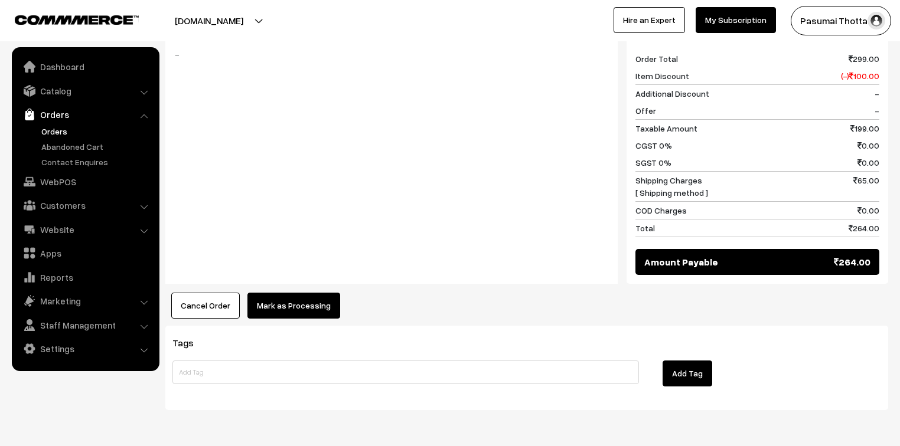
click at [306, 293] on button "Mark as Processing" at bounding box center [293, 306] width 93 height 26
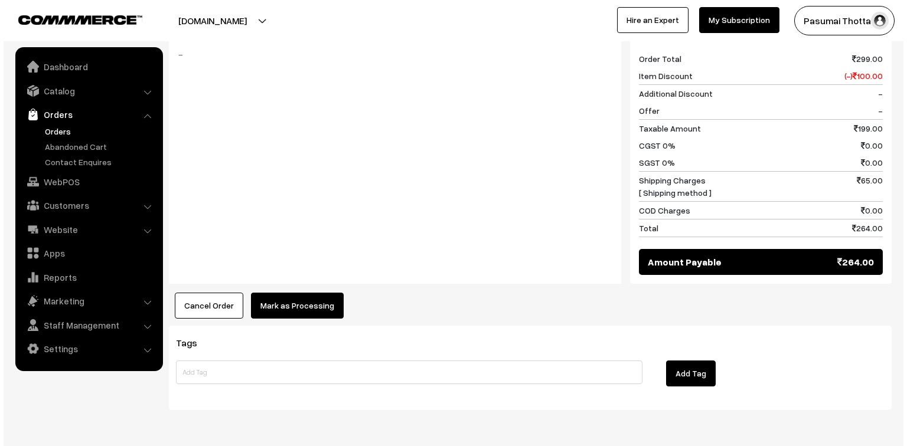
scroll to position [520, 0]
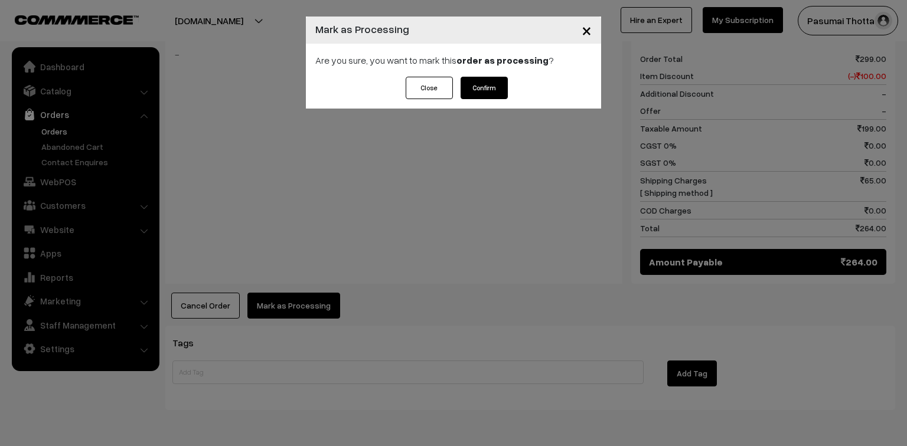
click at [491, 81] on button "Confirm" at bounding box center [483, 88] width 47 height 22
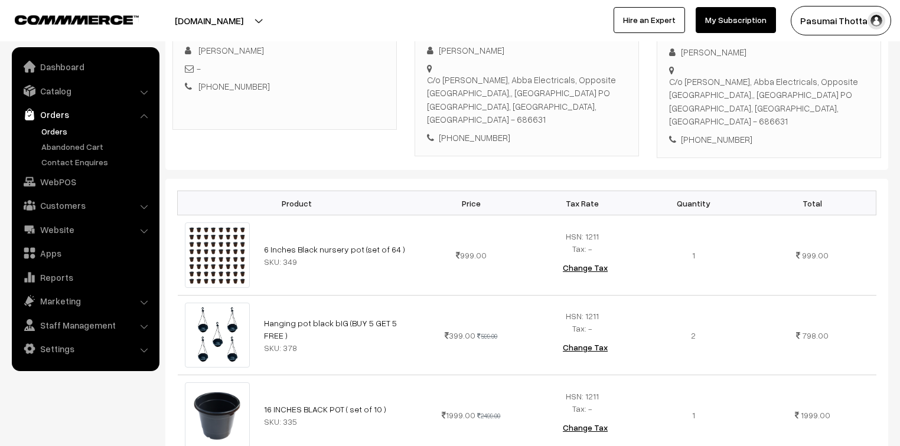
scroll to position [189, 0]
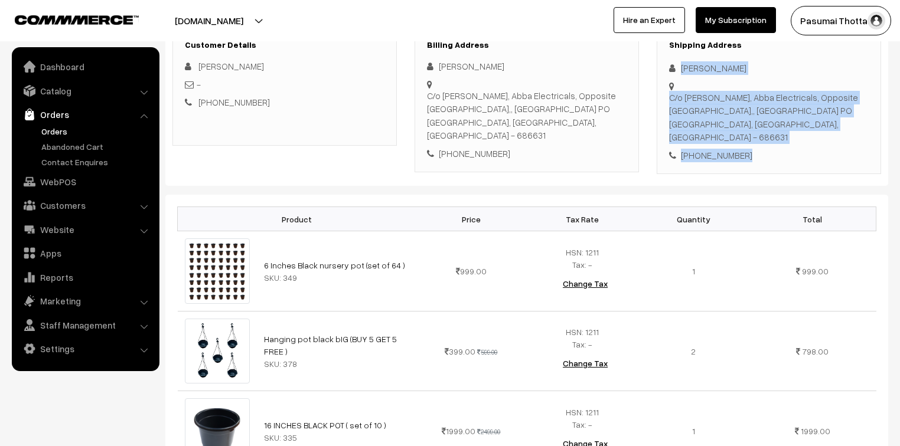
drag, startPoint x: 681, startPoint y: 66, endPoint x: 751, endPoint y: 146, distance: 106.3
click at [751, 146] on div "Shipping Address Manuraj Karthika C/o Deepthi Baiju, Abba Electricals, Opposite…" at bounding box center [768, 101] width 224 height 147
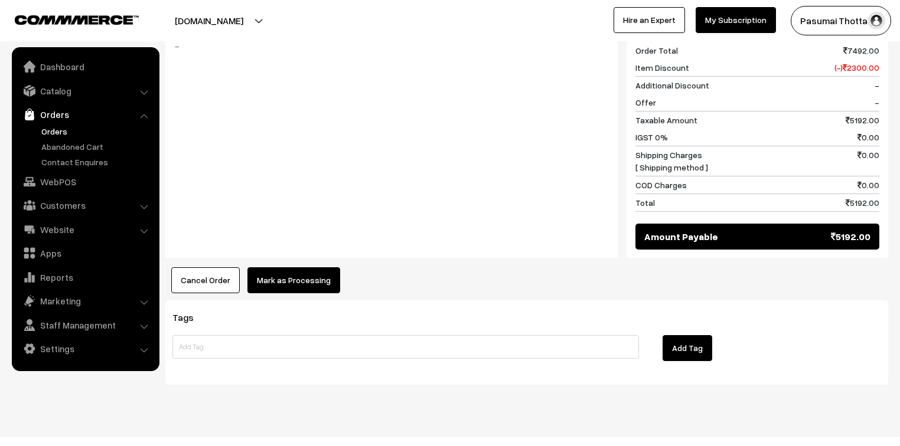
click at [303, 267] on button "Mark as Processing" at bounding box center [293, 280] width 93 height 26
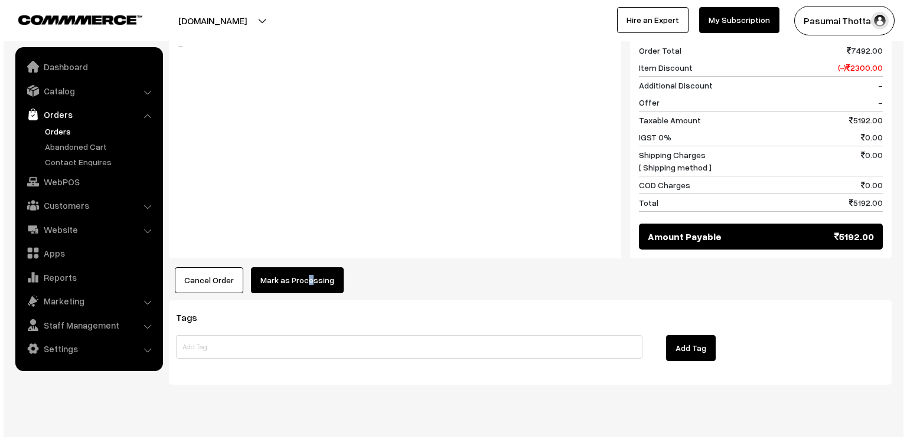
scroll to position [851, 0]
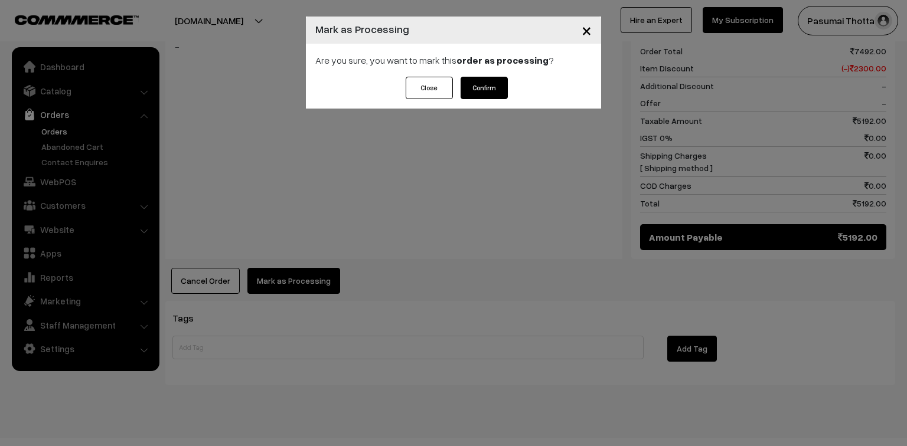
click at [494, 85] on button "Confirm" at bounding box center [483, 88] width 47 height 22
